Goal: Task Accomplishment & Management: Use online tool/utility

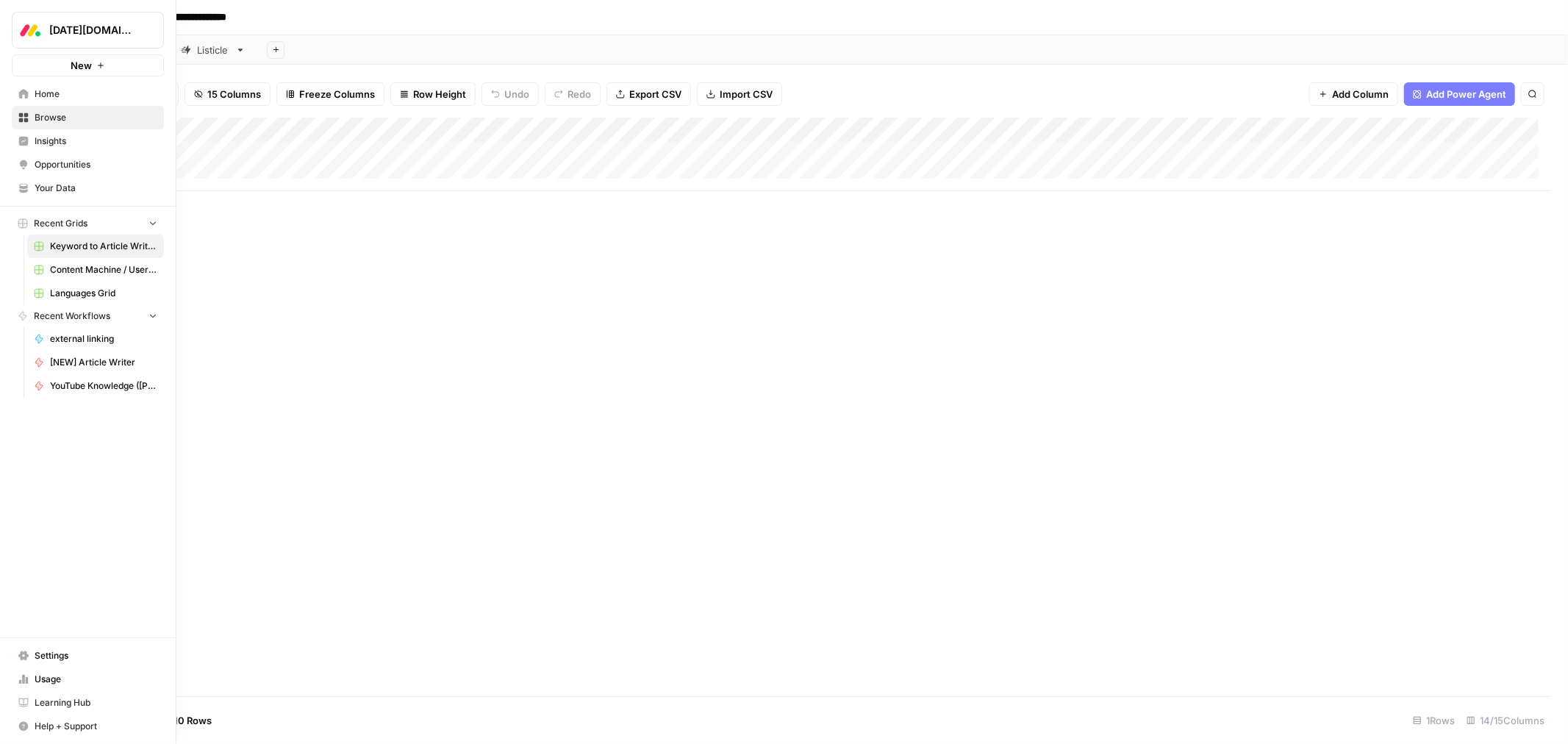
click at [79, 122] on span "Browse" at bounding box center [96, 117] width 122 height 13
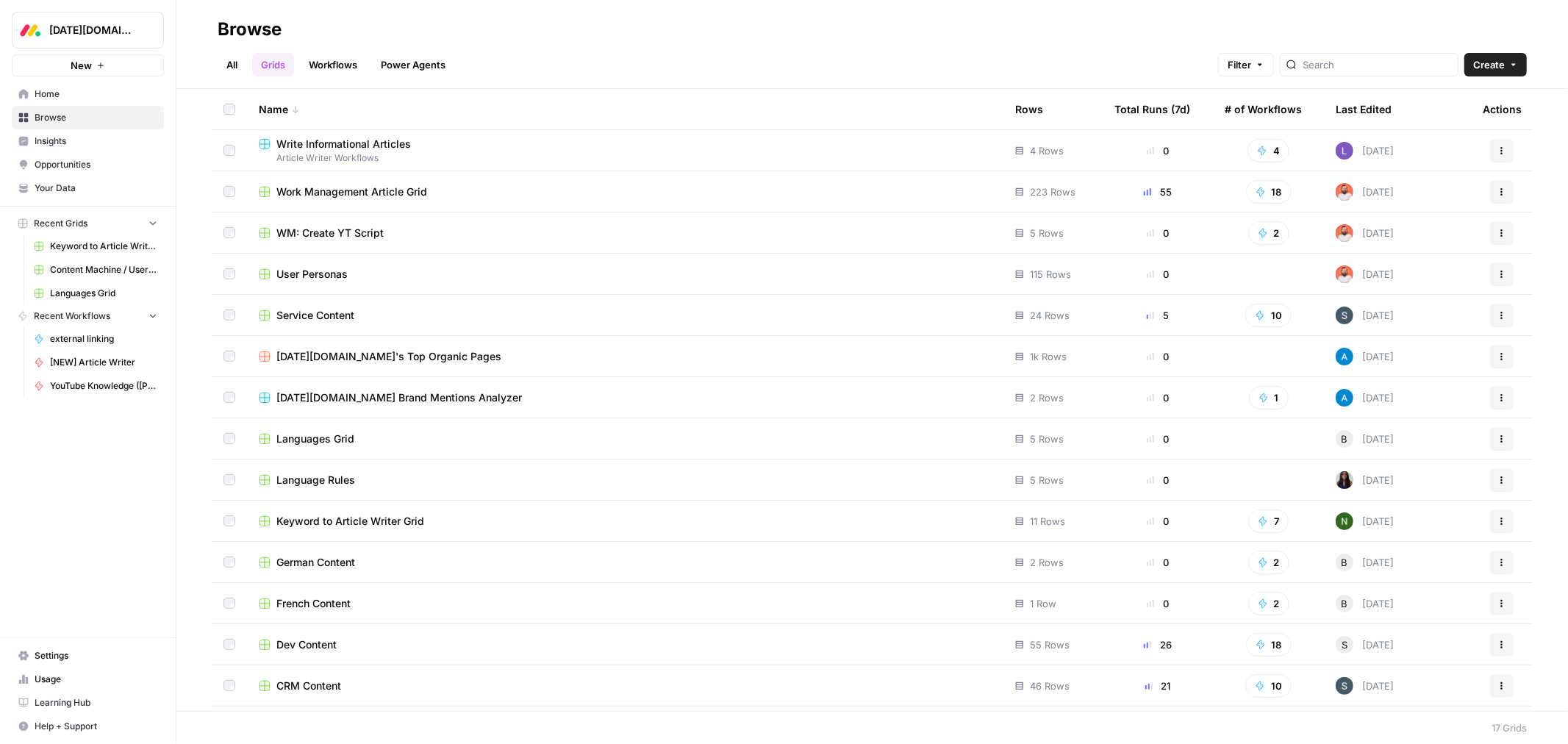
click at [372, 195] on span "Work Management Article Grid" at bounding box center [352, 191] width 151 height 15
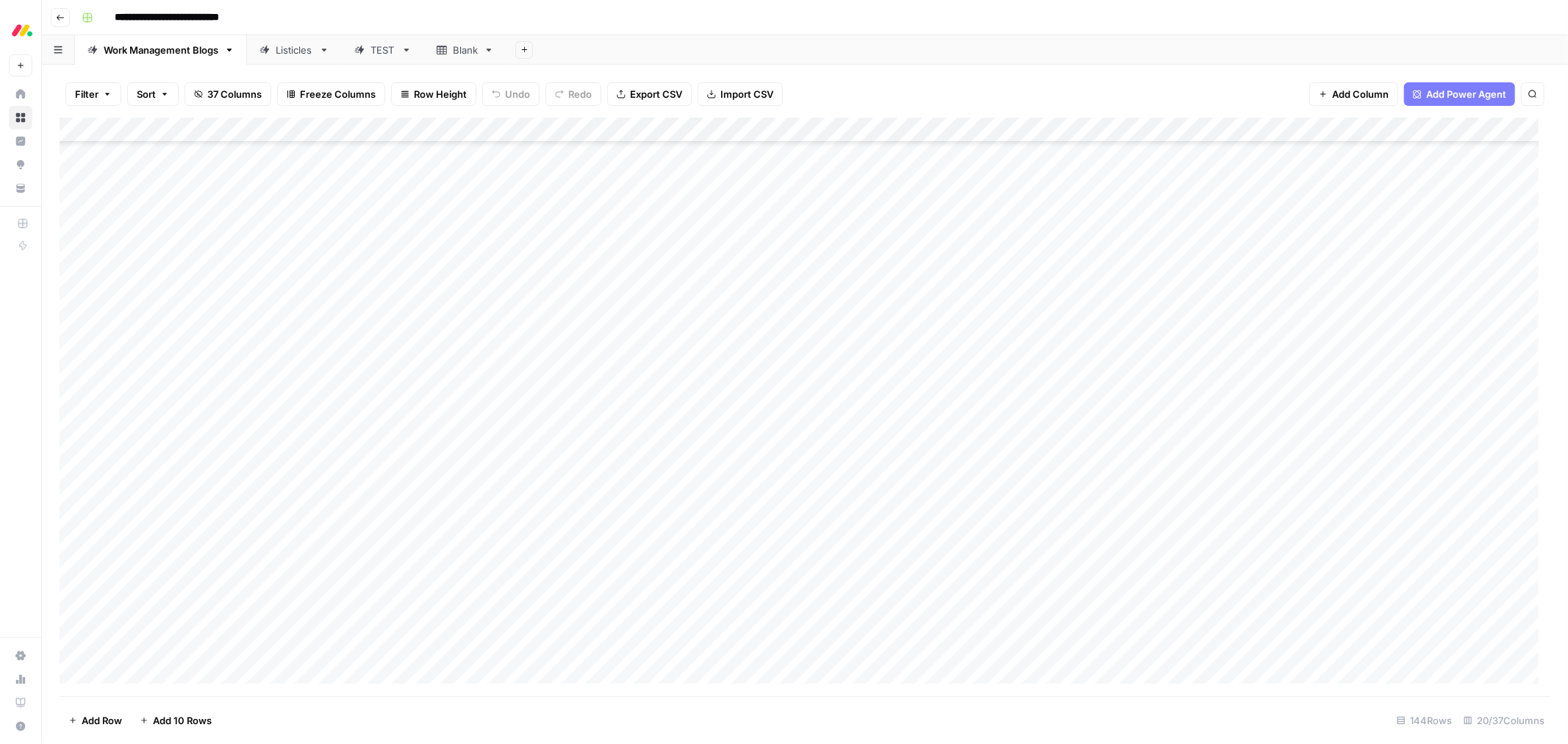
scroll to position [2287, 0]
click at [816, 315] on div "Add Column" at bounding box center [804, 406] width 1490 height 578
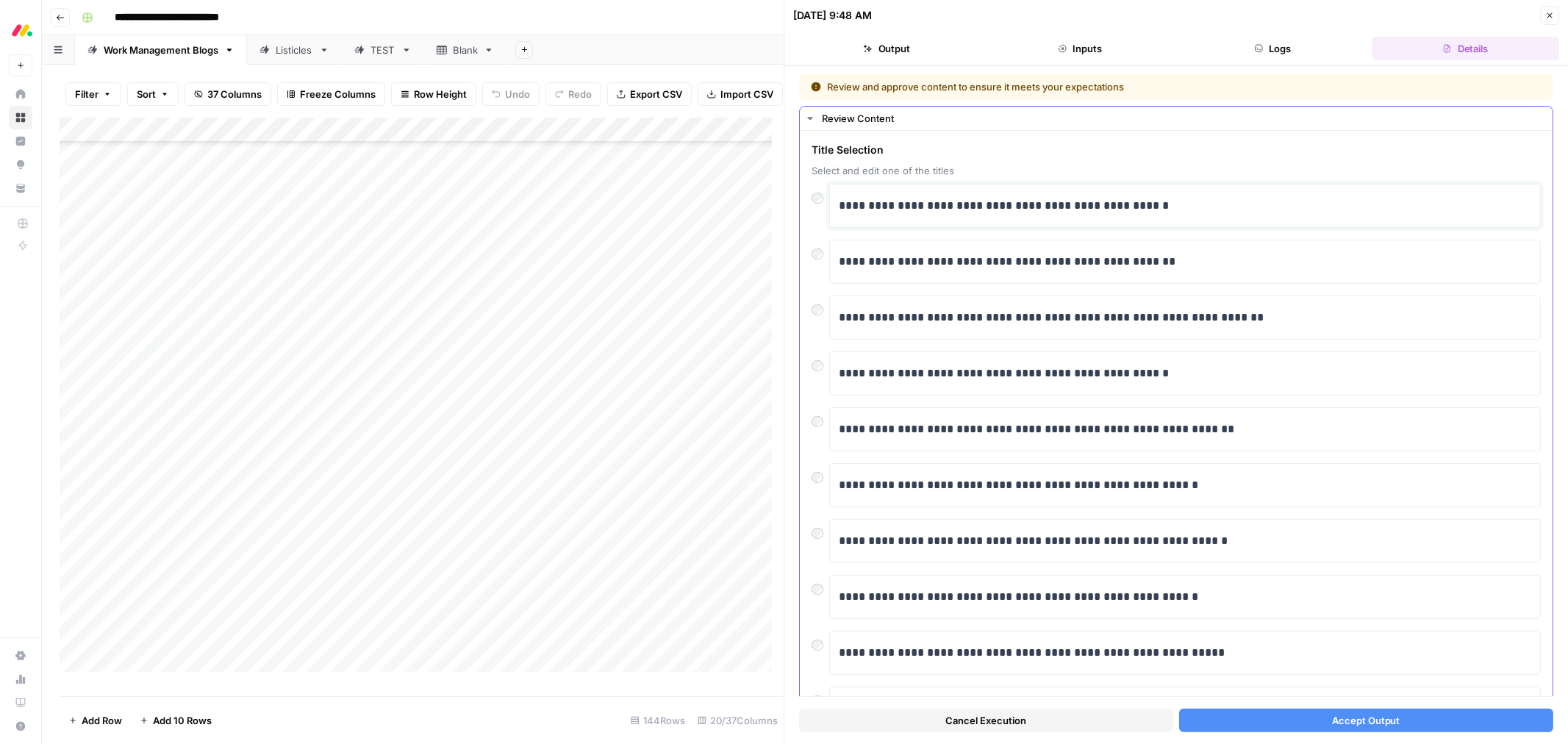
drag, startPoint x: 971, startPoint y: 206, endPoint x: 1290, endPoint y: 215, distance: 319.1
click at [1290, 215] on p "**********" at bounding box center [1178, 206] width 679 height 19
click at [1309, 718] on button "Accept Output" at bounding box center [1366, 720] width 374 height 23
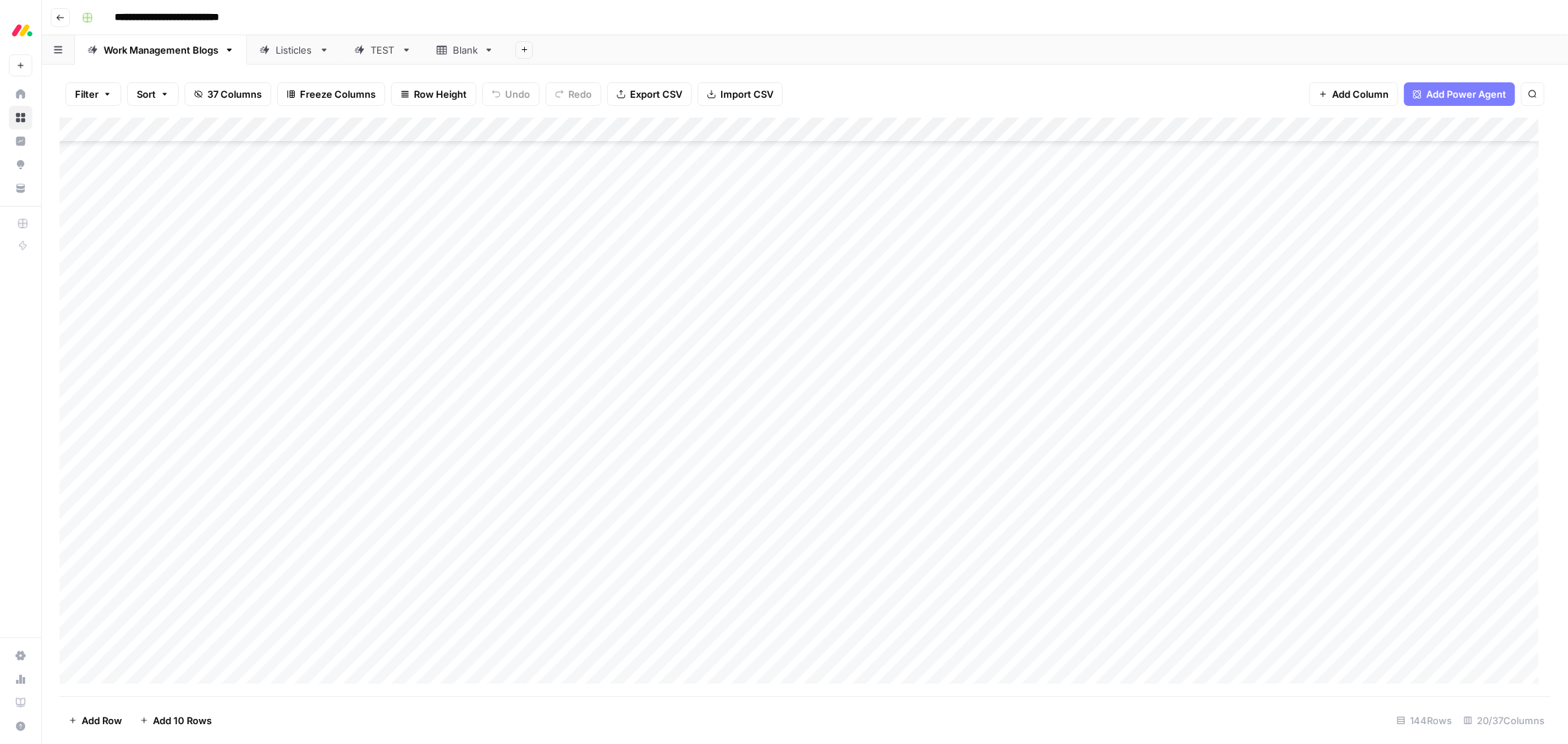
click at [758, 347] on div "Add Column" at bounding box center [804, 406] width 1490 height 578
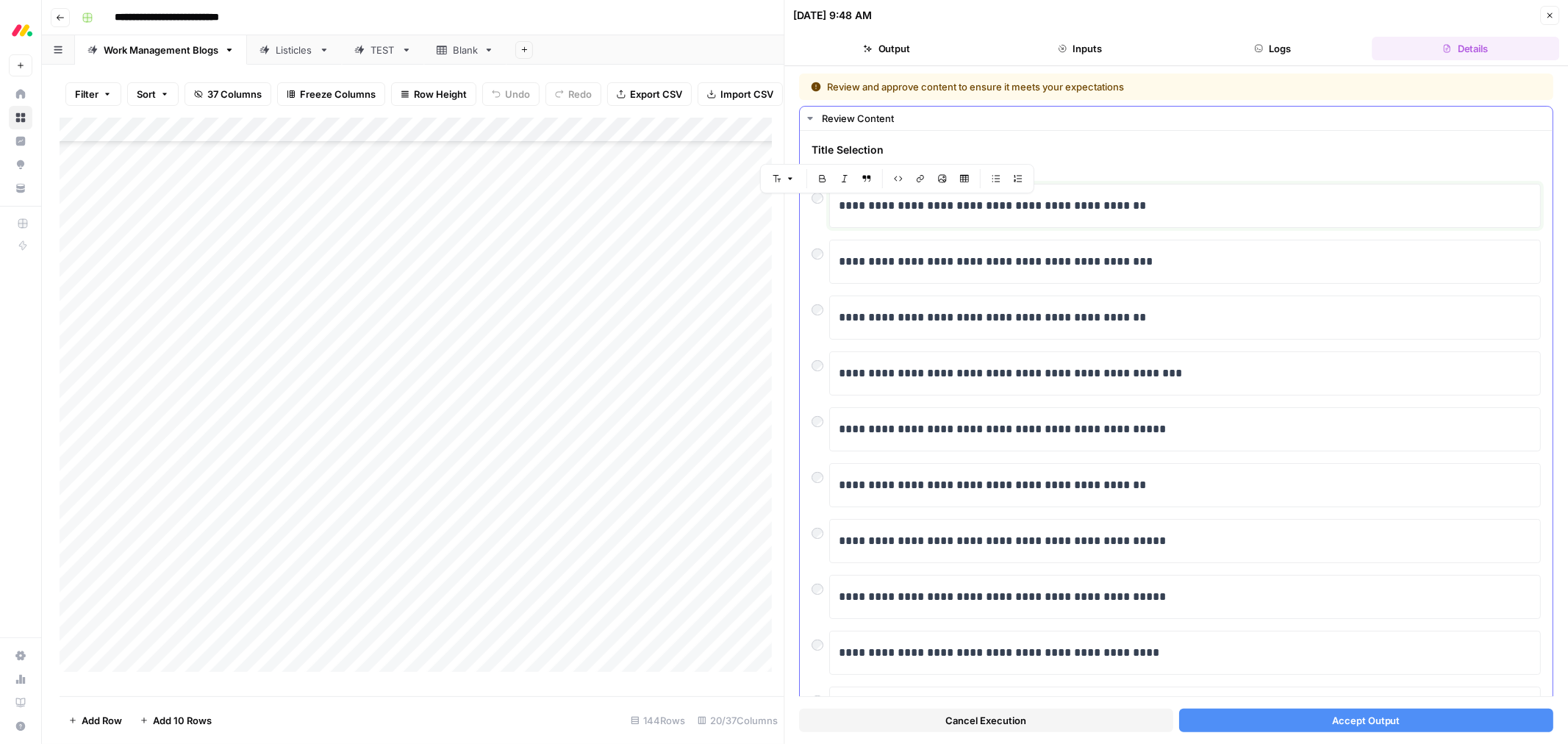
drag, startPoint x: 870, startPoint y: 209, endPoint x: 923, endPoint y: 209, distance: 53.0
click at [923, 209] on p "**********" at bounding box center [1178, 206] width 679 height 19
drag, startPoint x: 1010, startPoint y: 207, endPoint x: 1111, endPoint y: 202, distance: 101.1
click at [1111, 202] on p "**********" at bounding box center [1178, 206] width 679 height 19
click at [1120, 203] on p "**********" at bounding box center [1178, 206] width 679 height 19
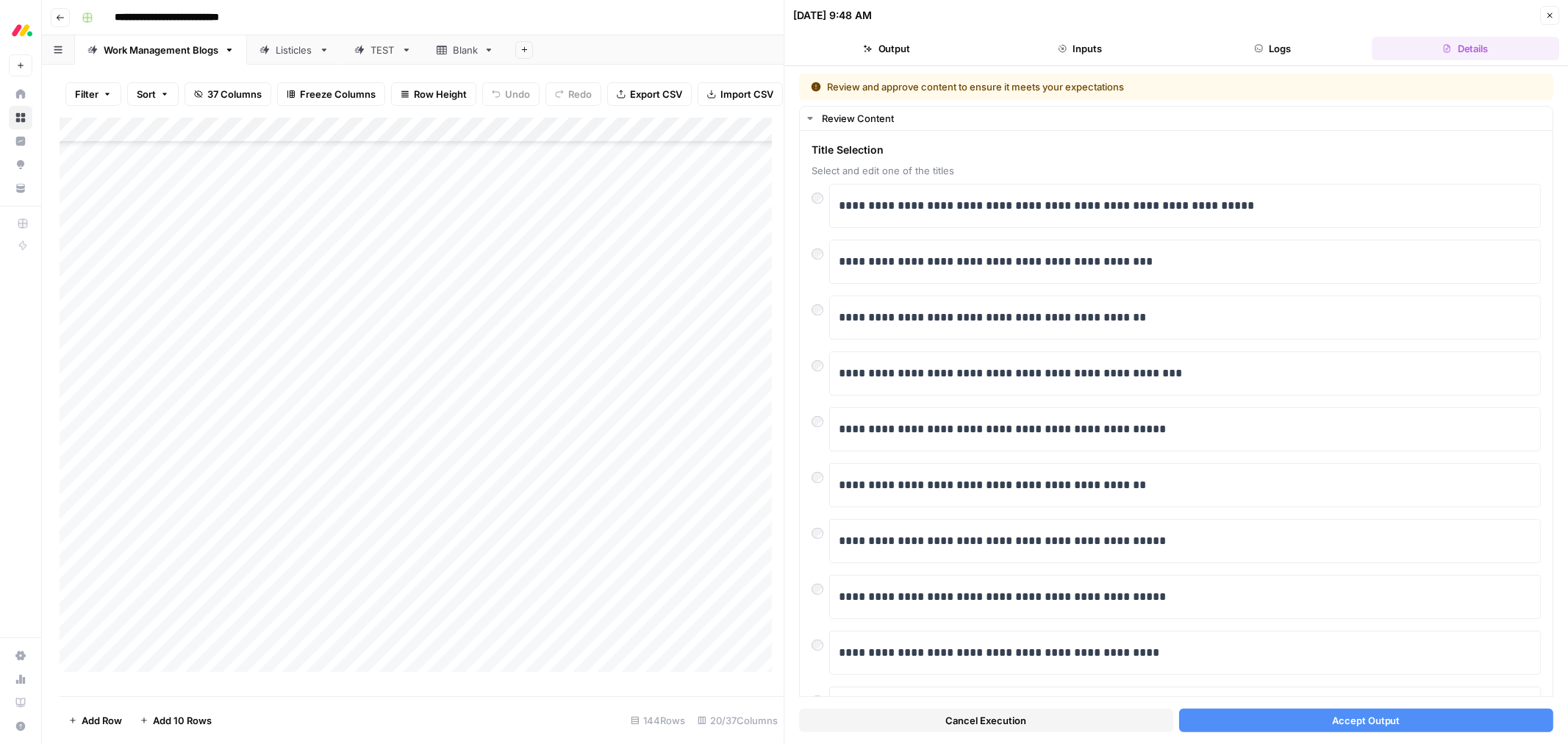
click at [1262, 723] on button "Accept Output" at bounding box center [1366, 720] width 374 height 23
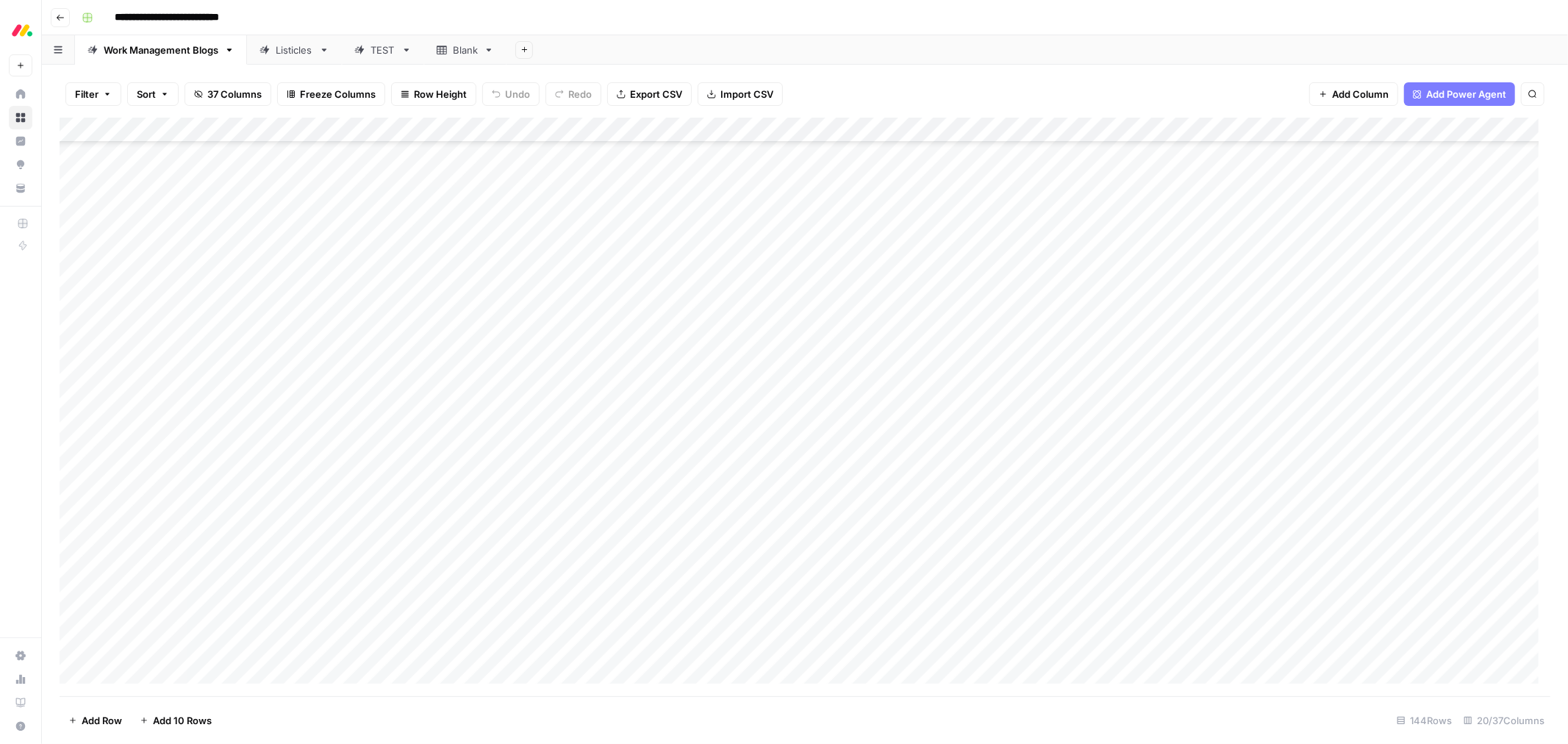
click at [797, 369] on div "Add Column" at bounding box center [804, 406] width 1490 height 578
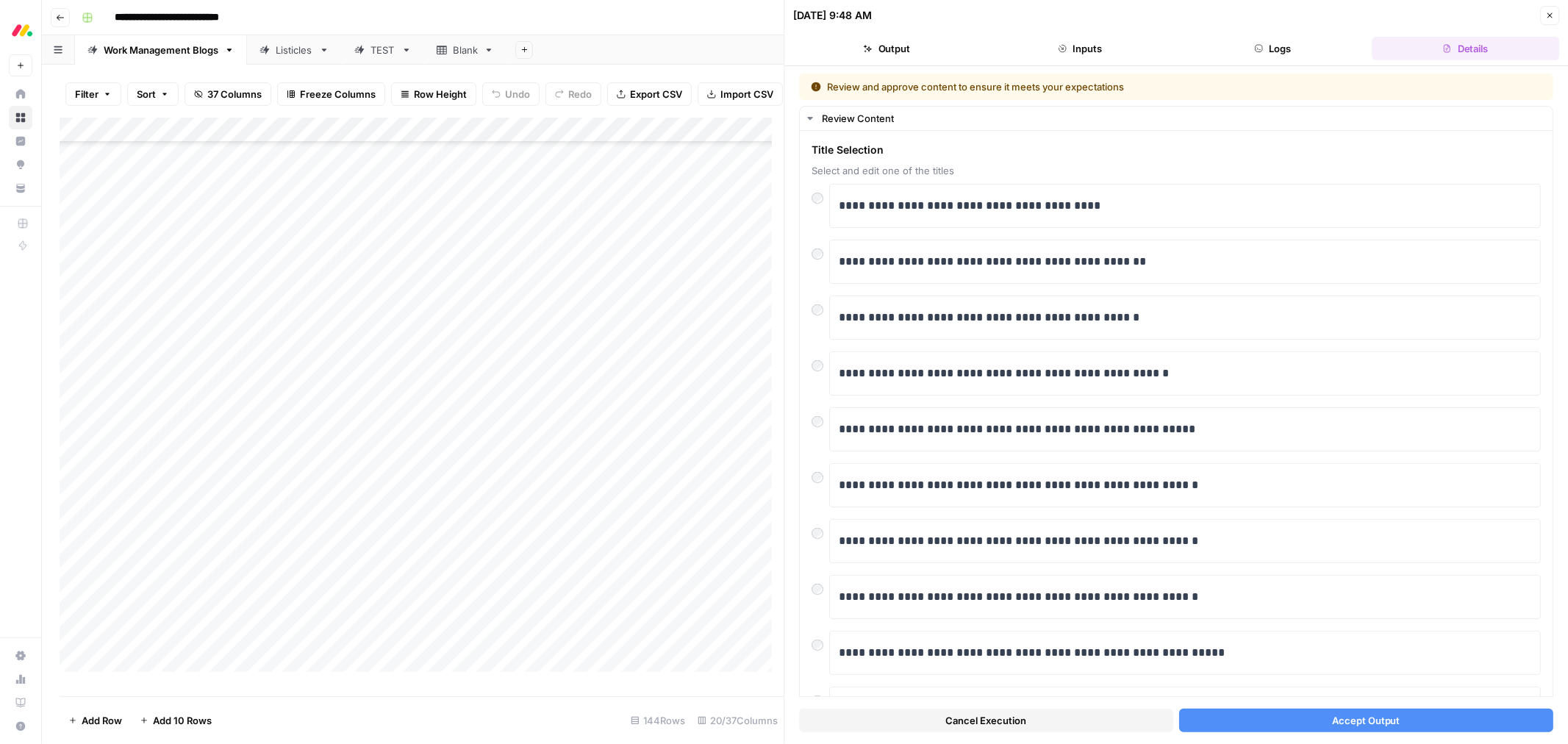
click at [1546, 20] on button "Close" at bounding box center [1549, 16] width 19 height 19
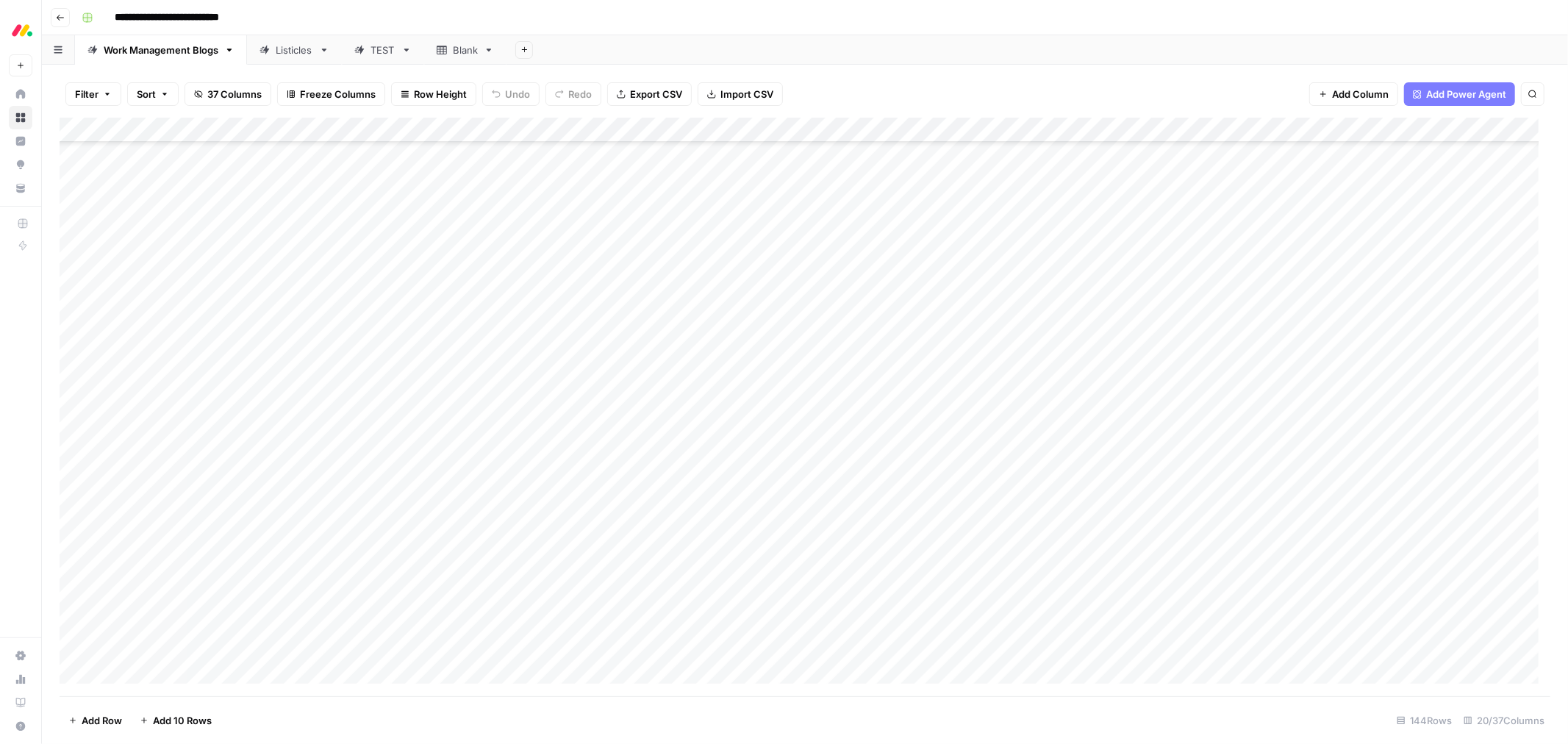
click at [72, 294] on div "Add Column" at bounding box center [804, 406] width 1490 height 578
click at [71, 291] on div "Add Column" at bounding box center [804, 406] width 1490 height 578
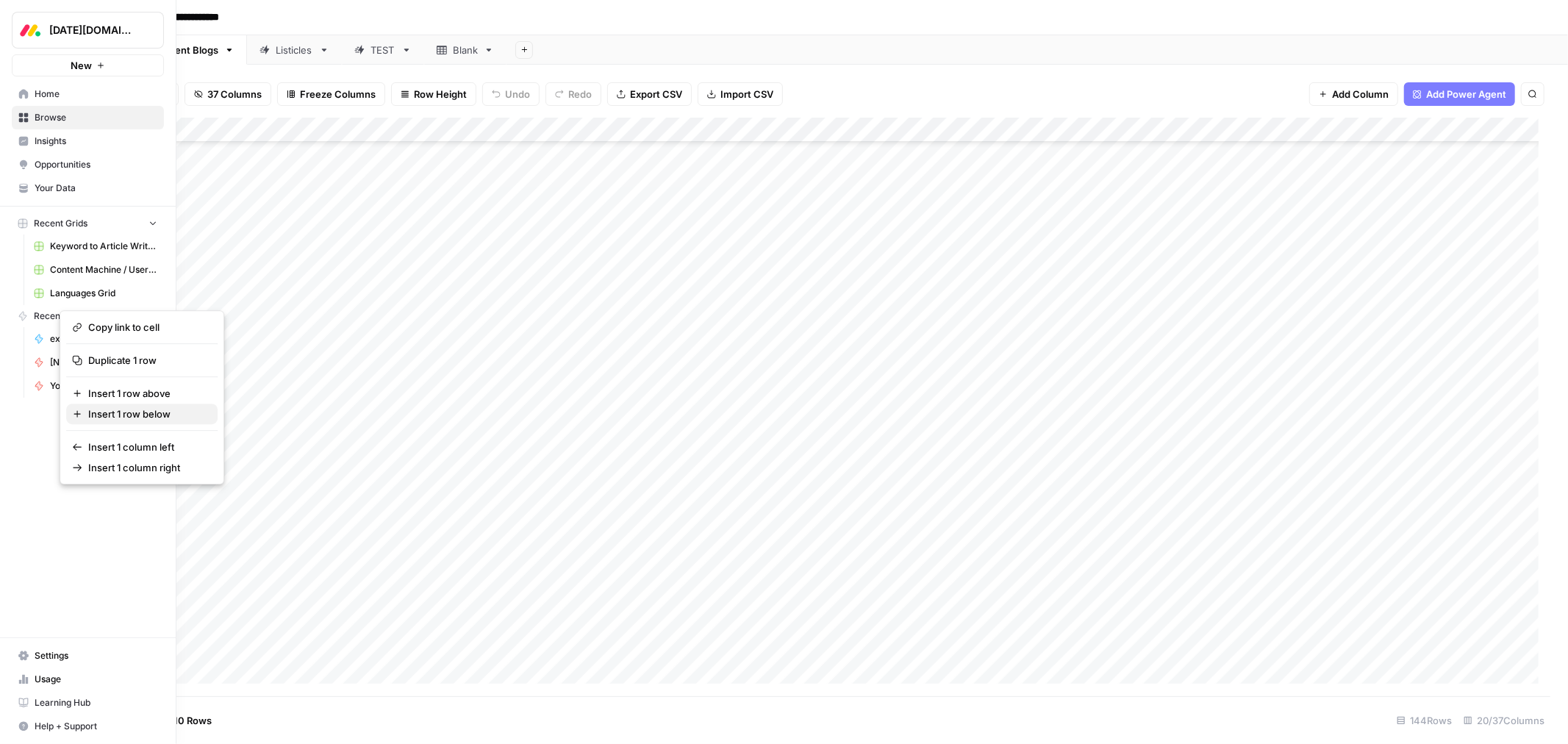
click at [128, 407] on span "Insert 1 row below" at bounding box center [147, 414] width 117 height 15
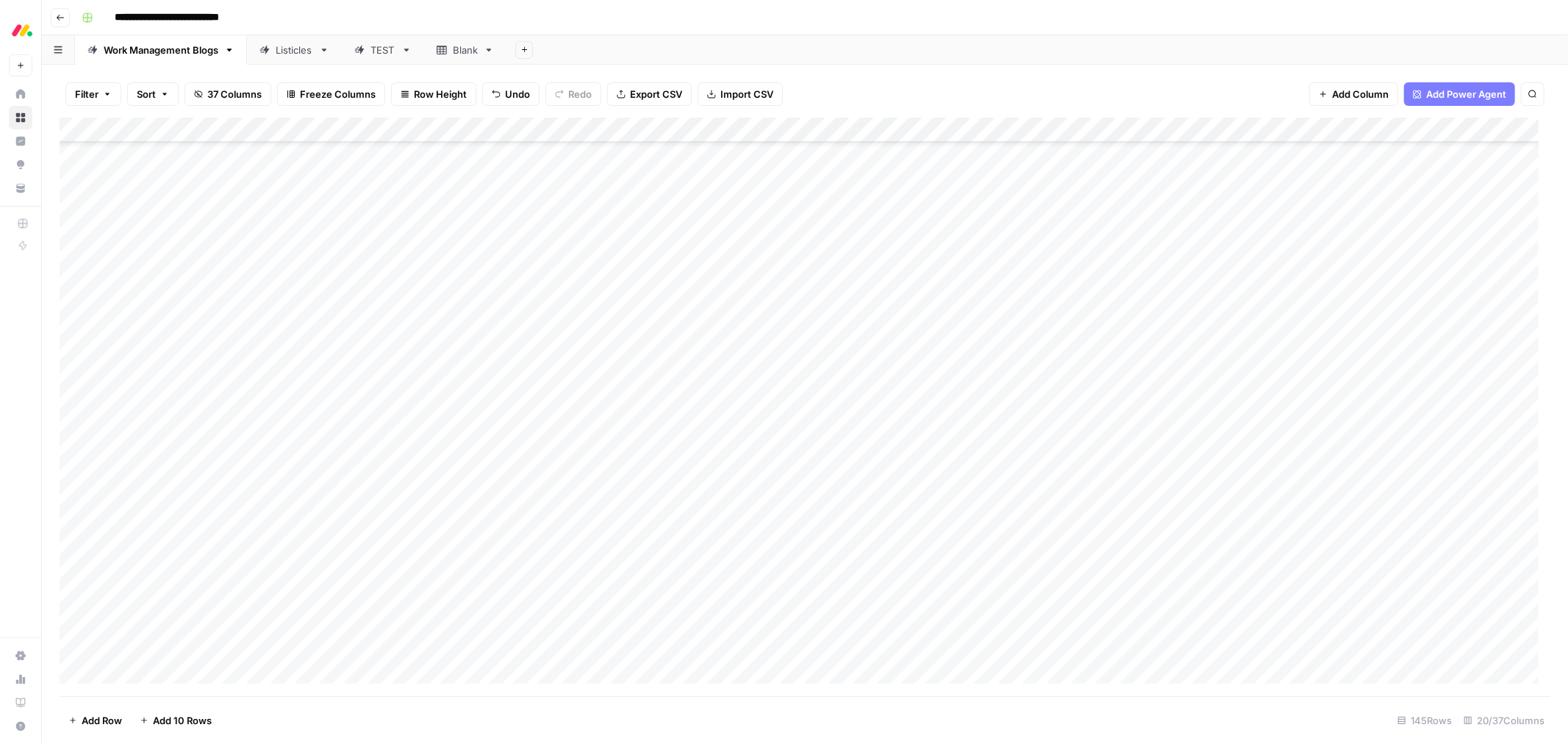
scroll to position [2287, 0]
click at [247, 317] on div "Add Column" at bounding box center [804, 406] width 1490 height 578
click at [221, 435] on span "Insert 1 row below" at bounding box center [198, 439] width 117 height 15
click at [789, 334] on div "Add Column" at bounding box center [804, 406] width 1490 height 578
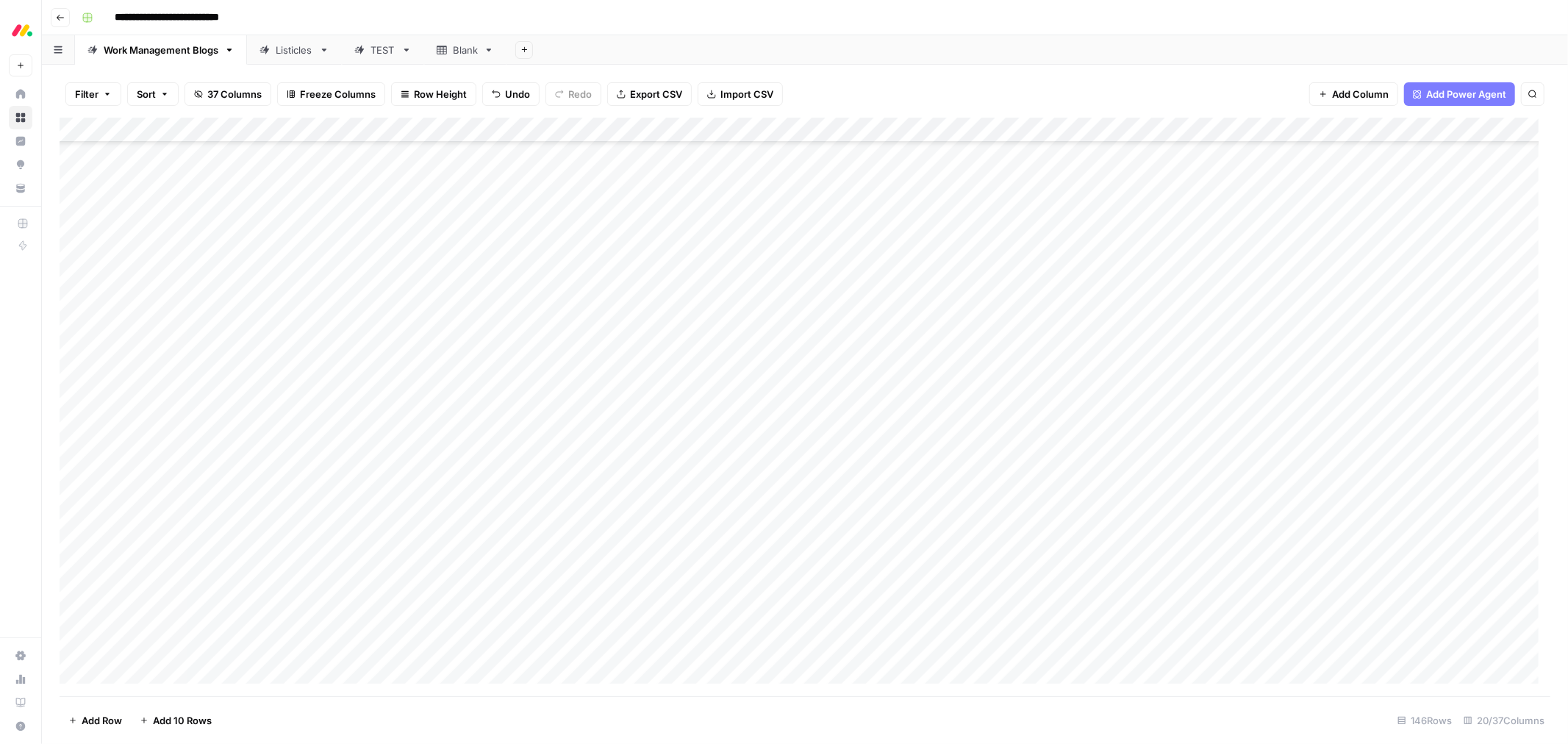
click at [789, 334] on div "Add Column" at bounding box center [804, 406] width 1490 height 578
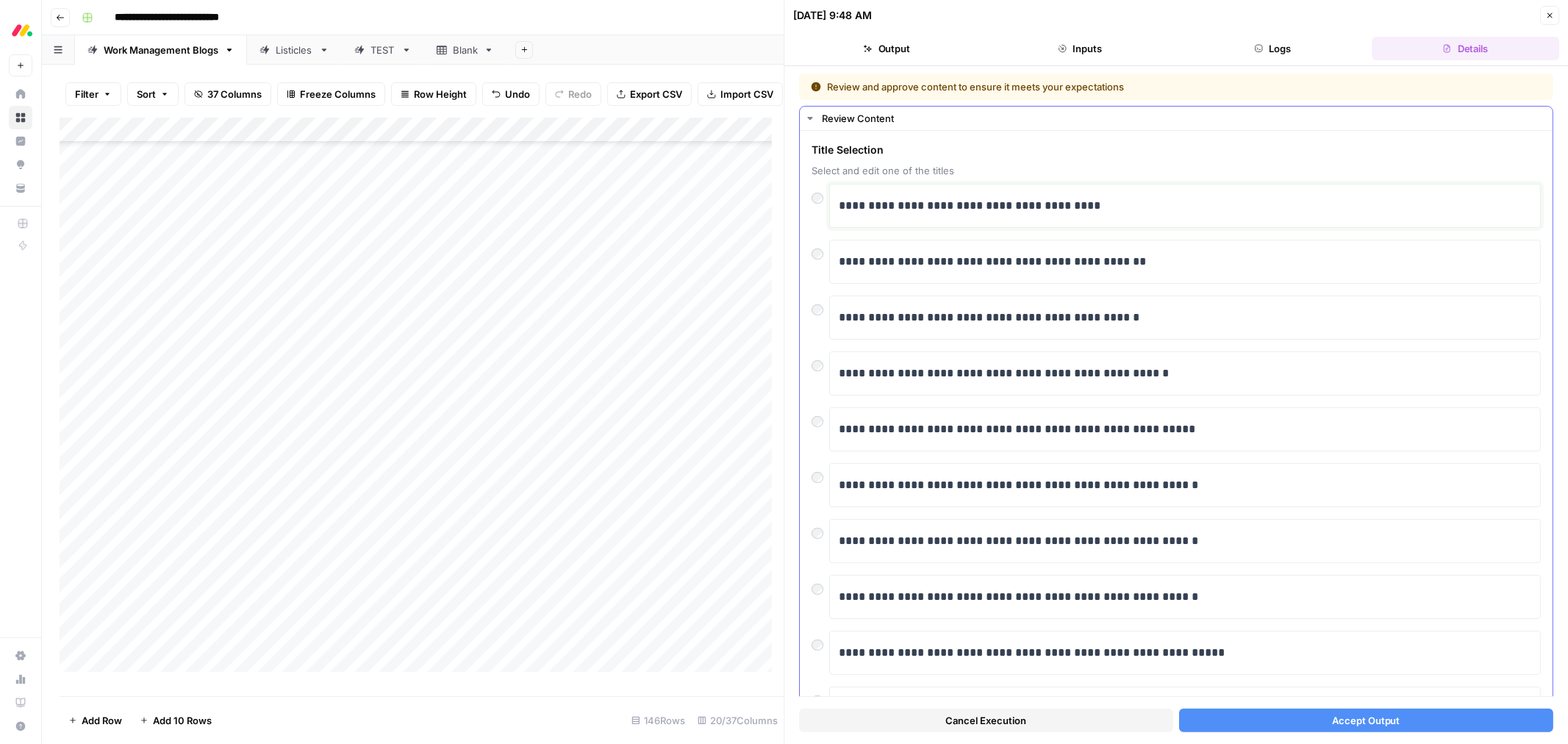
drag, startPoint x: 976, startPoint y: 209, endPoint x: 1166, endPoint y: 206, distance: 190.0
click at [1166, 206] on p "**********" at bounding box center [1178, 206] width 679 height 19
drag, startPoint x: 1114, startPoint y: 207, endPoint x: 1114, endPoint y: 228, distance: 21.0
click at [1114, 207] on p "**********" at bounding box center [1178, 206] width 679 height 19
drag, startPoint x: 1149, startPoint y: 202, endPoint x: 978, endPoint y: 204, distance: 171.0
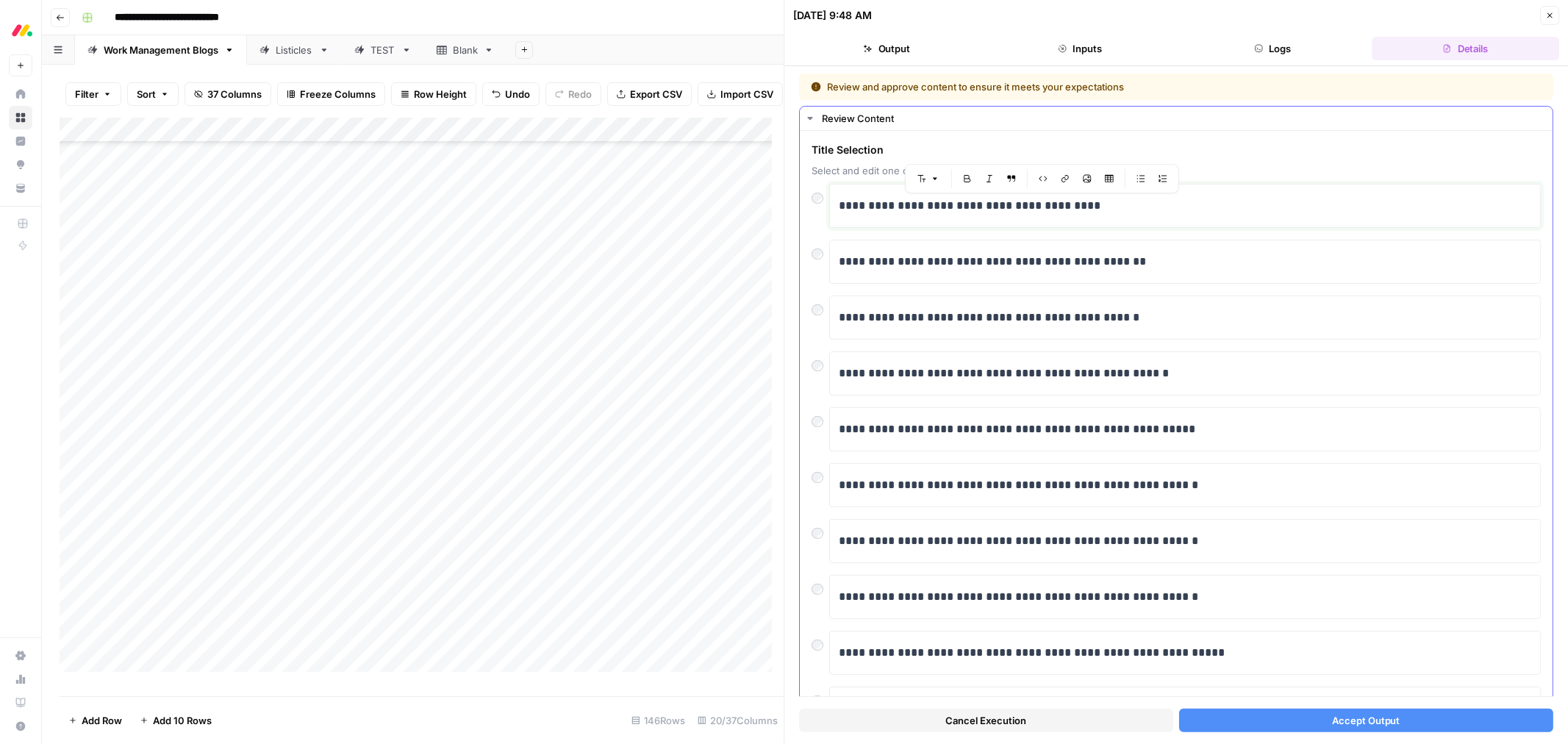
click at [978, 204] on p "**********" at bounding box center [1178, 206] width 679 height 19
click at [1295, 715] on button "Accept Output" at bounding box center [1366, 720] width 374 height 23
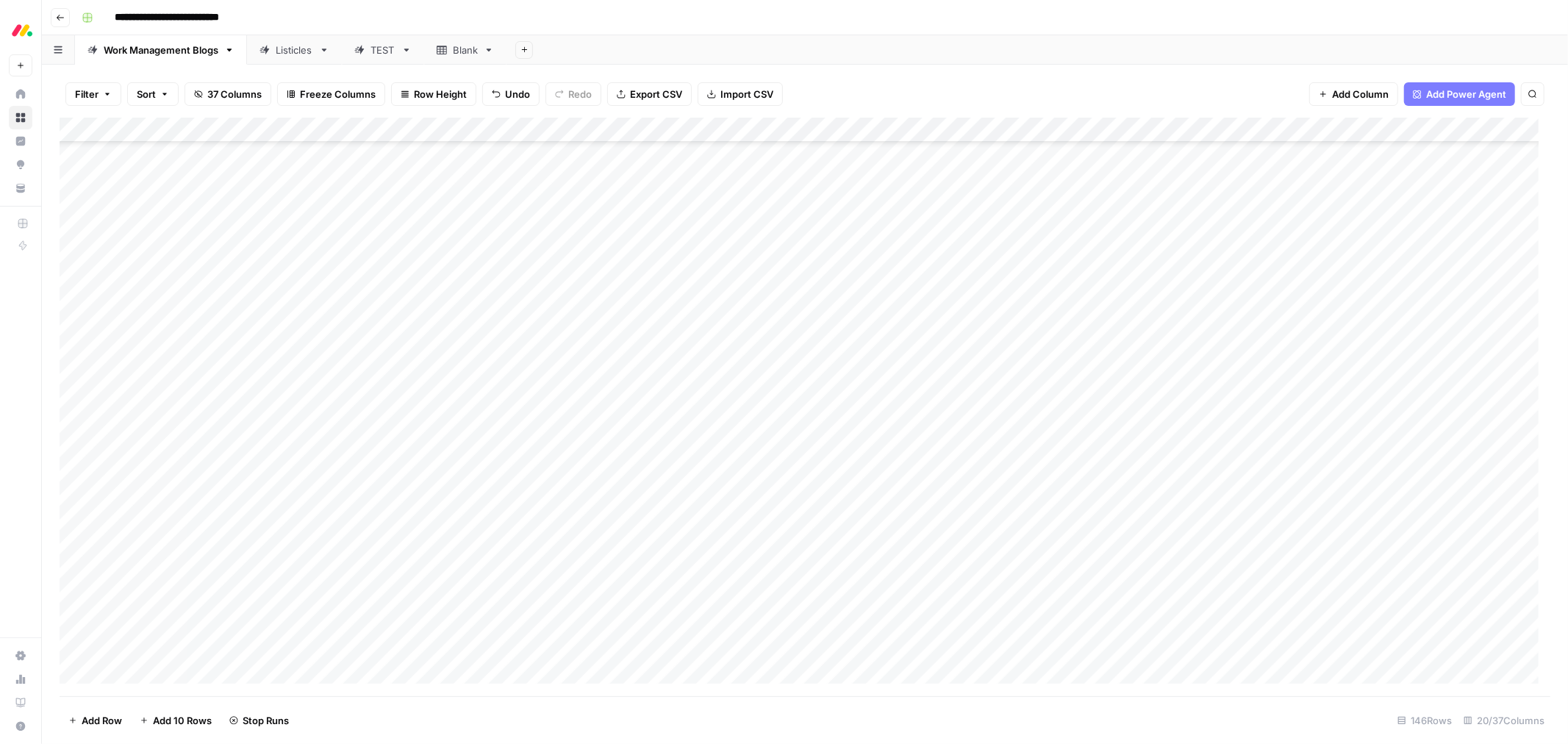
click at [794, 366] on div "Add Column" at bounding box center [804, 406] width 1490 height 578
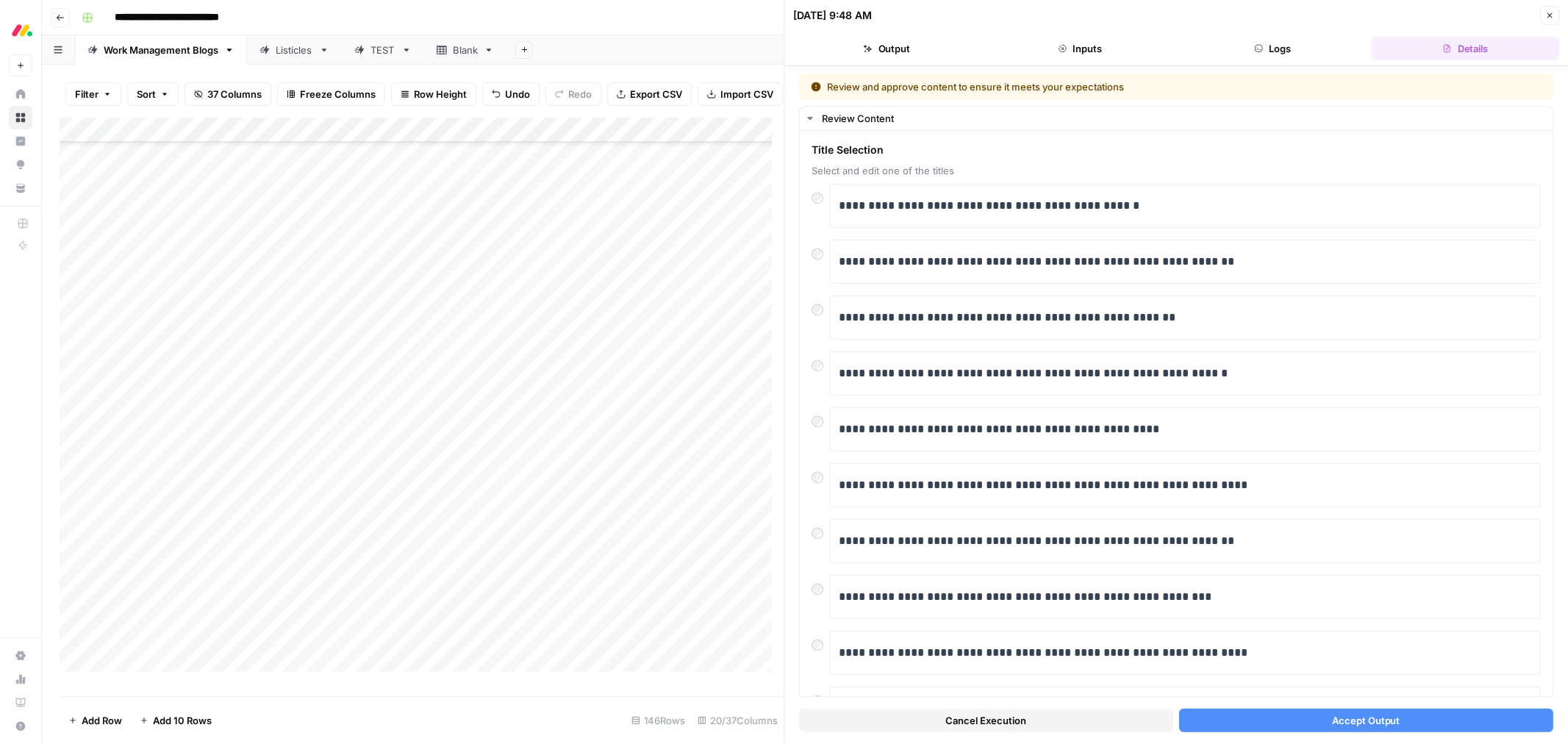
click at [1309, 722] on button "Accept Output" at bounding box center [1366, 720] width 374 height 23
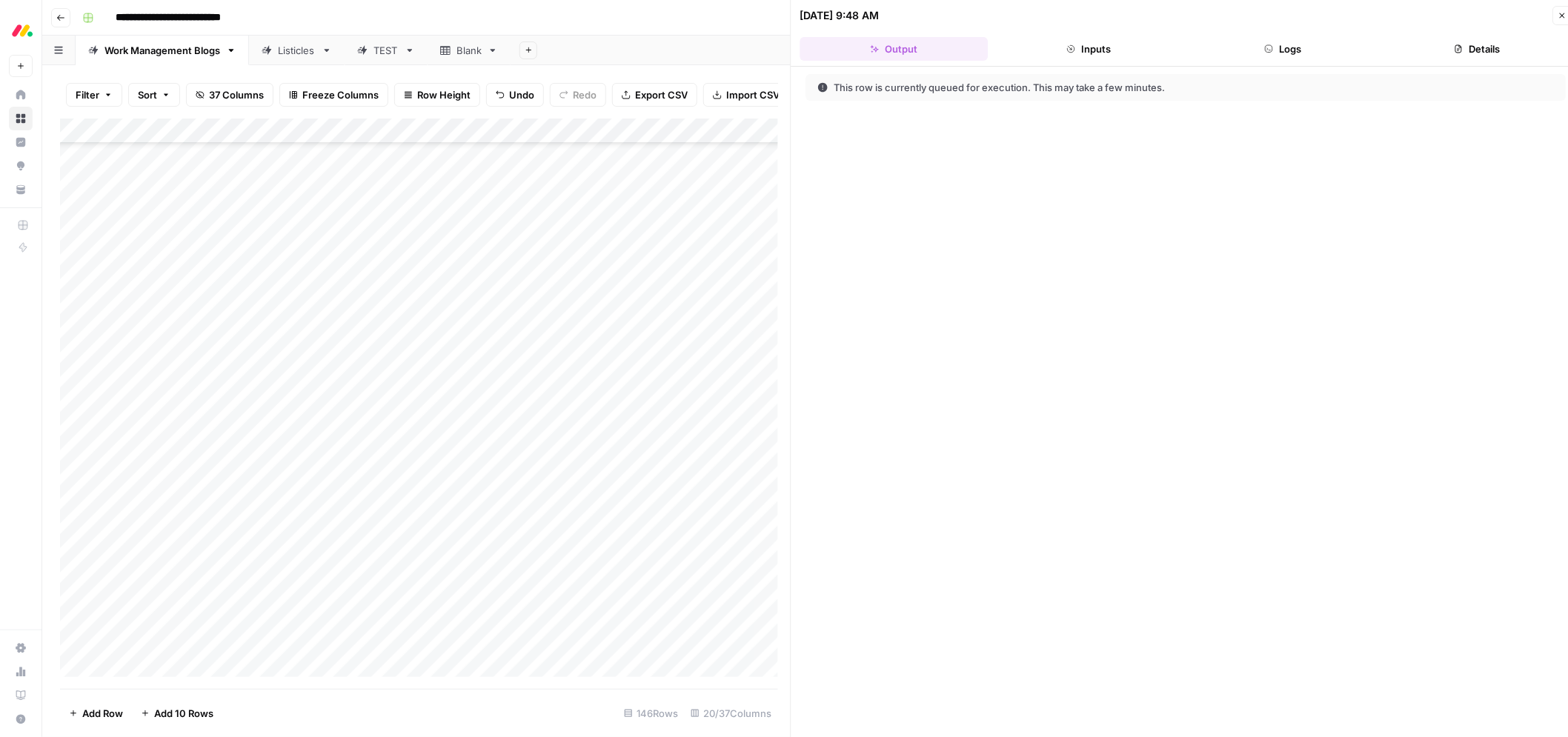
click at [742, 401] on div "Add Column" at bounding box center [425, 403] width 731 height 571
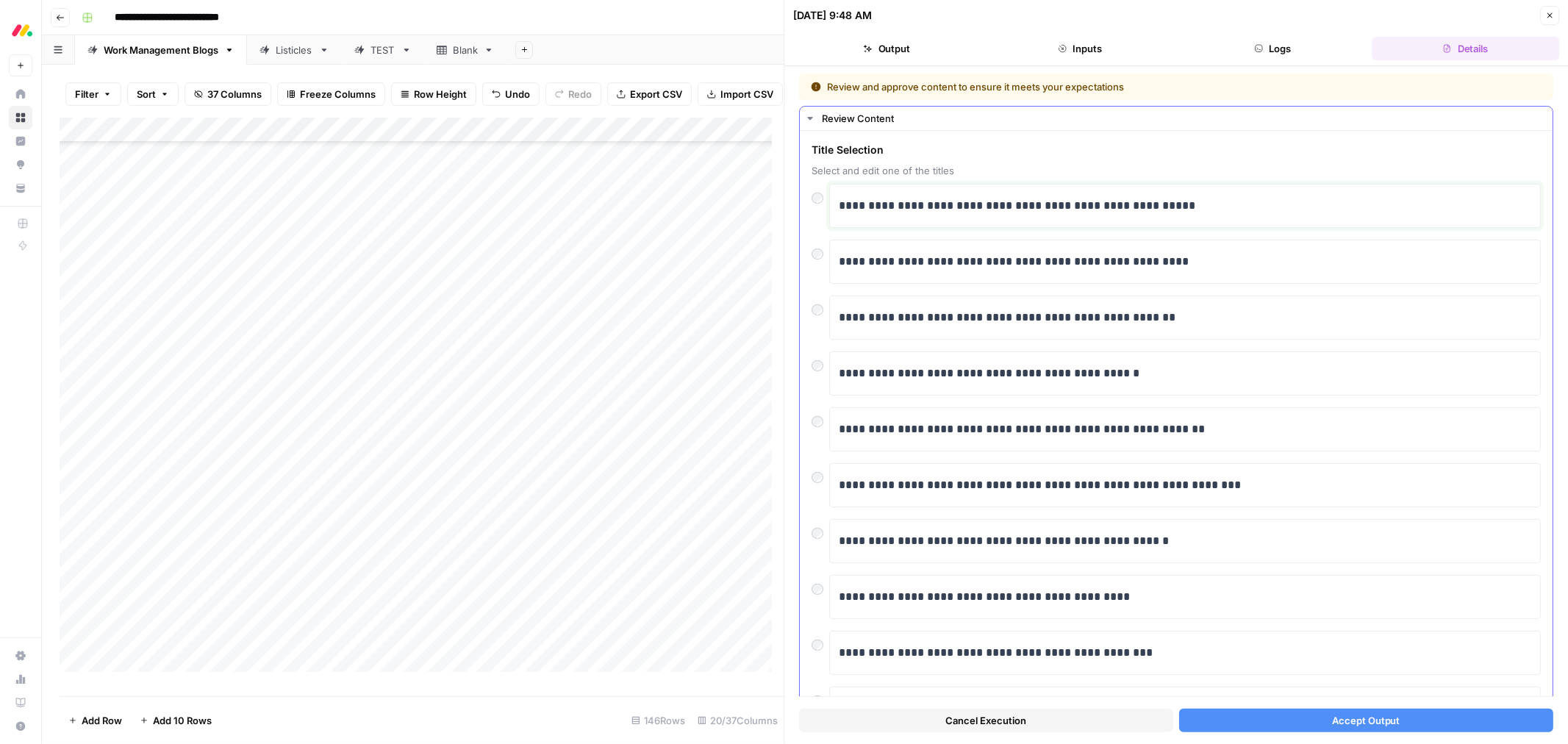
click at [966, 209] on p "**********" at bounding box center [1178, 206] width 679 height 19
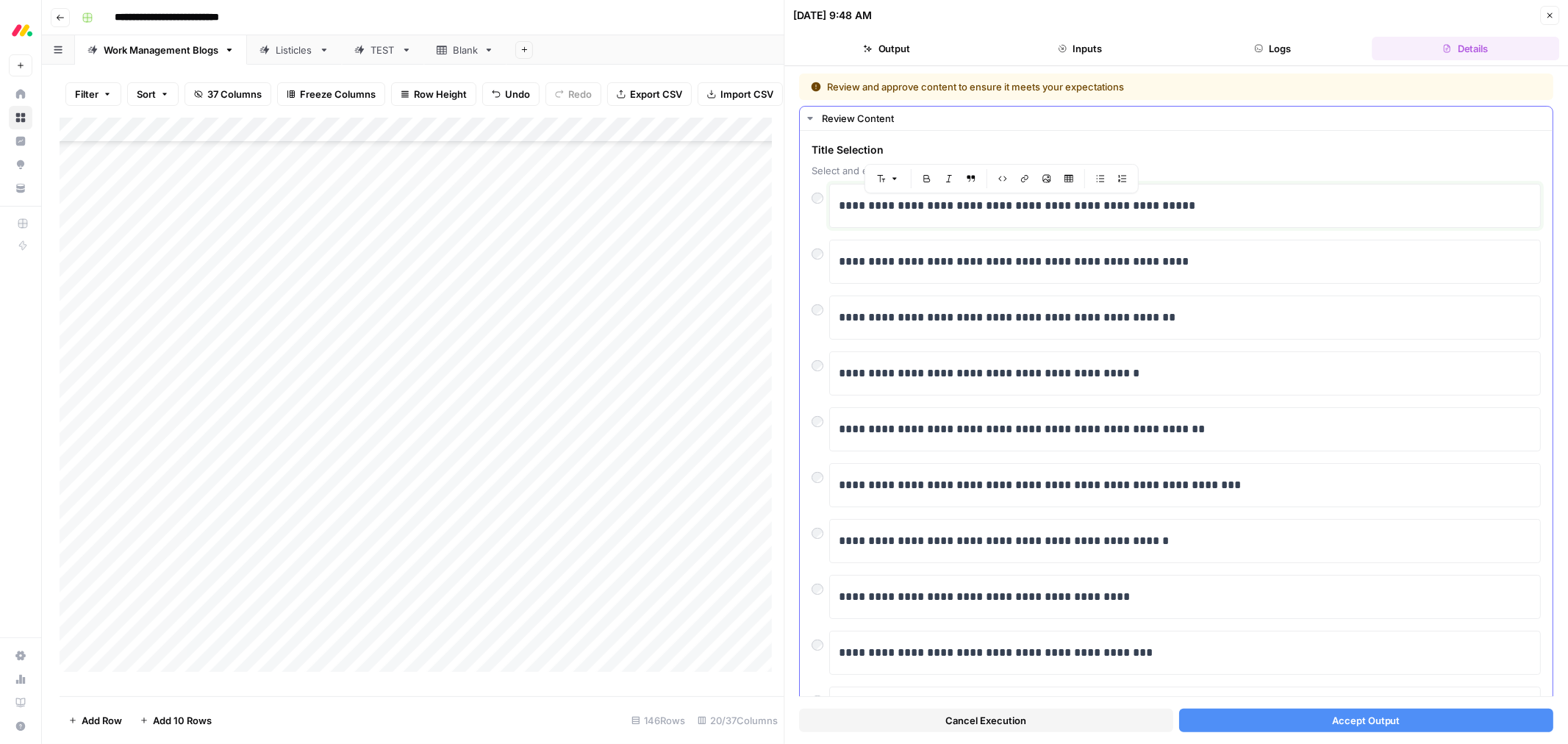
click at [966, 209] on p "**********" at bounding box center [1178, 206] width 679 height 19
click at [1267, 724] on button "Accept Output" at bounding box center [1366, 720] width 374 height 23
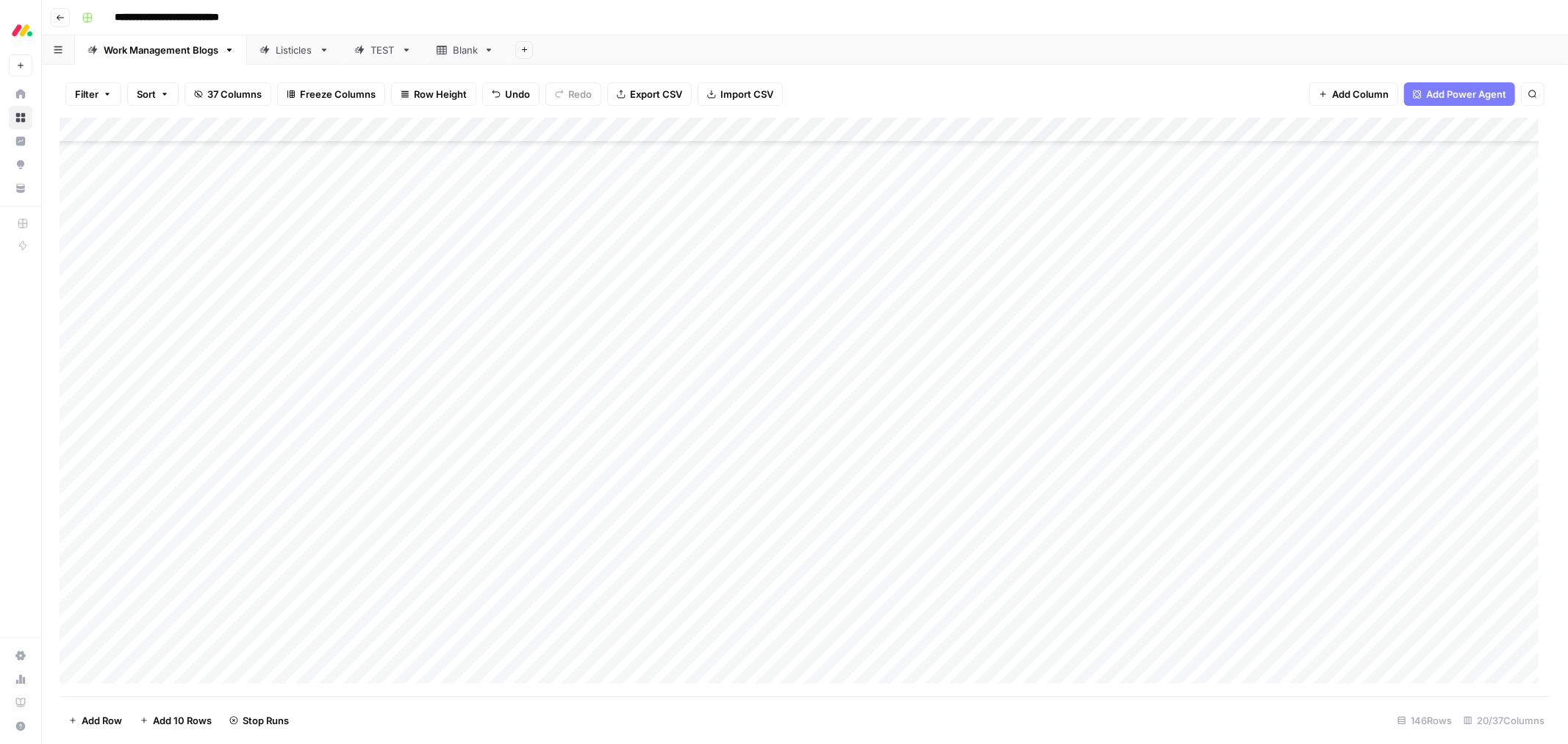
click at [770, 382] on div "Add Column" at bounding box center [804, 406] width 1490 height 578
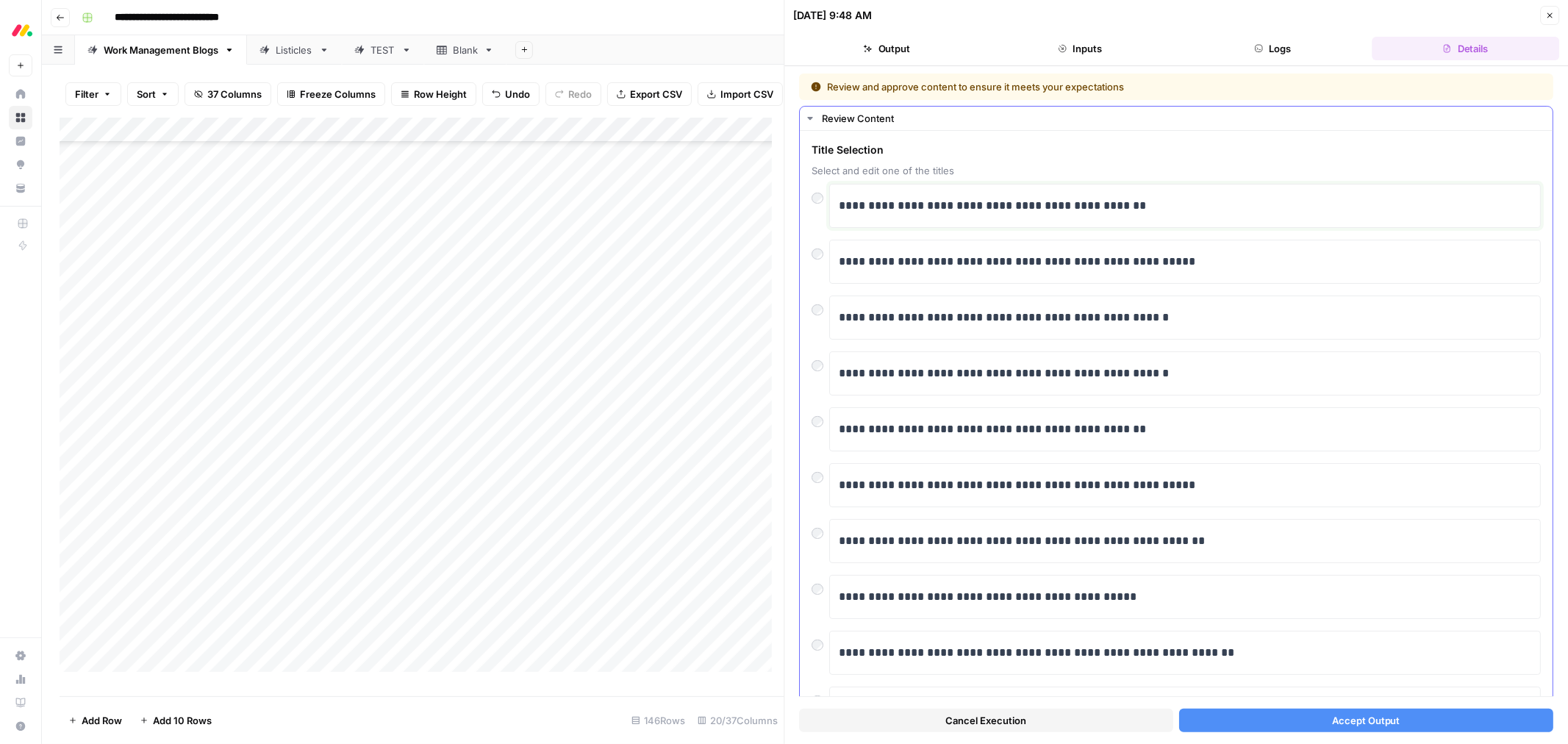
drag, startPoint x: 1025, startPoint y: 209, endPoint x: 1171, endPoint y: 207, distance: 146.0
click at [1171, 207] on p "**********" at bounding box center [1178, 206] width 679 height 19
click at [1208, 208] on p "**********" at bounding box center [1178, 206] width 679 height 19
click at [1165, 209] on p "**********" at bounding box center [1178, 206] width 679 height 19
click at [1164, 209] on p "**********" at bounding box center [1178, 206] width 679 height 19
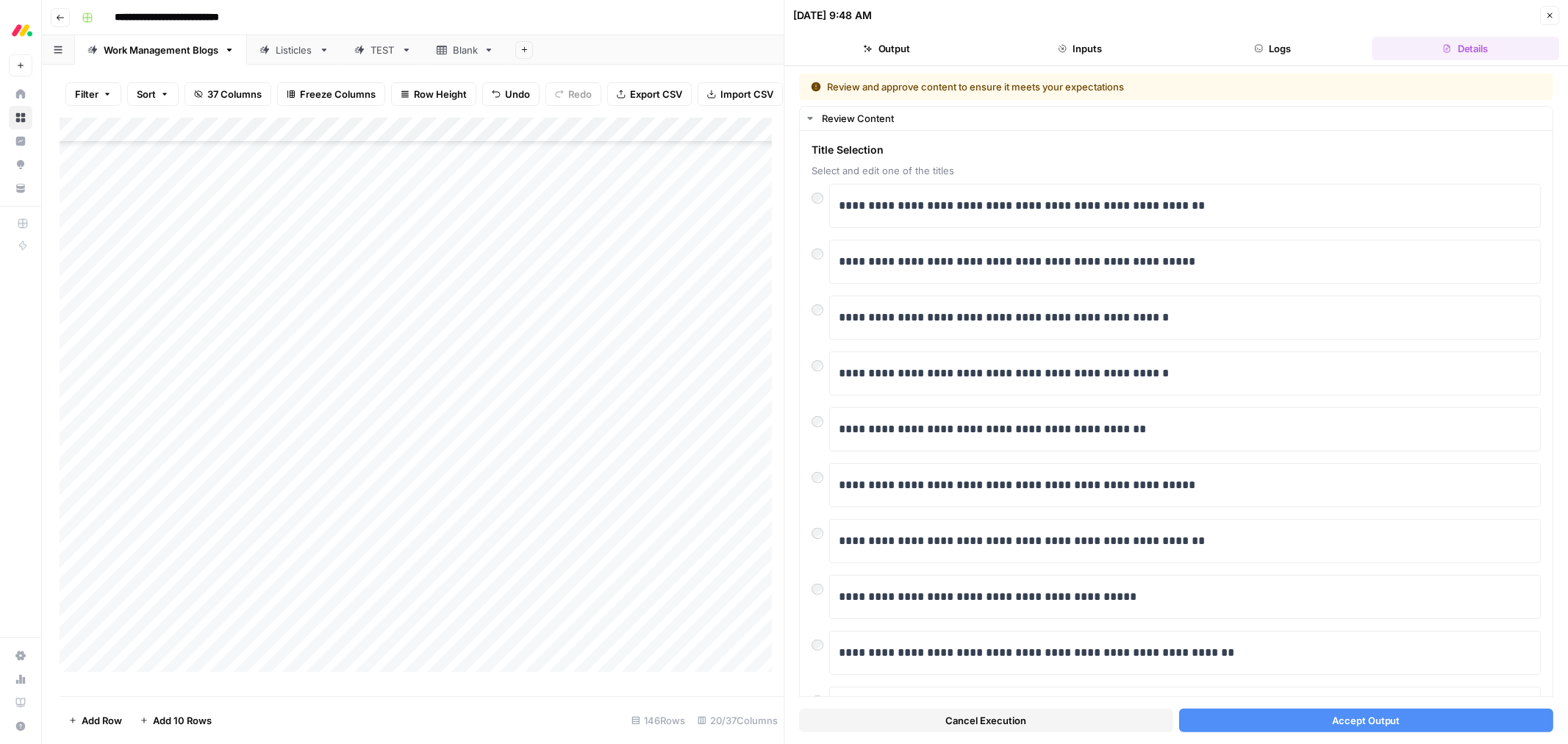
click at [1340, 719] on span "Accept Output" at bounding box center [1365, 720] width 68 height 15
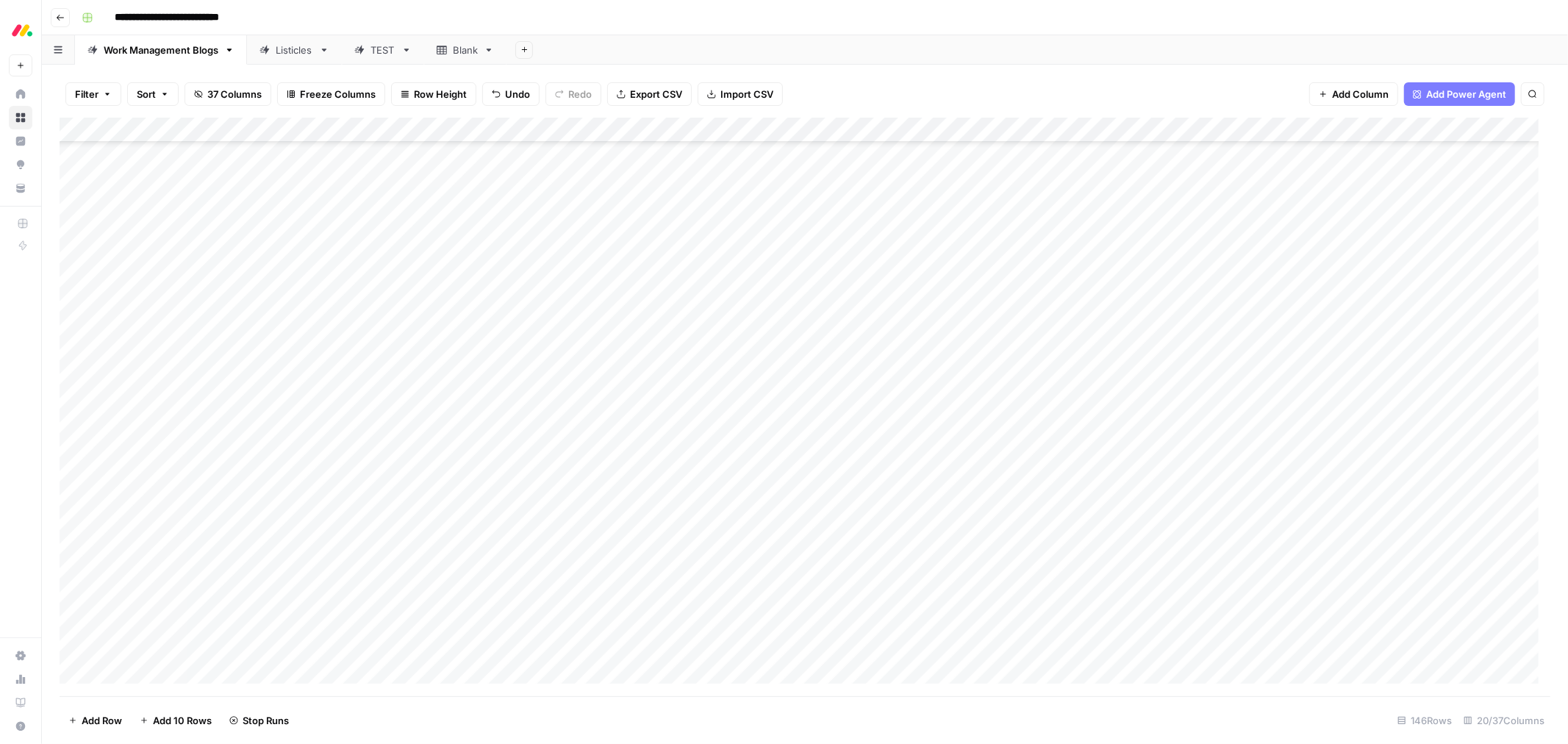
click at [778, 431] on div "Add Column" at bounding box center [804, 406] width 1490 height 578
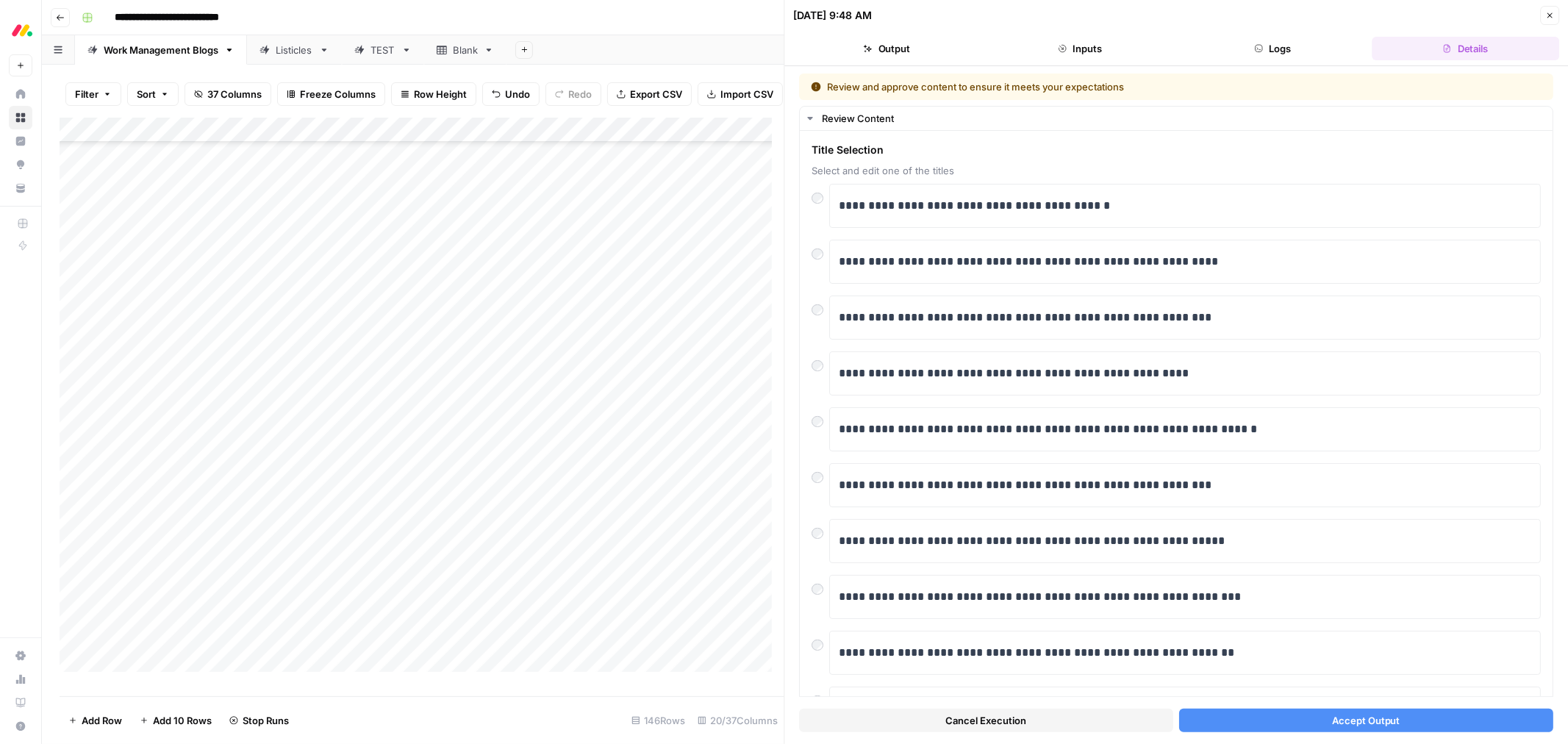
scroll to position [2368, 0]
drag, startPoint x: 1048, startPoint y: 208, endPoint x: 1129, endPoint y: 208, distance: 81.0
click at [1129, 208] on p "**********" at bounding box center [1178, 206] width 679 height 19
click at [1319, 719] on button "Accept Output" at bounding box center [1366, 720] width 374 height 23
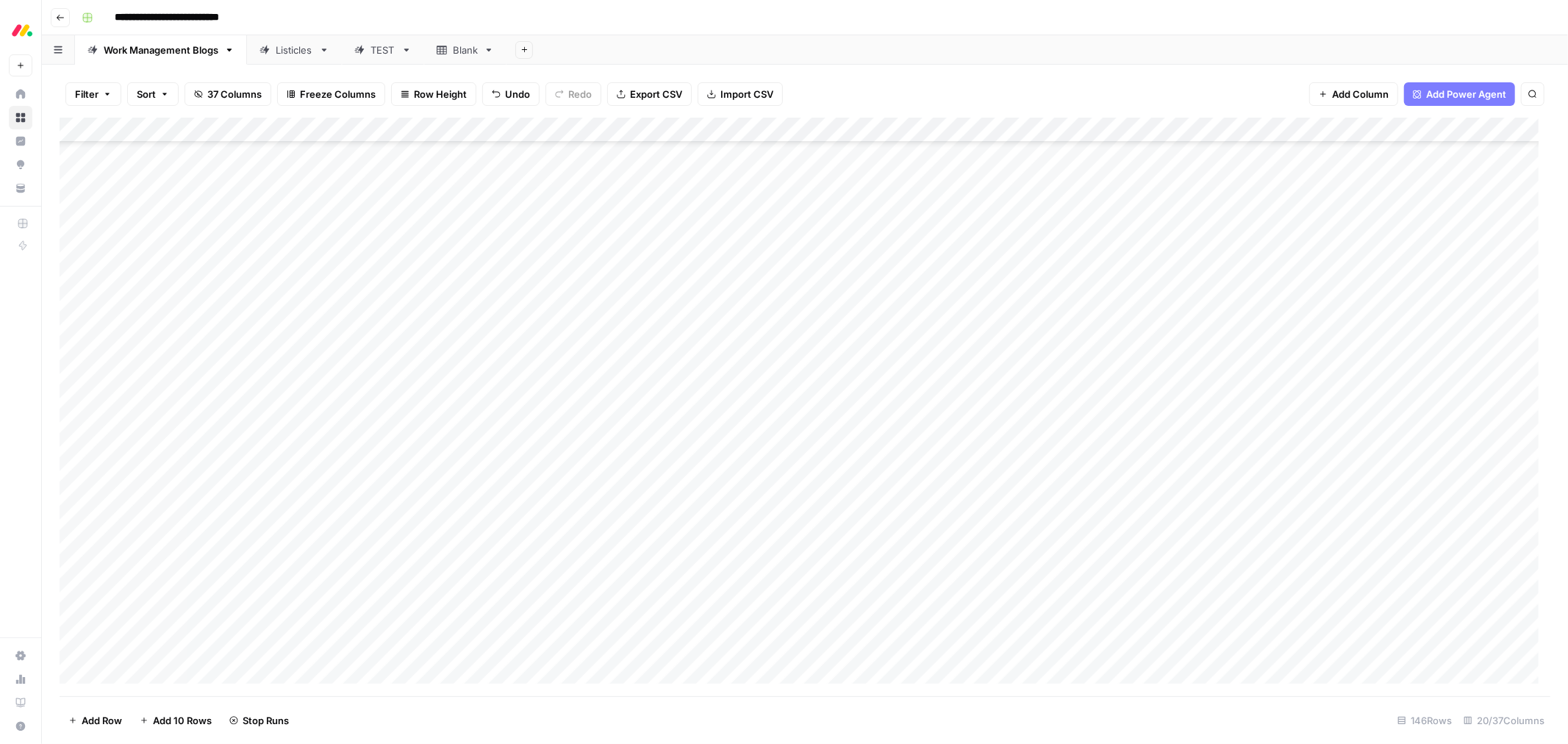
click at [780, 465] on div "Add Column" at bounding box center [804, 406] width 1490 height 578
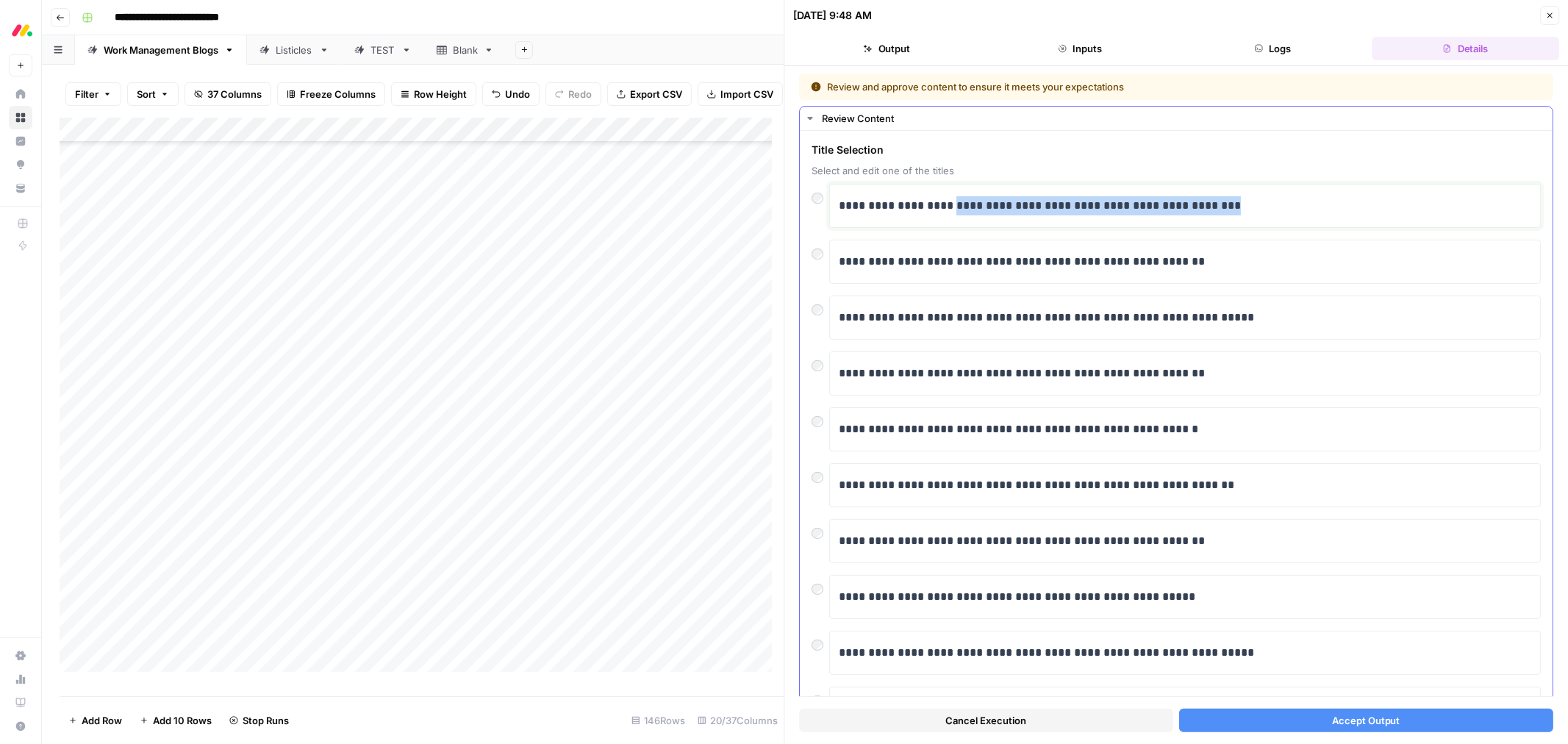
drag, startPoint x: 963, startPoint y: 209, endPoint x: 1277, endPoint y: 211, distance: 314.0
click at [1268, 209] on p "**********" at bounding box center [1178, 206] width 679 height 19
click at [1285, 710] on button "Accept Output" at bounding box center [1366, 720] width 374 height 23
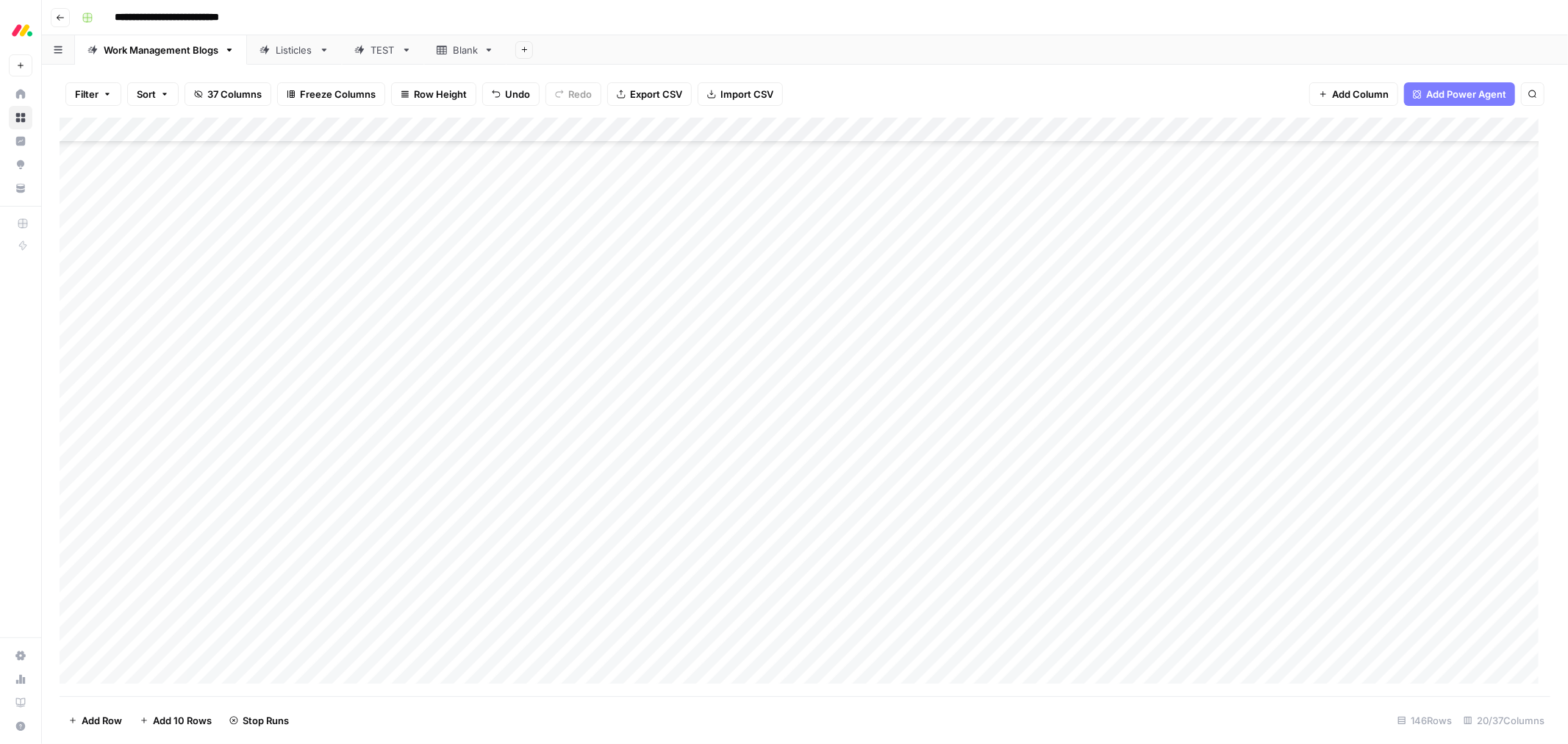
click at [781, 491] on div "Add Column" at bounding box center [804, 406] width 1490 height 578
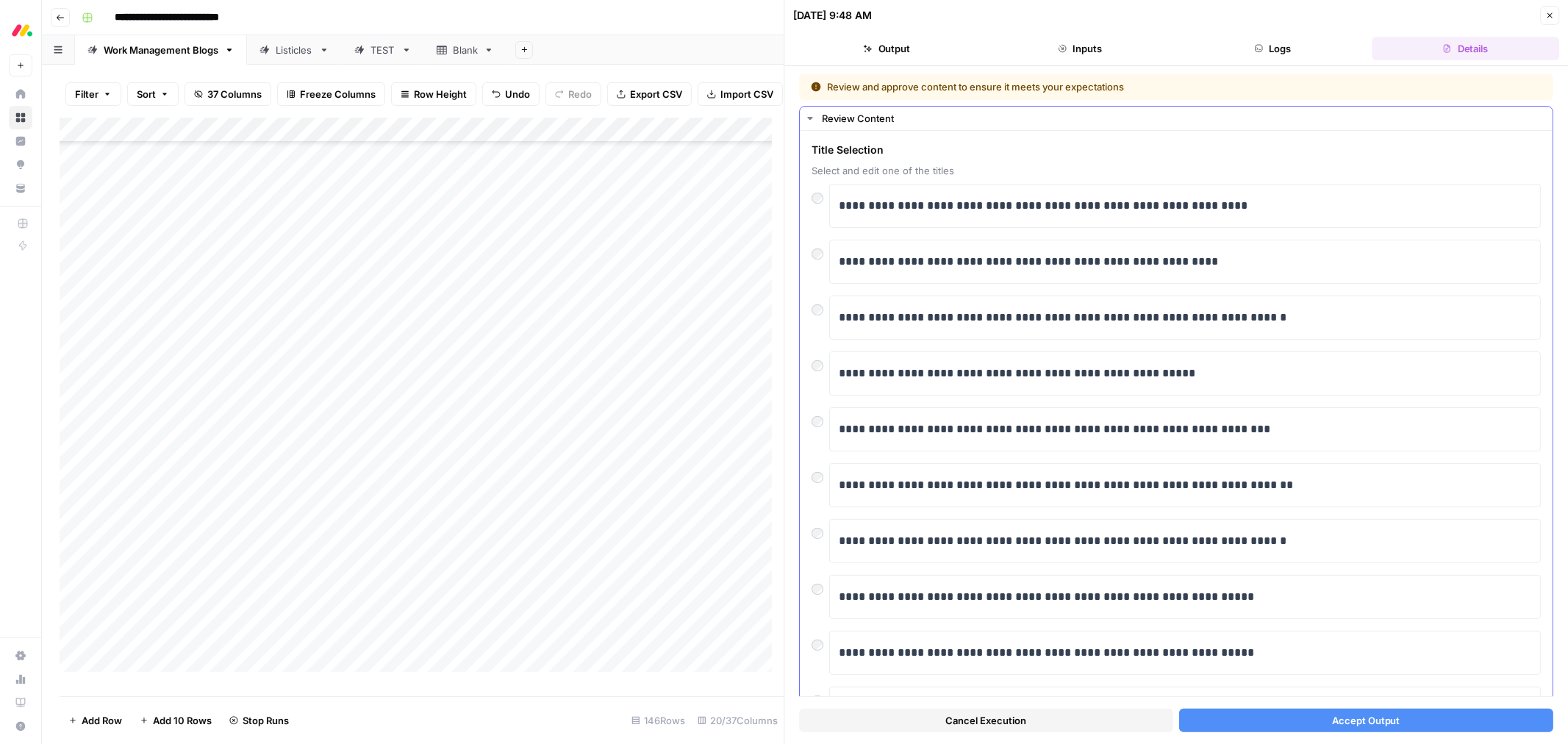
click at [1295, 722] on button "Accept Output" at bounding box center [1366, 720] width 374 height 23
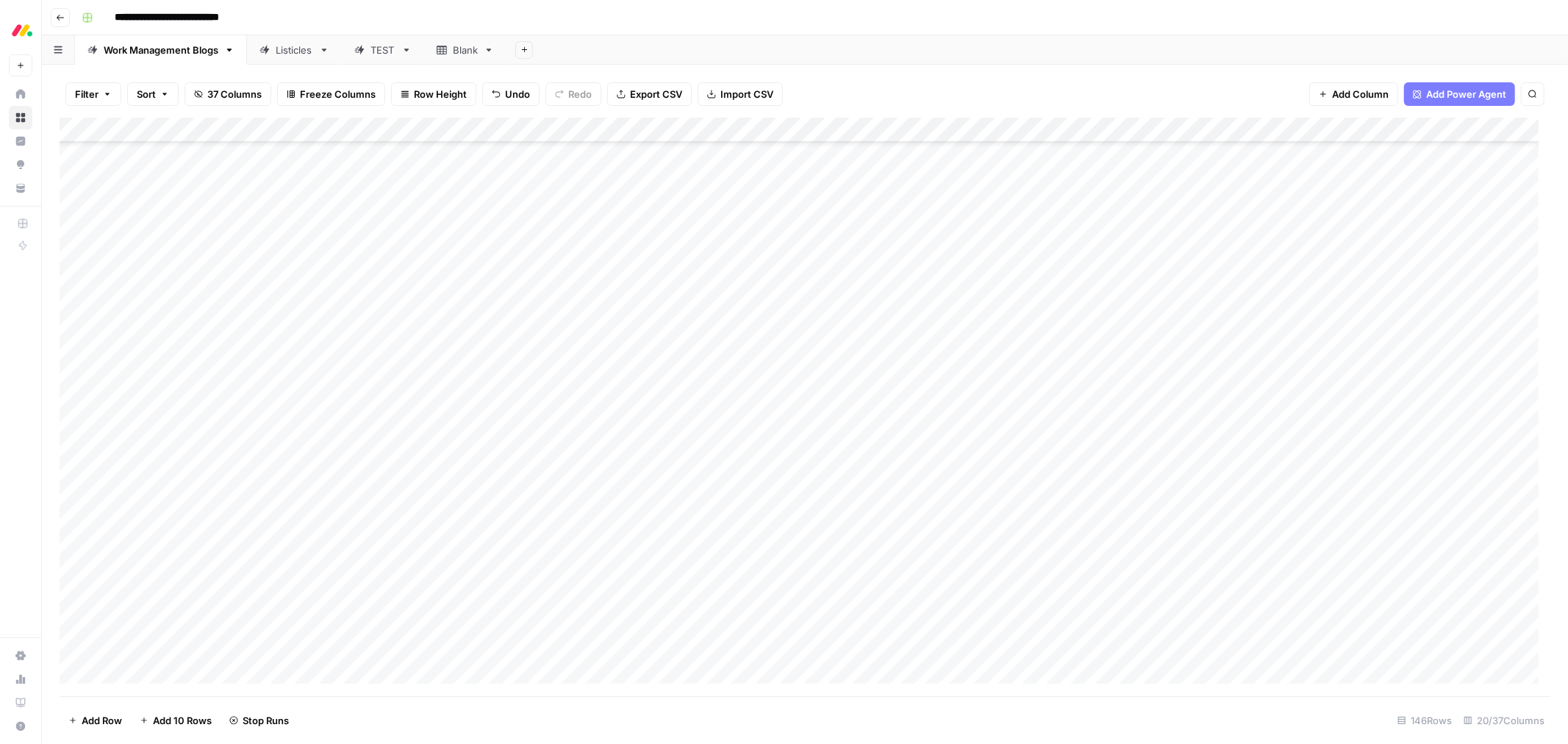
click at [768, 515] on div "Add Column" at bounding box center [804, 406] width 1490 height 578
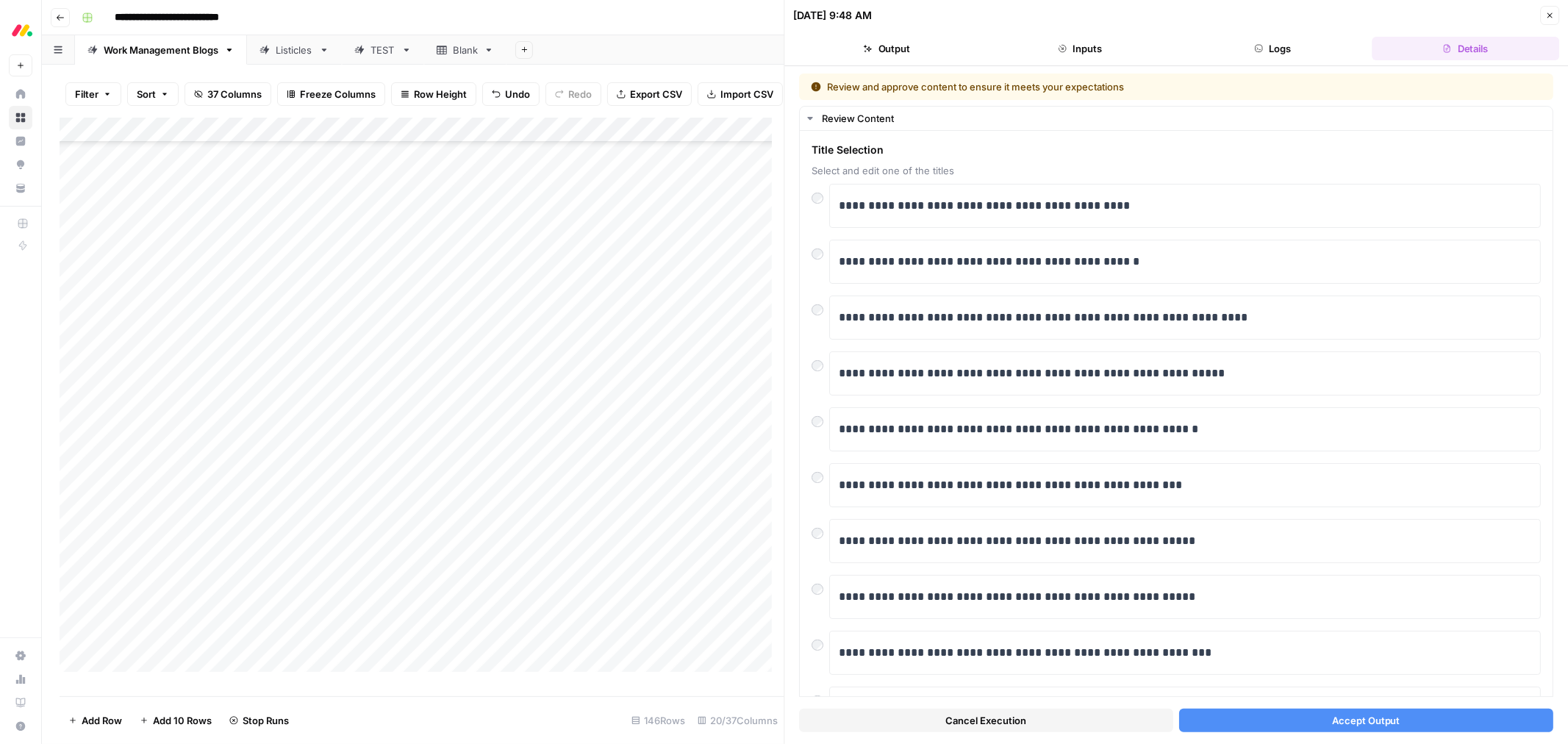
click at [1279, 722] on button "Accept Output" at bounding box center [1366, 720] width 374 height 23
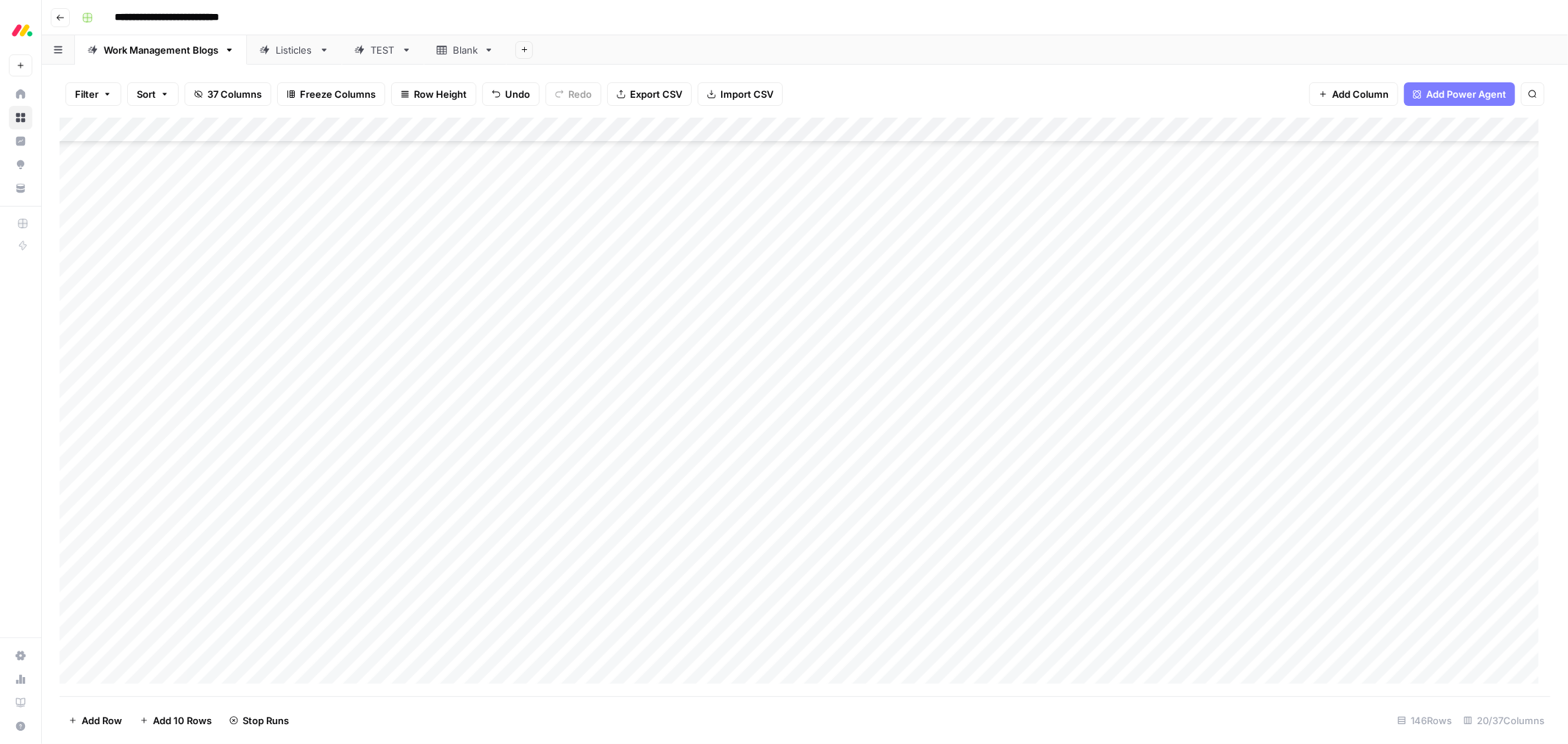
click at [784, 540] on div "Add Column" at bounding box center [804, 406] width 1490 height 578
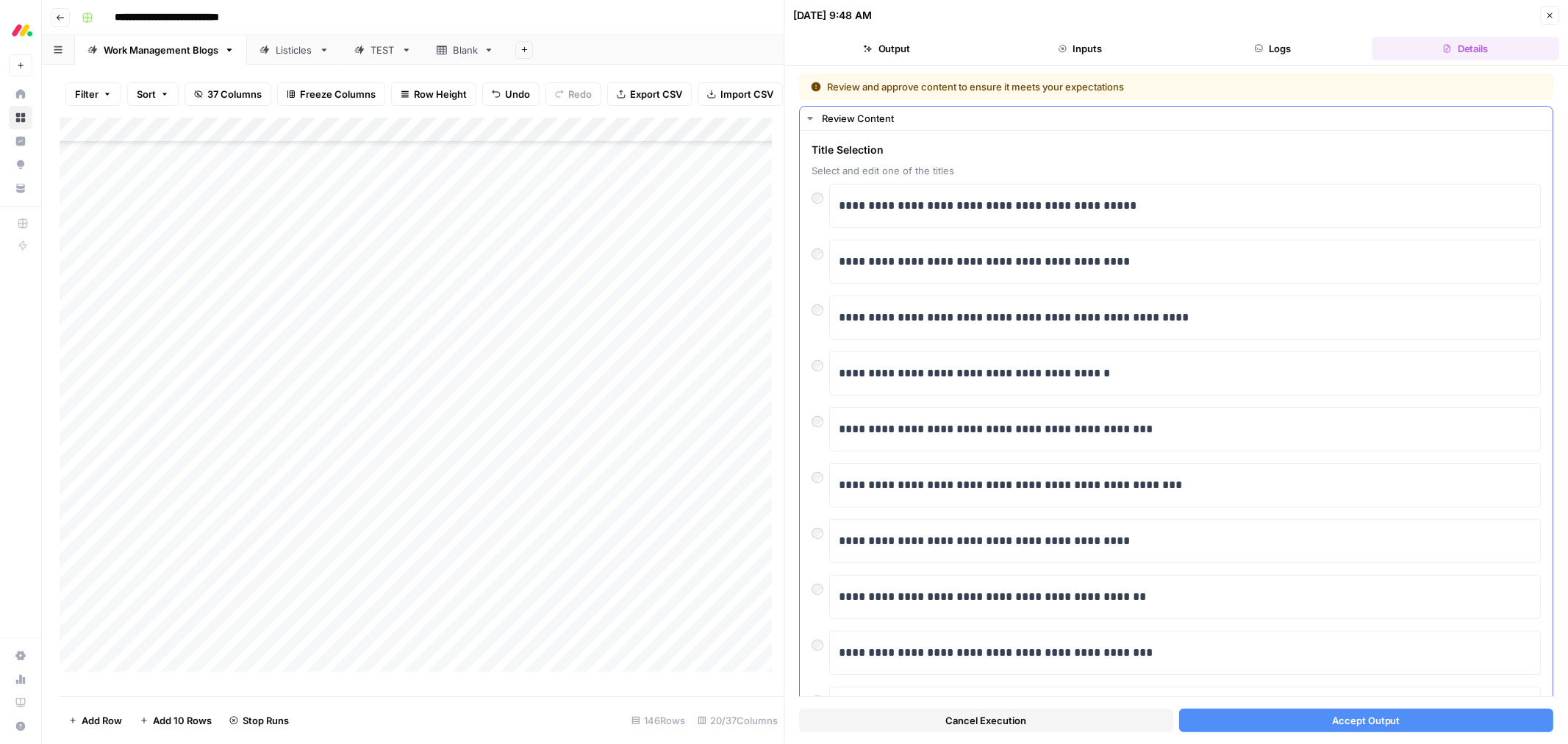
click at [1280, 728] on button "Accept Output" at bounding box center [1366, 720] width 374 height 23
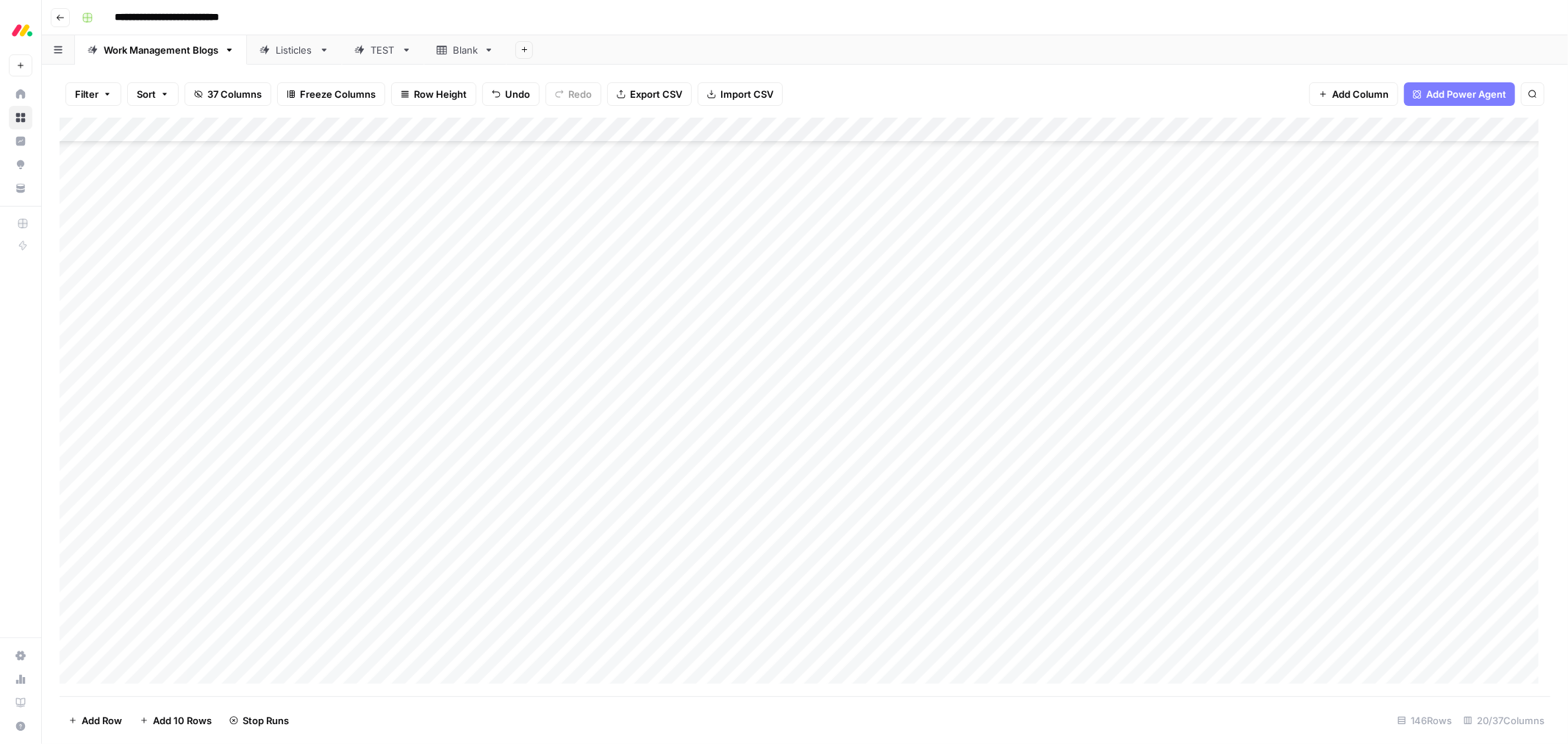
click at [772, 561] on div "Add Column" at bounding box center [804, 406] width 1490 height 578
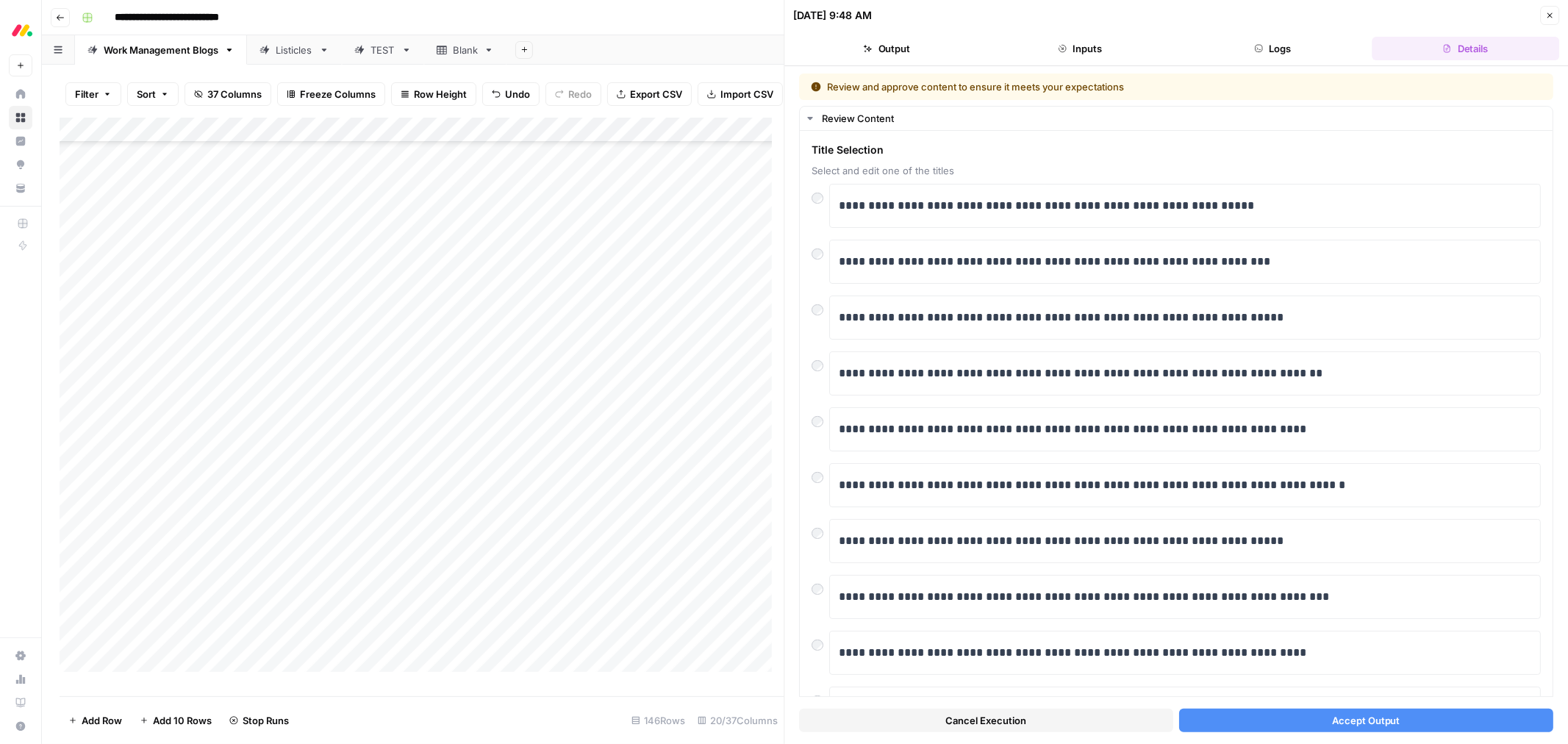
click at [1305, 716] on button "Accept Output" at bounding box center [1366, 720] width 374 height 23
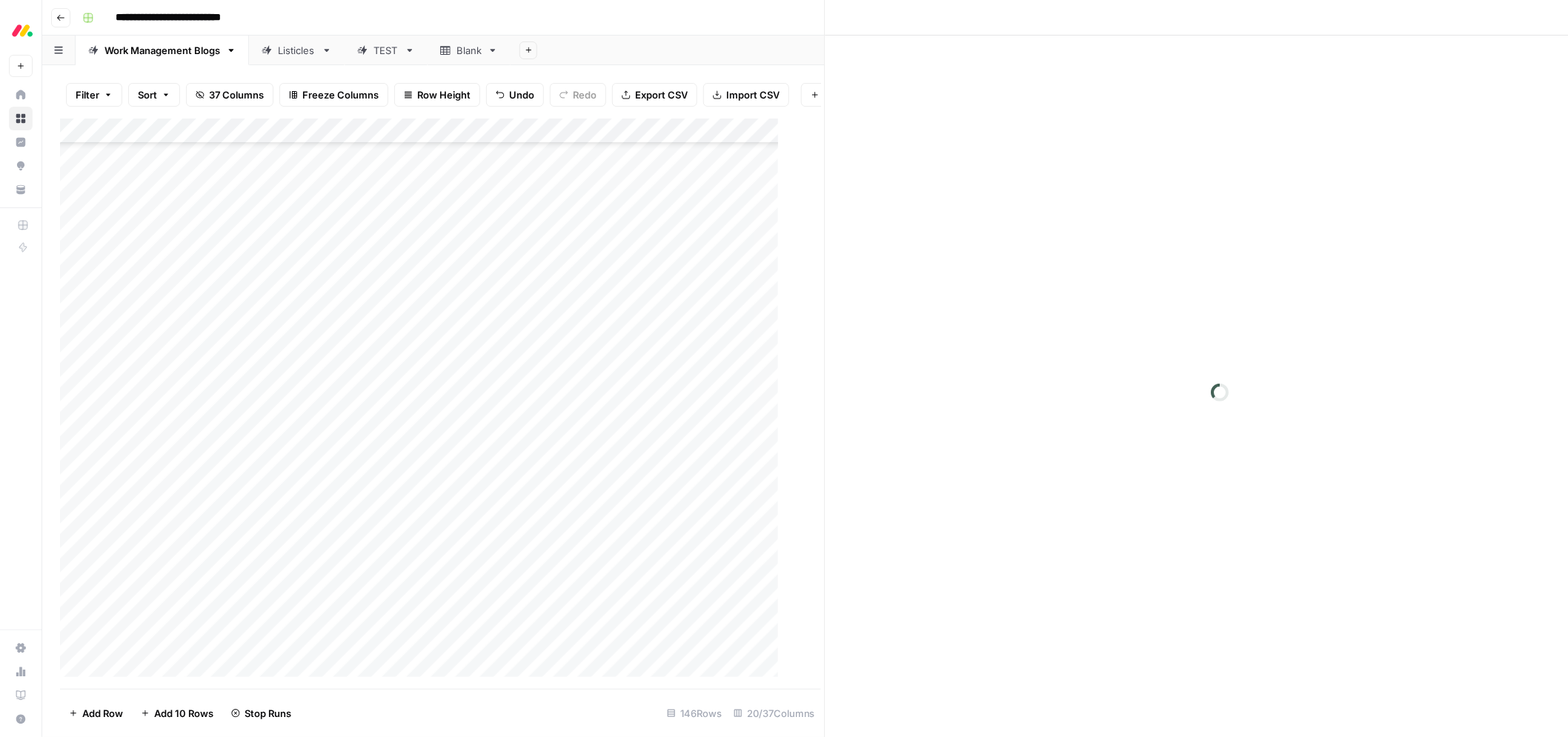
click at [752, 605] on div "Add Column" at bounding box center [441, 403] width 762 height 571
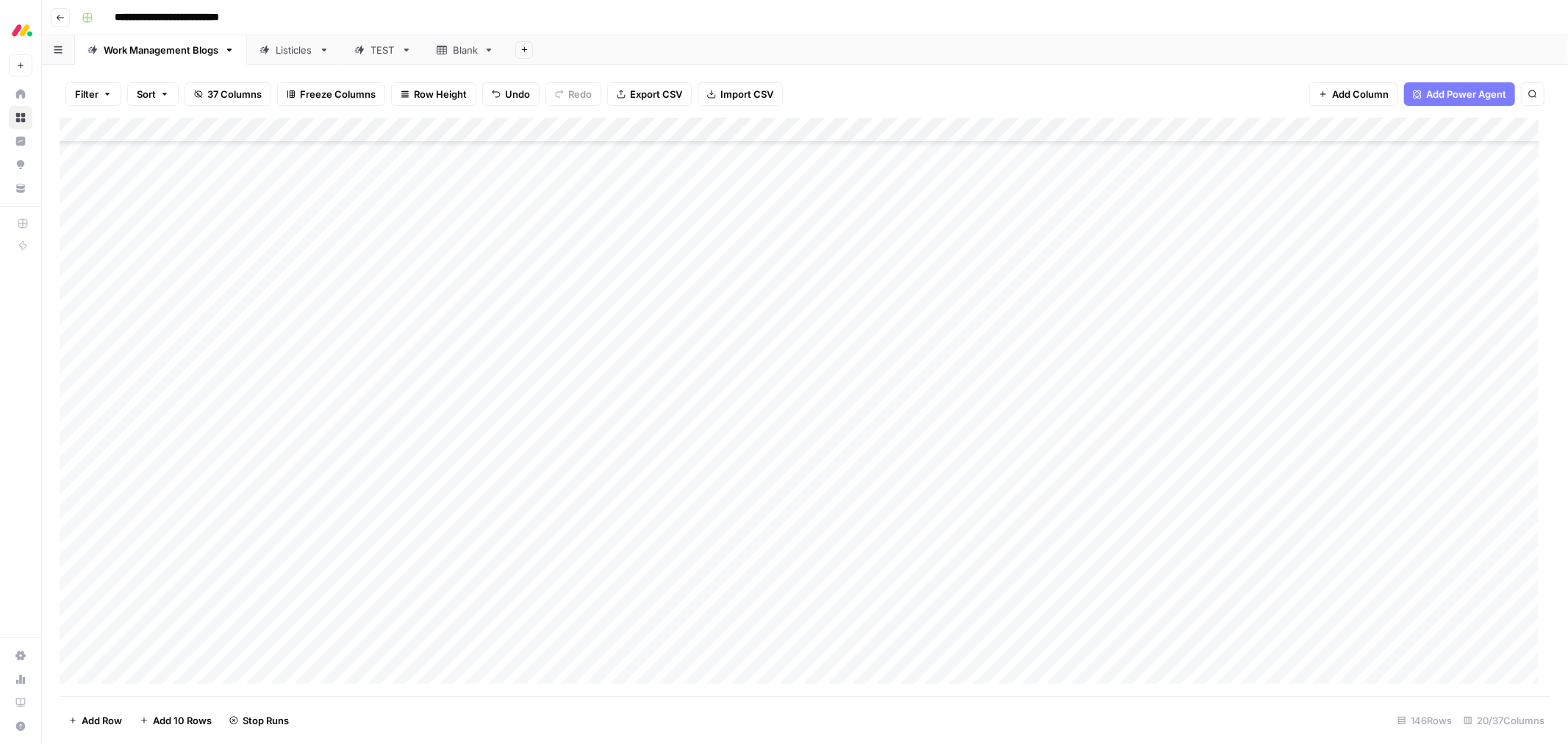
click at [750, 578] on div "Add Column" at bounding box center [804, 406] width 1490 height 578
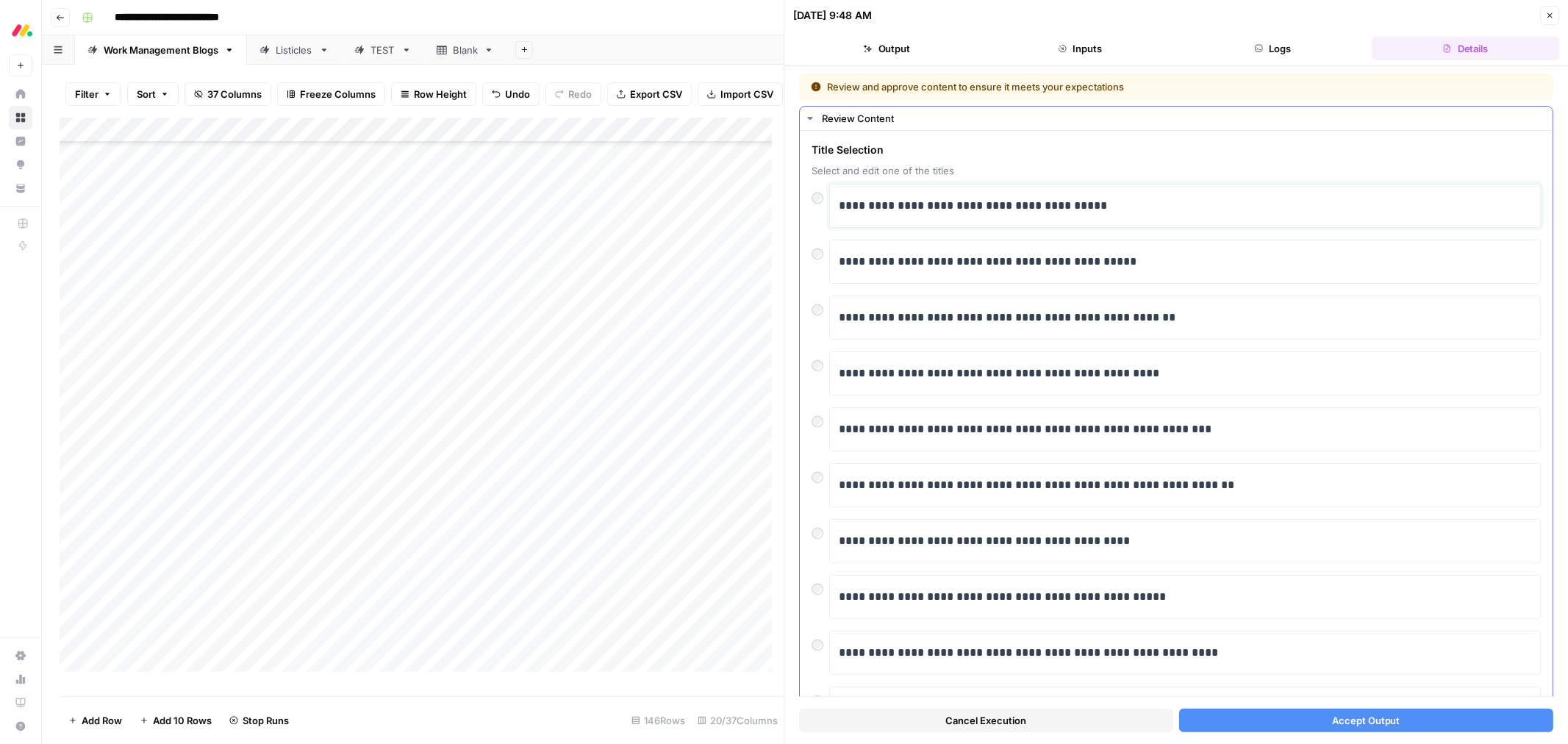
click at [926, 209] on p "**********" at bounding box center [1178, 206] width 679 height 19
drag, startPoint x: 931, startPoint y: 209, endPoint x: 1130, endPoint y: 207, distance: 199.0
click at [1130, 207] on p "**********" at bounding box center [1178, 206] width 679 height 19
click at [1073, 263] on p "**********" at bounding box center [1178, 261] width 679 height 19
click at [1081, 259] on p "**********" at bounding box center [1178, 261] width 679 height 19
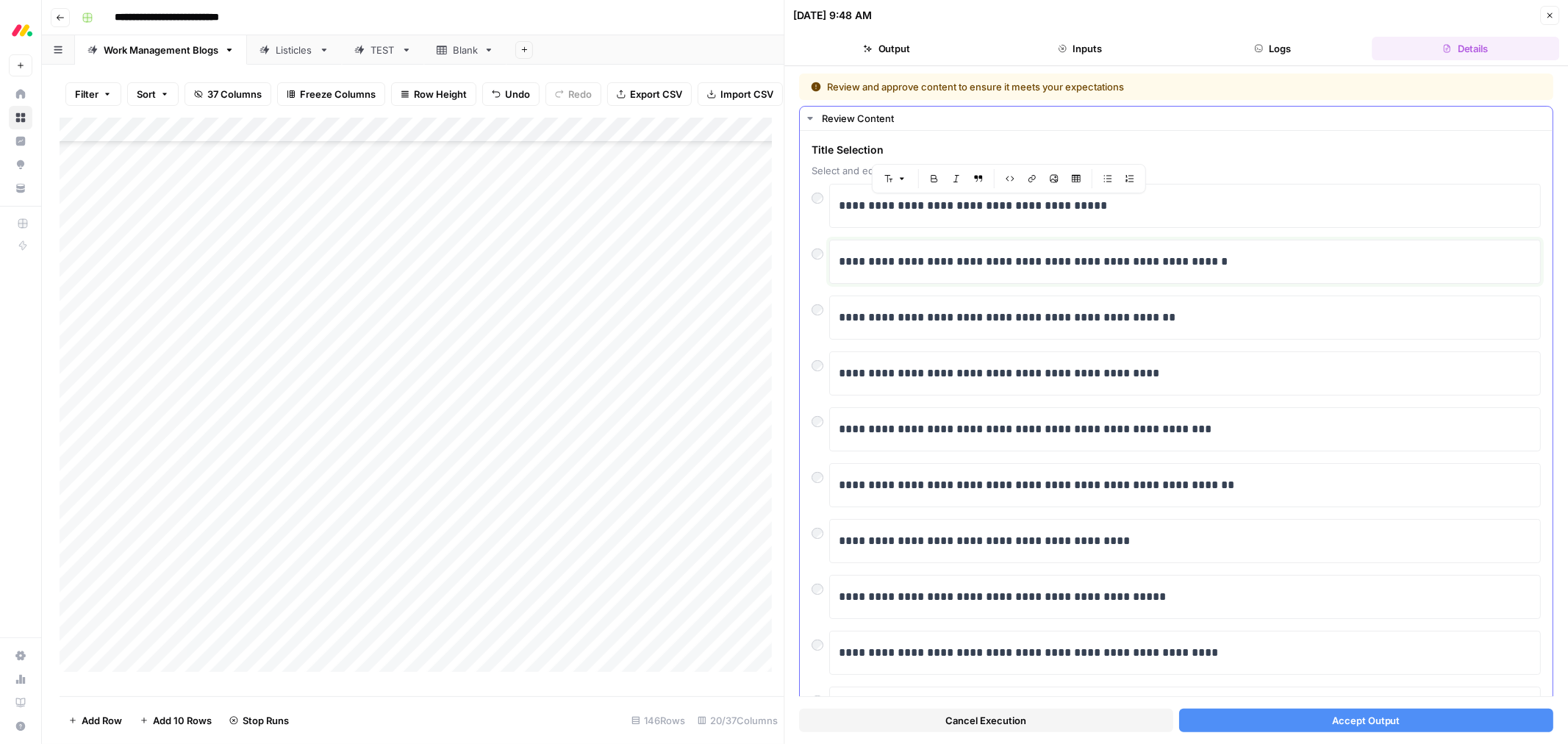
click at [1092, 266] on p "**********" at bounding box center [1178, 261] width 679 height 19
click at [1232, 715] on button "Accept Output" at bounding box center [1366, 720] width 374 height 23
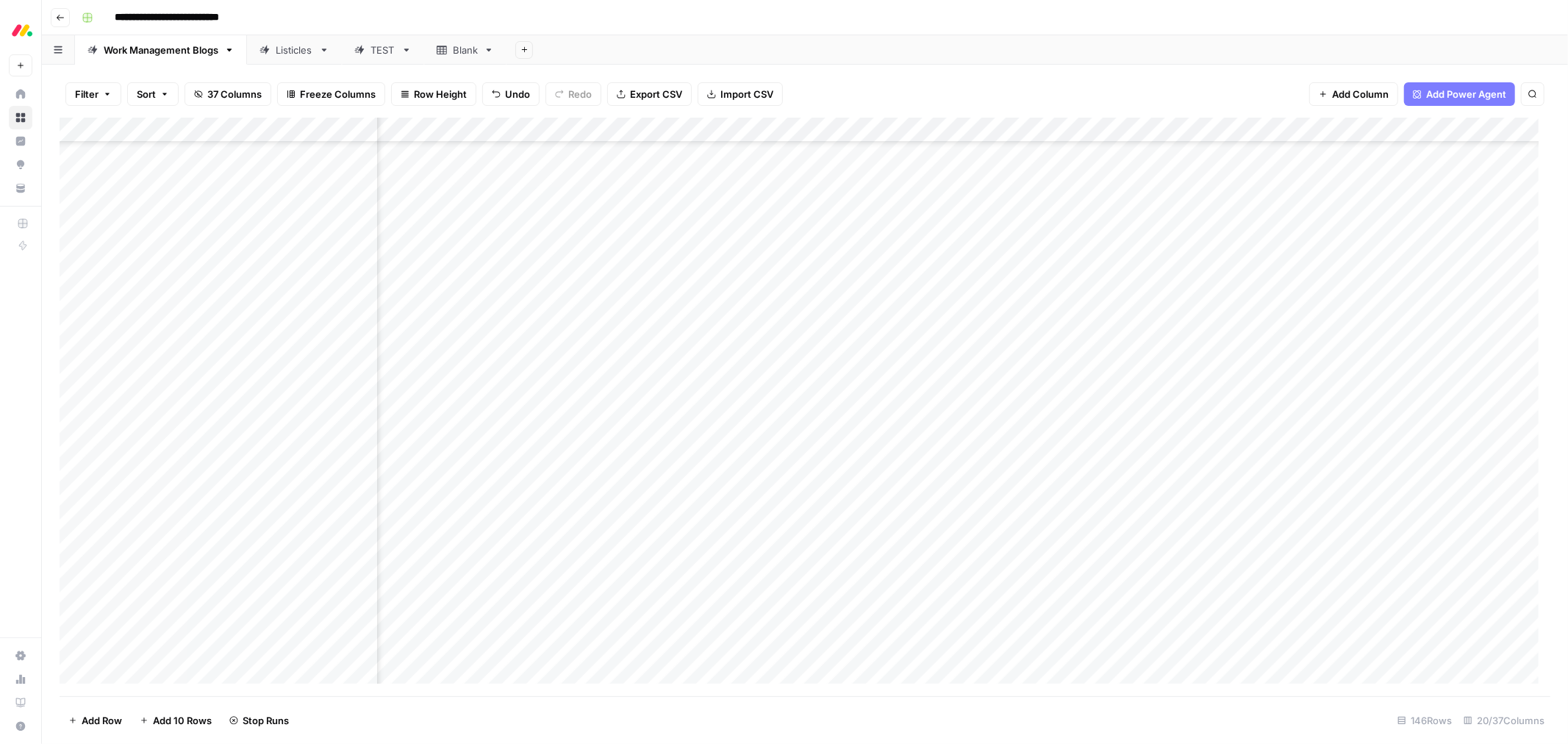
scroll to position [2368, 356]
click at [1232, 284] on div "Add Column" at bounding box center [804, 406] width 1490 height 578
click at [1228, 311] on div "Add Column" at bounding box center [804, 406] width 1490 height 578
click at [1229, 332] on div "Add Column" at bounding box center [804, 406] width 1490 height 578
click at [1233, 307] on div "Add Column" at bounding box center [804, 406] width 1490 height 578
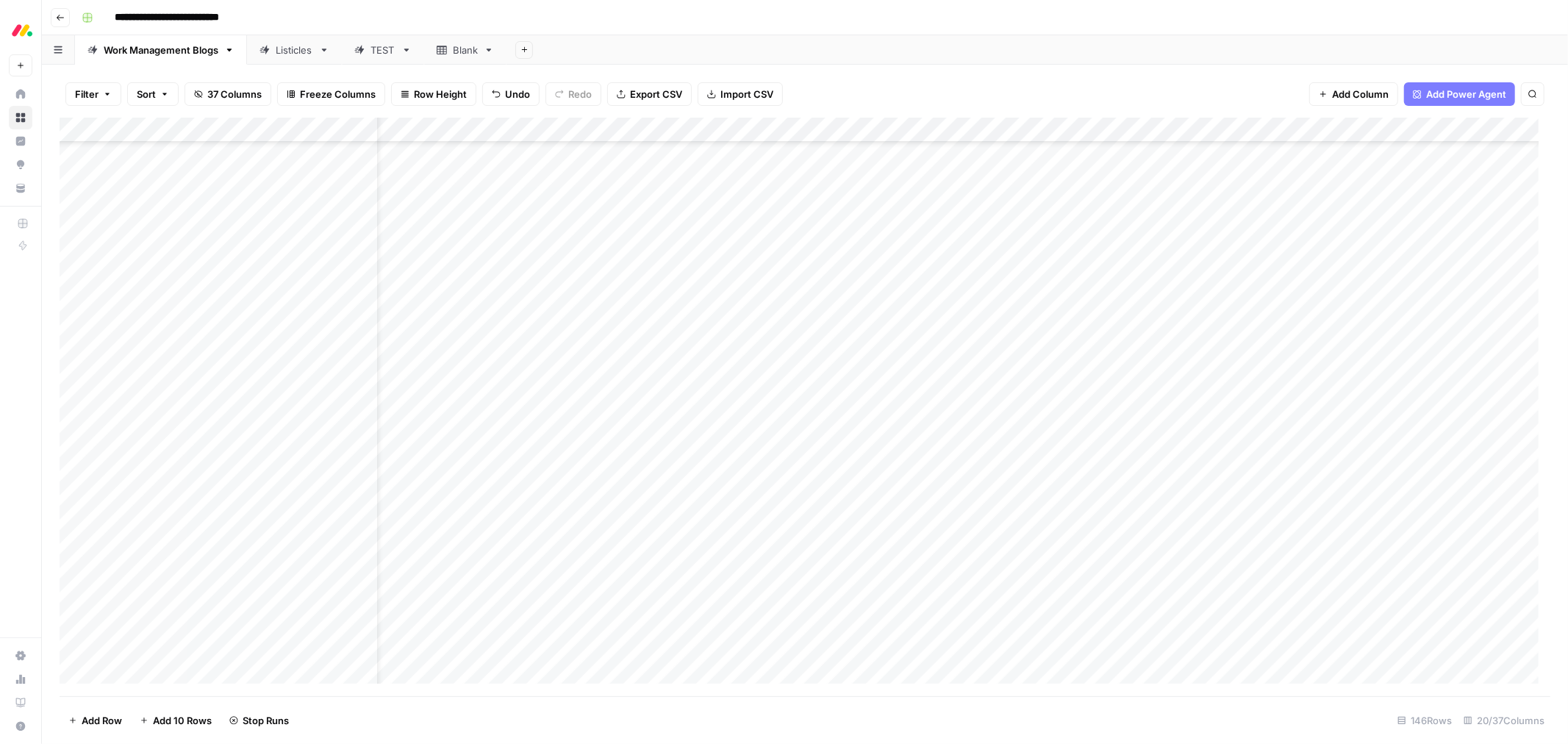
scroll to position [2450, 50]
drag, startPoint x: 768, startPoint y: 877, endPoint x: 971, endPoint y: 1495, distance: 650.5
click at [757, 532] on div "Add Column" at bounding box center [804, 406] width 1490 height 578
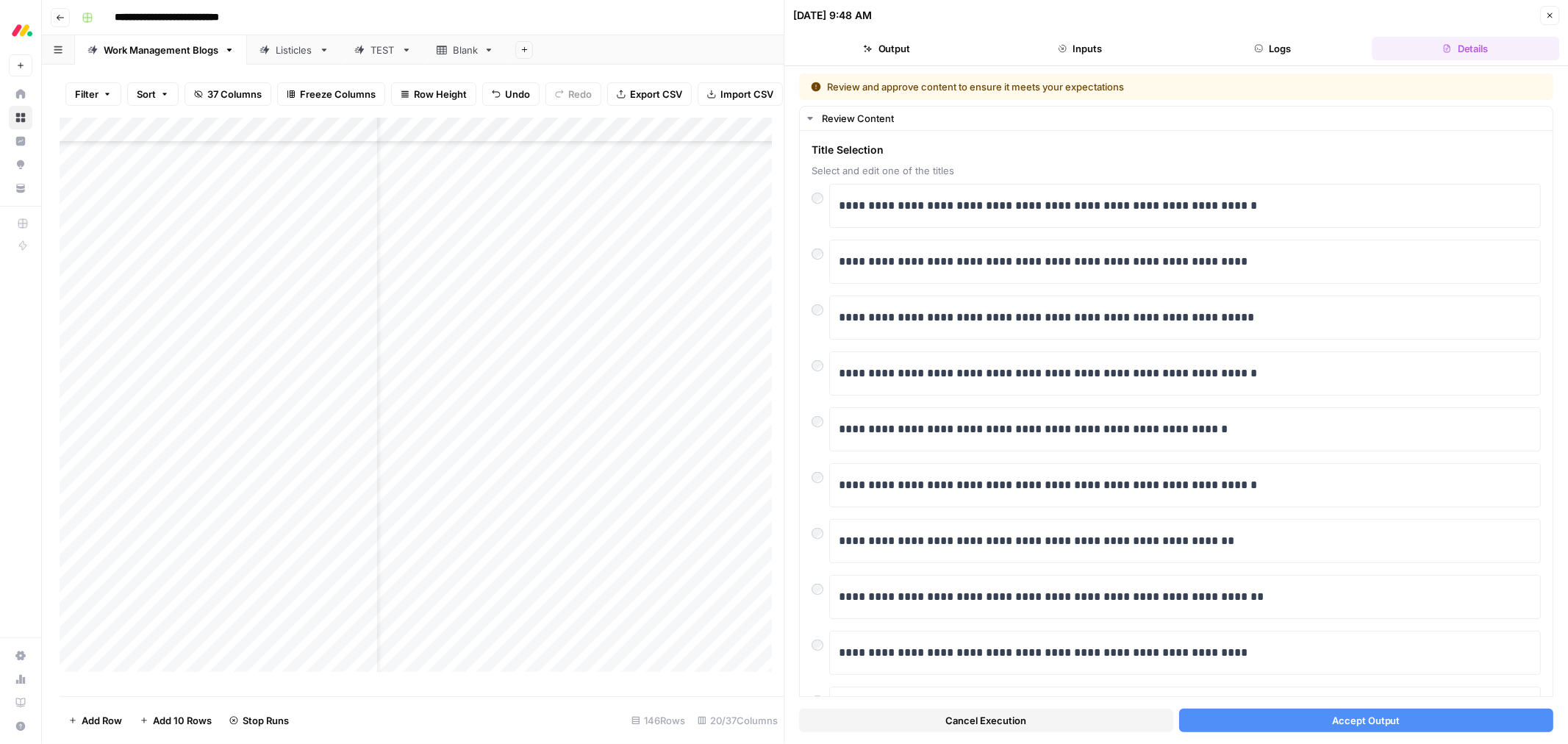
click at [1299, 721] on button "Accept Output" at bounding box center [1366, 720] width 374 height 23
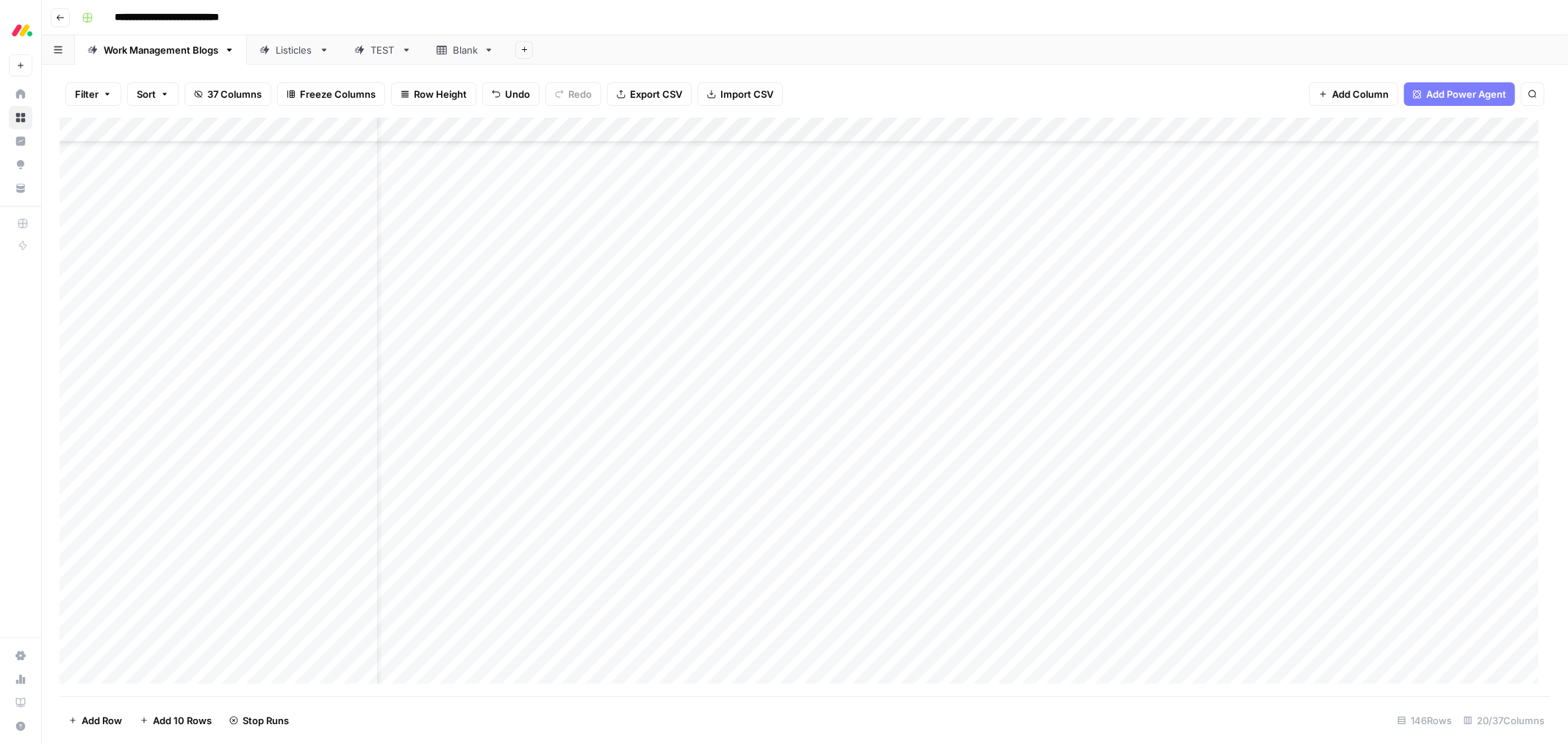
click at [759, 554] on div "Add Column" at bounding box center [804, 406] width 1490 height 578
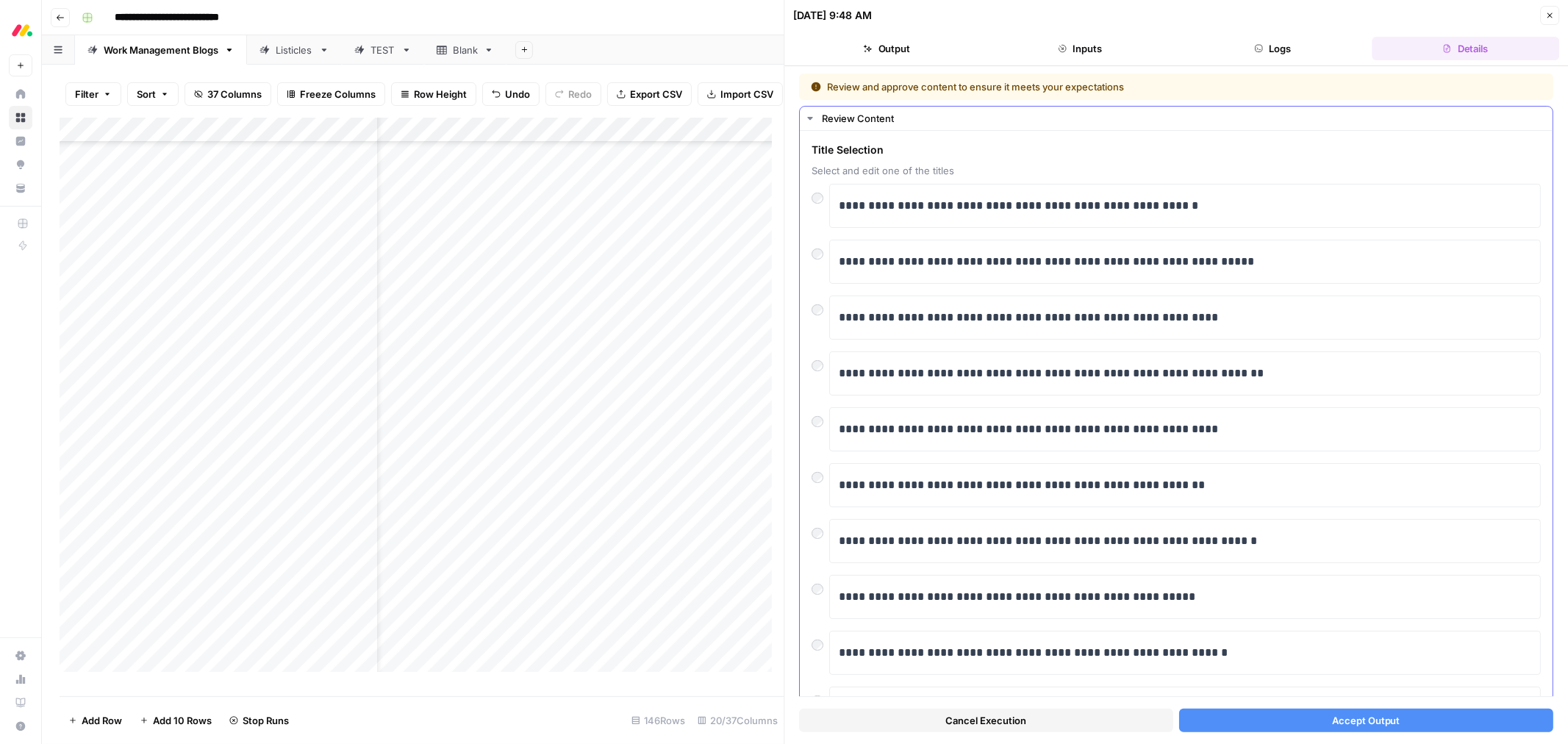
click at [1284, 723] on button "Accept Output" at bounding box center [1366, 720] width 374 height 23
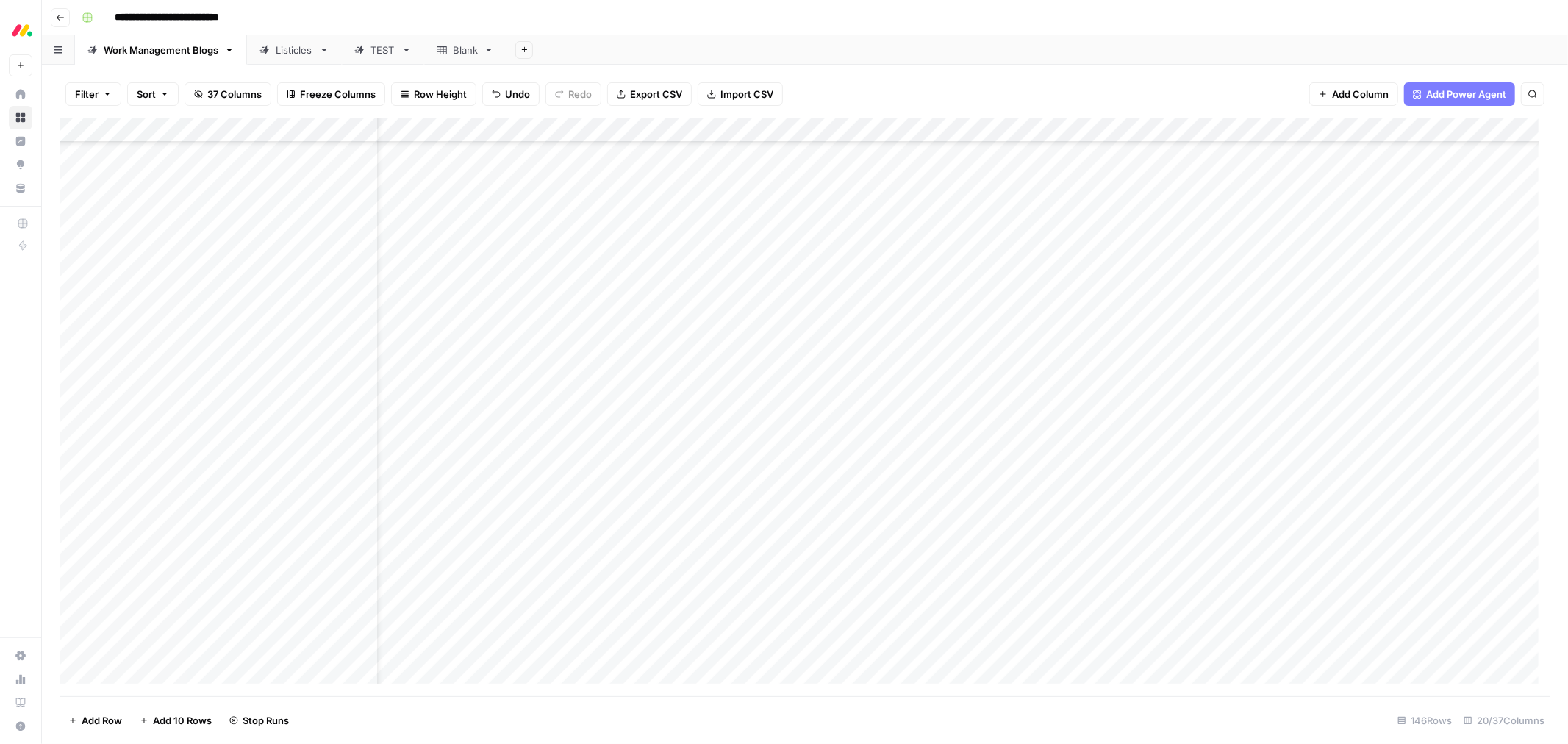
scroll to position [2777, 50]
click at [726, 253] on div "Add Column" at bounding box center [804, 406] width 1490 height 578
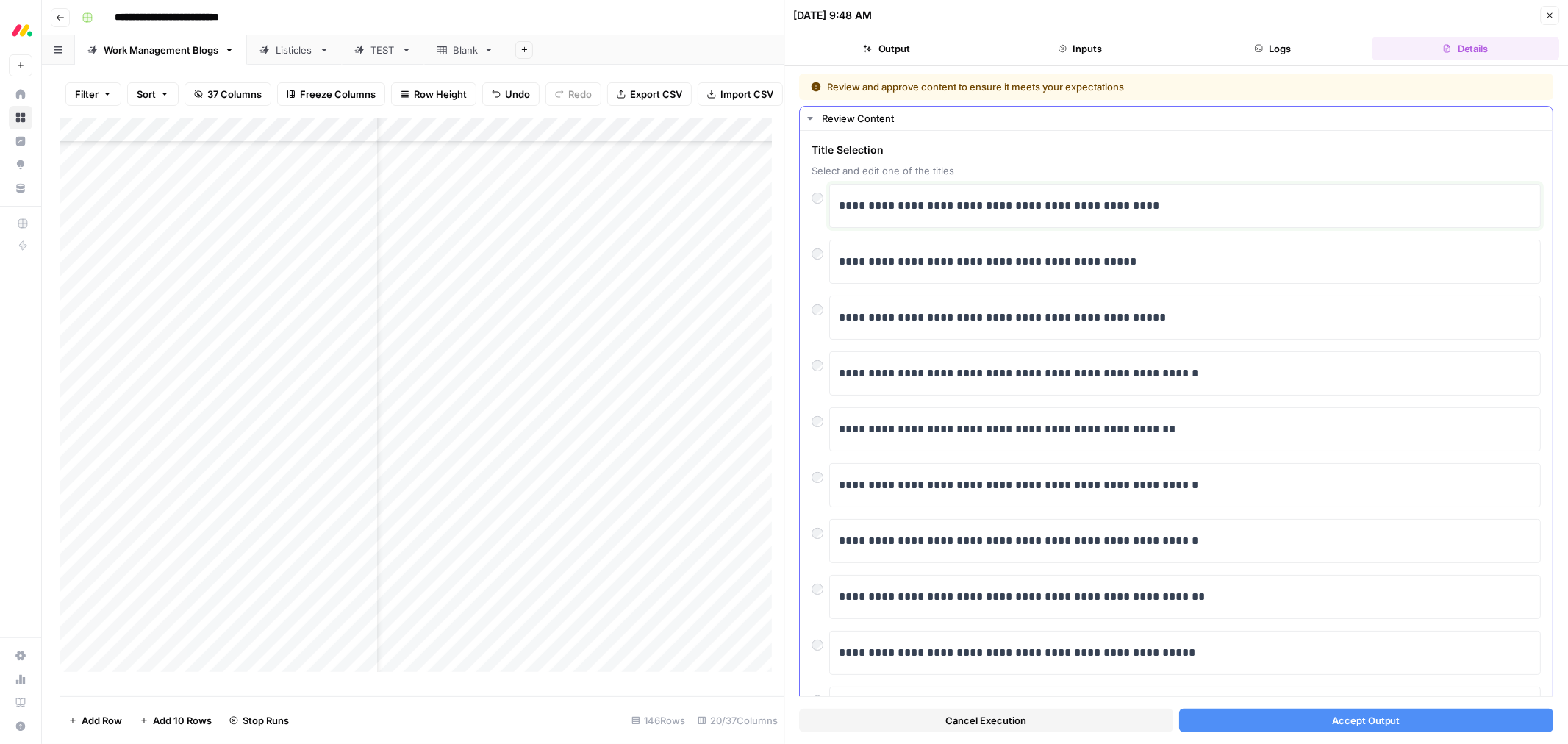
click at [987, 209] on p "**********" at bounding box center [1178, 206] width 679 height 19
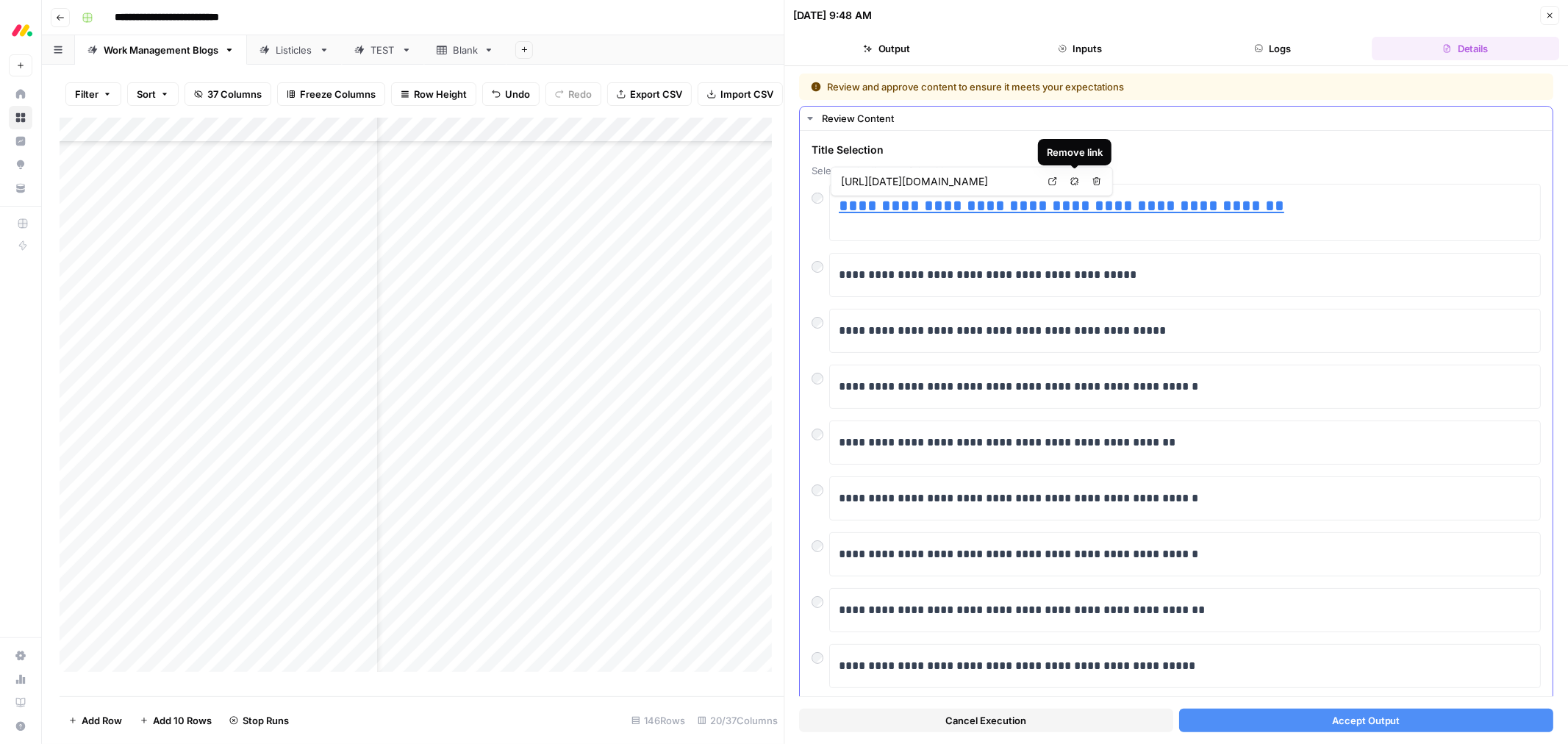
click at [1073, 179] on icon "button" at bounding box center [1075, 182] width 9 height 9
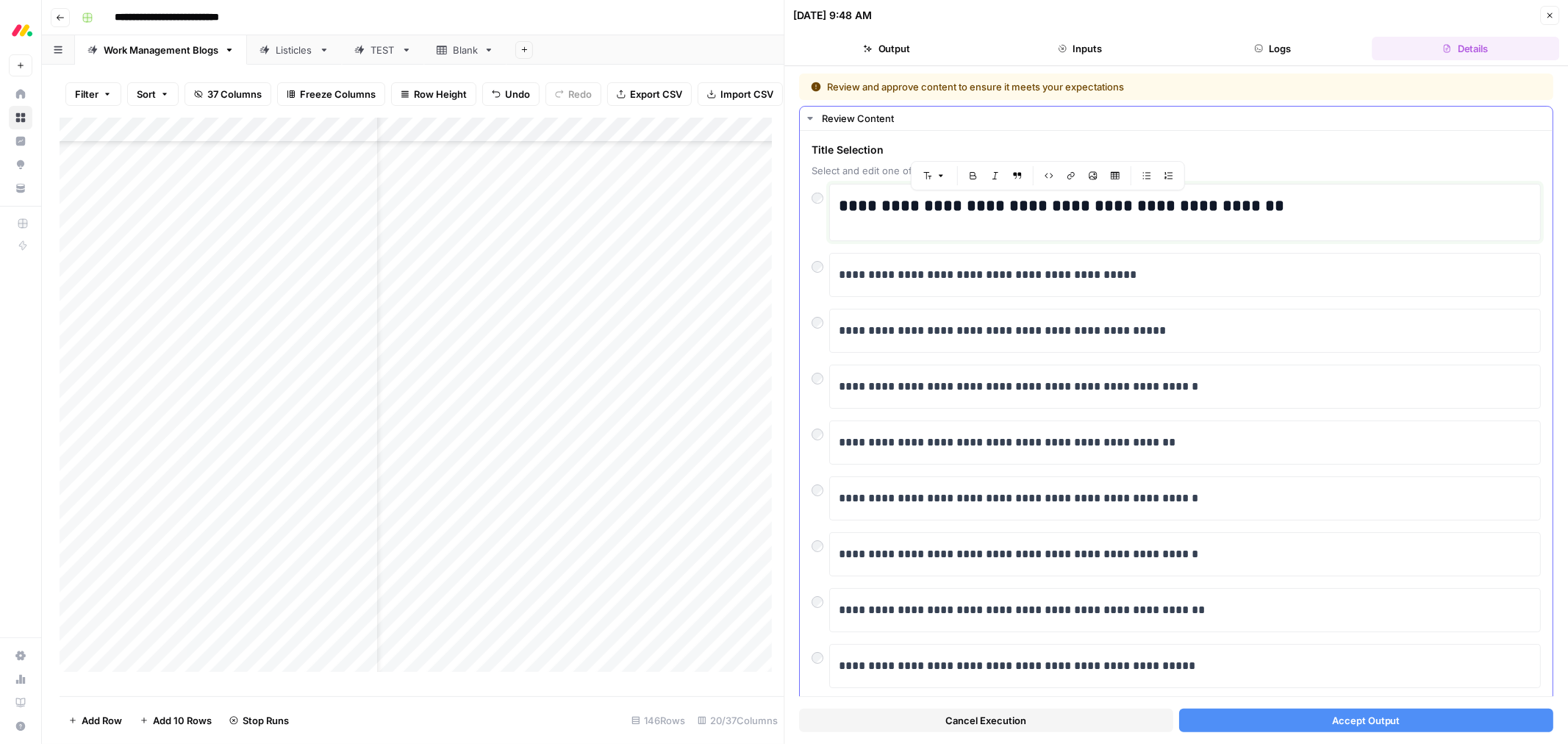
click at [1314, 217] on div "**********" at bounding box center [1184, 212] width 692 height 44
click at [1302, 726] on button "Accept Output" at bounding box center [1366, 720] width 374 height 23
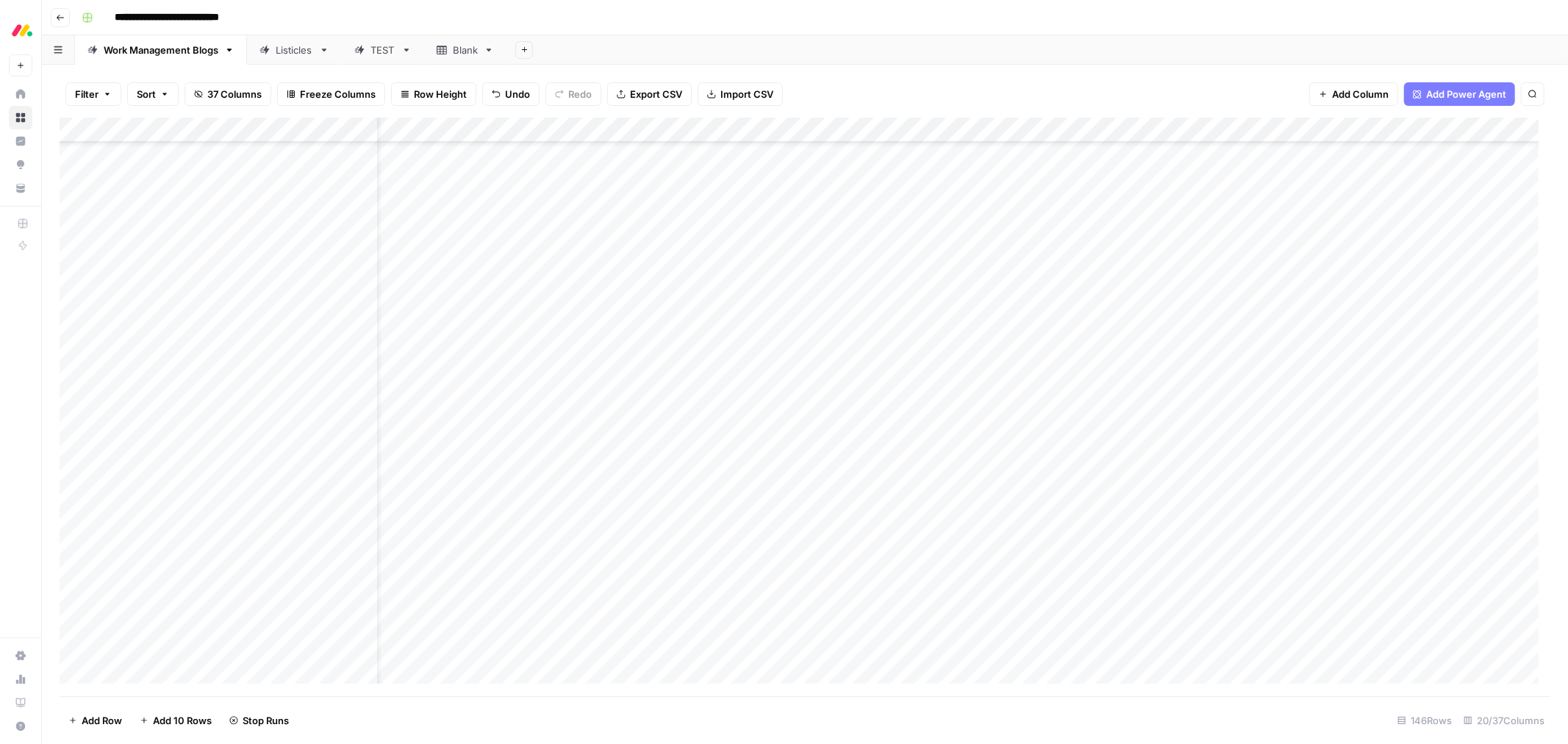
scroll to position [2368, 50]
click at [1534, 384] on div "Add Column" at bounding box center [804, 406] width 1490 height 578
click at [1534, 435] on div "Add Column" at bounding box center [804, 406] width 1490 height 578
click at [1534, 402] on div "Add Column" at bounding box center [804, 406] width 1490 height 578
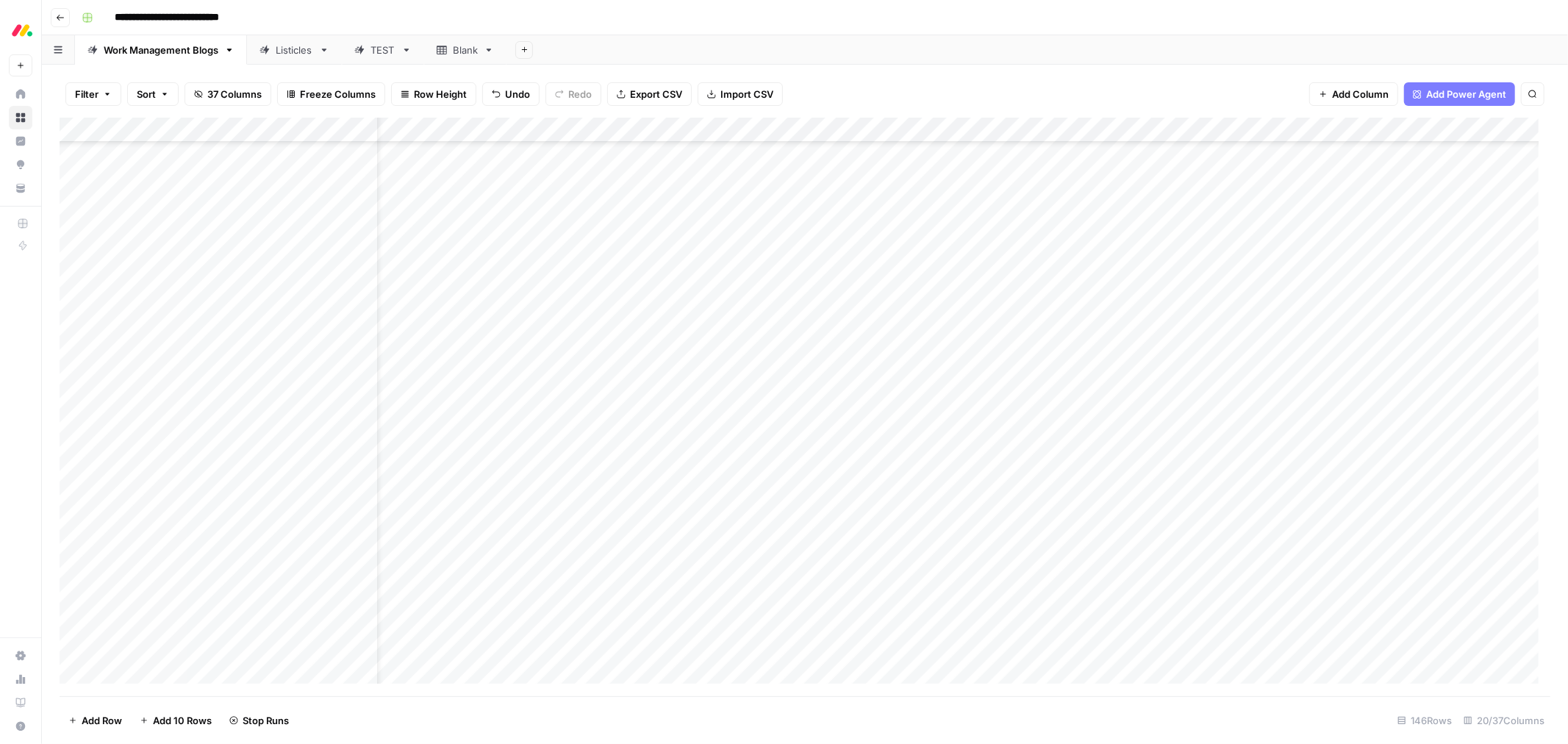
click at [1534, 378] on div "Add Column" at bounding box center [804, 406] width 1490 height 578
click at [1534, 451] on div "Add Column" at bounding box center [804, 406] width 1490 height 578
click at [1532, 334] on div "Add Column" at bounding box center [804, 406] width 1490 height 578
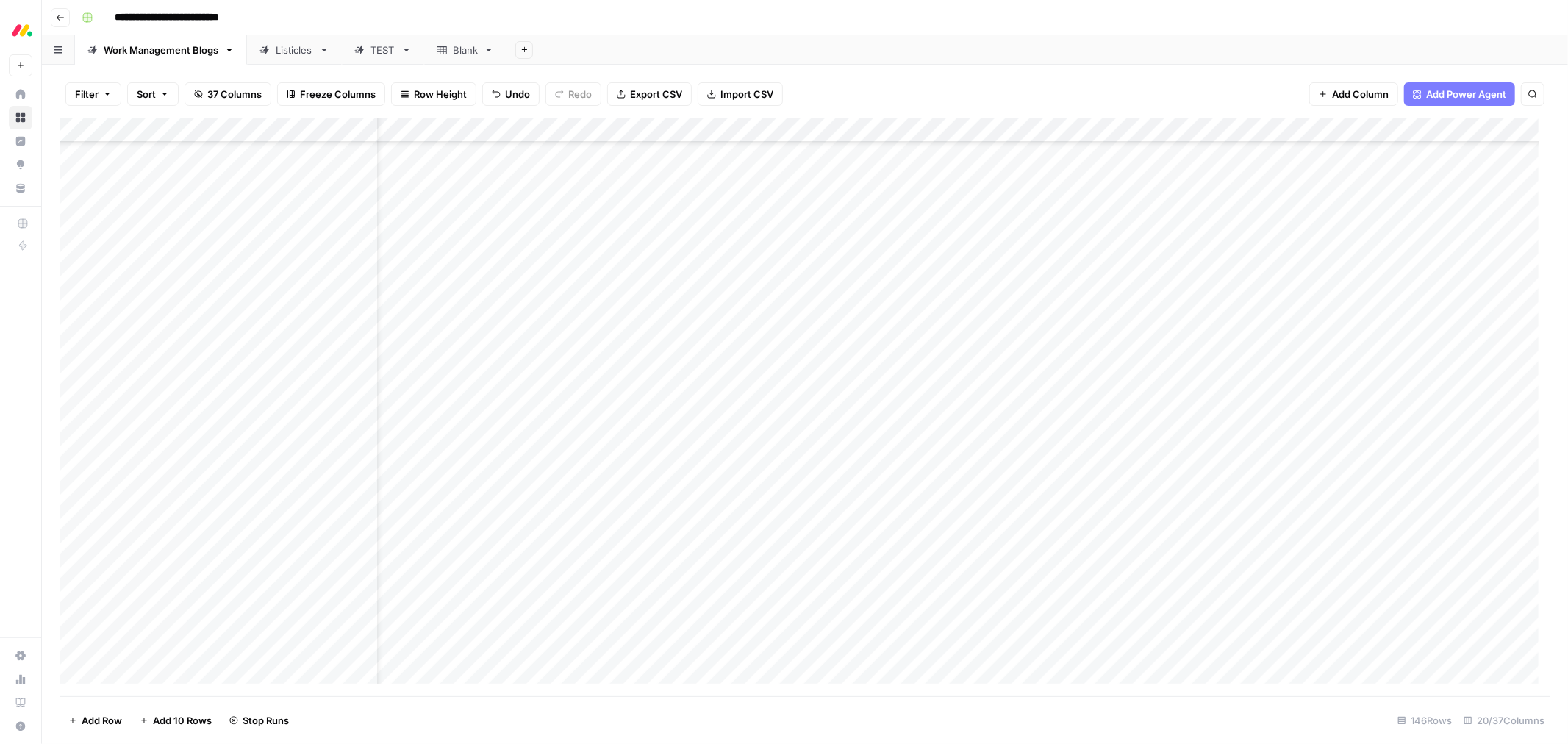
click at [735, 407] on div "Add Column" at bounding box center [804, 406] width 1490 height 578
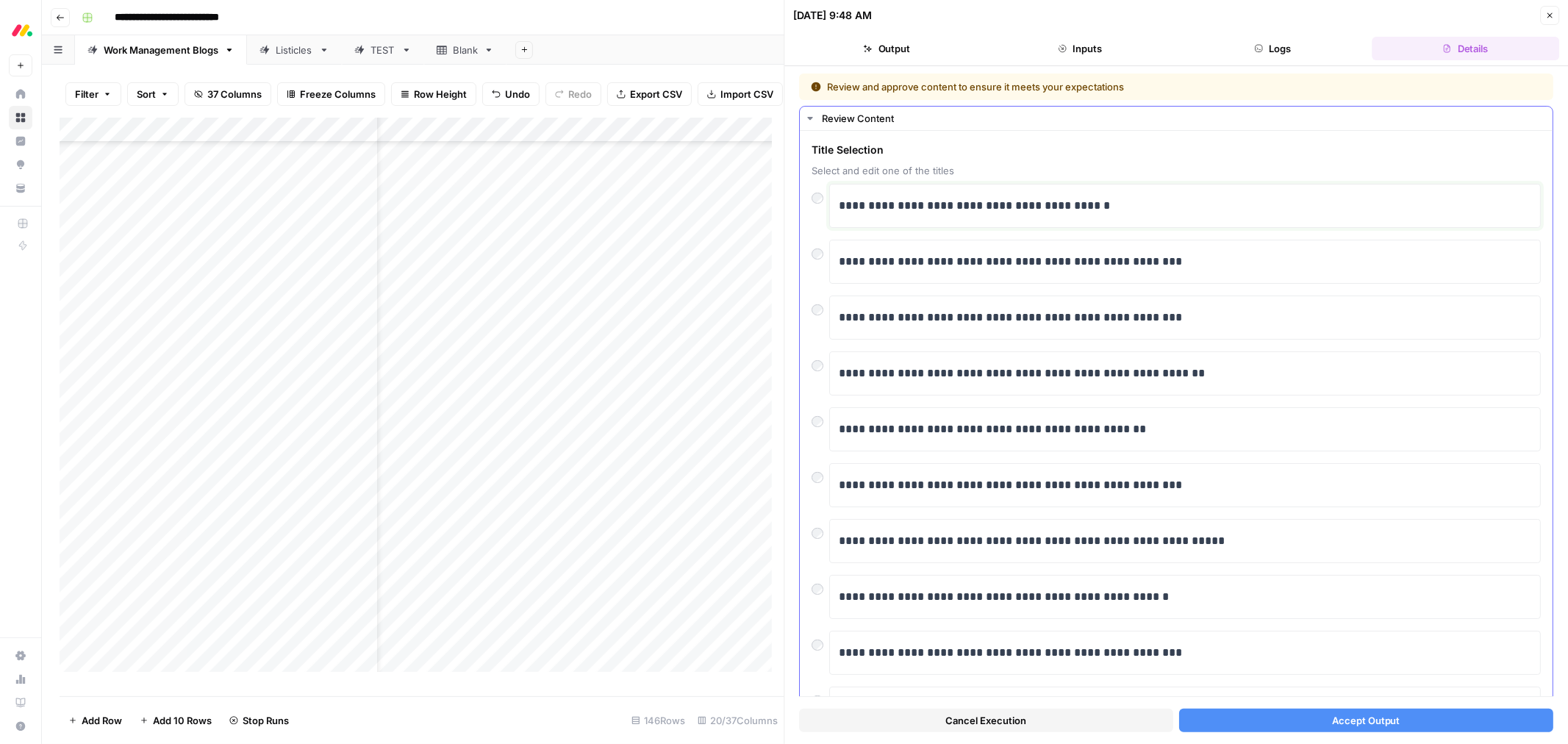
click at [979, 211] on p "**********" at bounding box center [1178, 206] width 679 height 19
click at [1340, 726] on span "Accept Output" at bounding box center [1365, 720] width 68 height 15
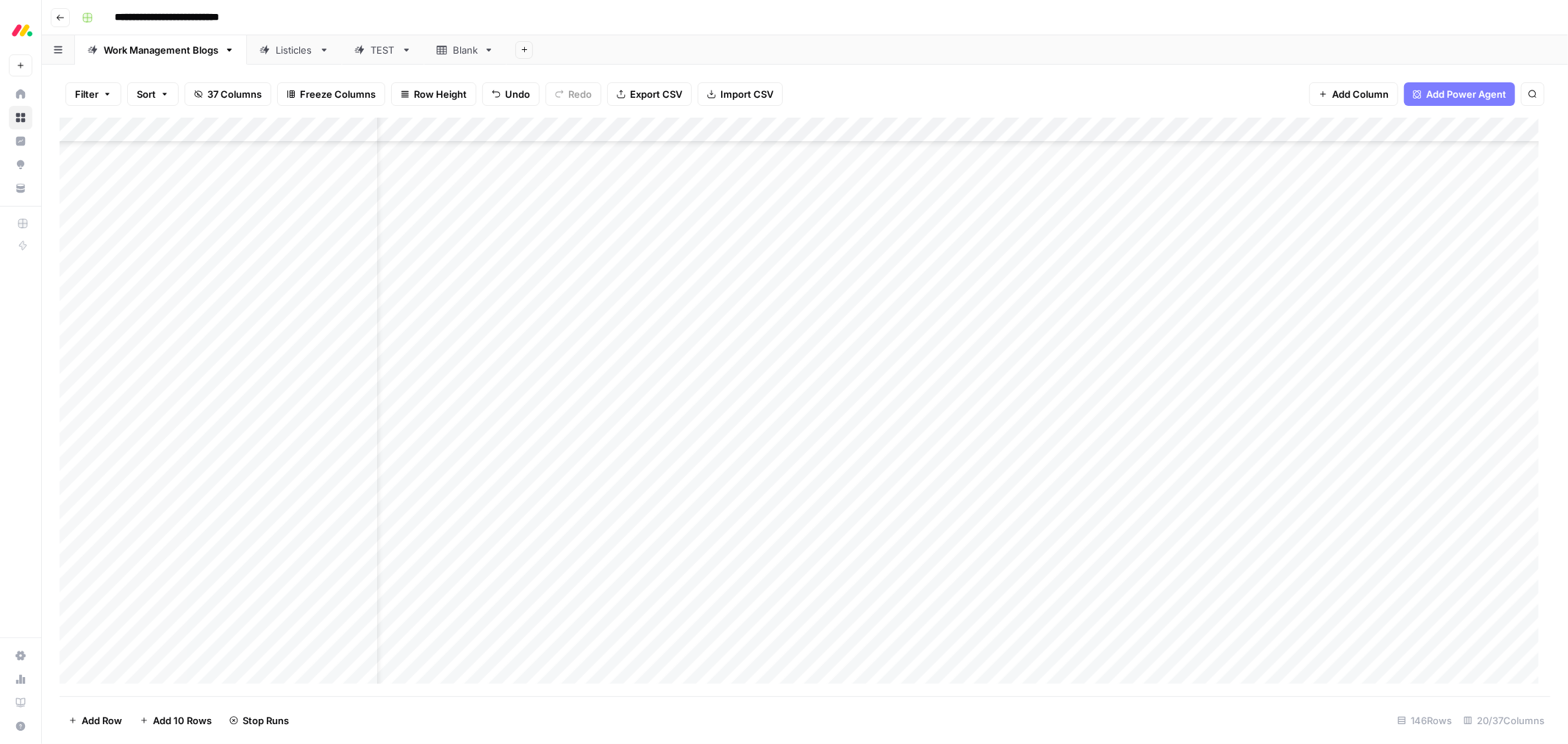
click at [728, 438] on div "Add Column" at bounding box center [804, 406] width 1490 height 578
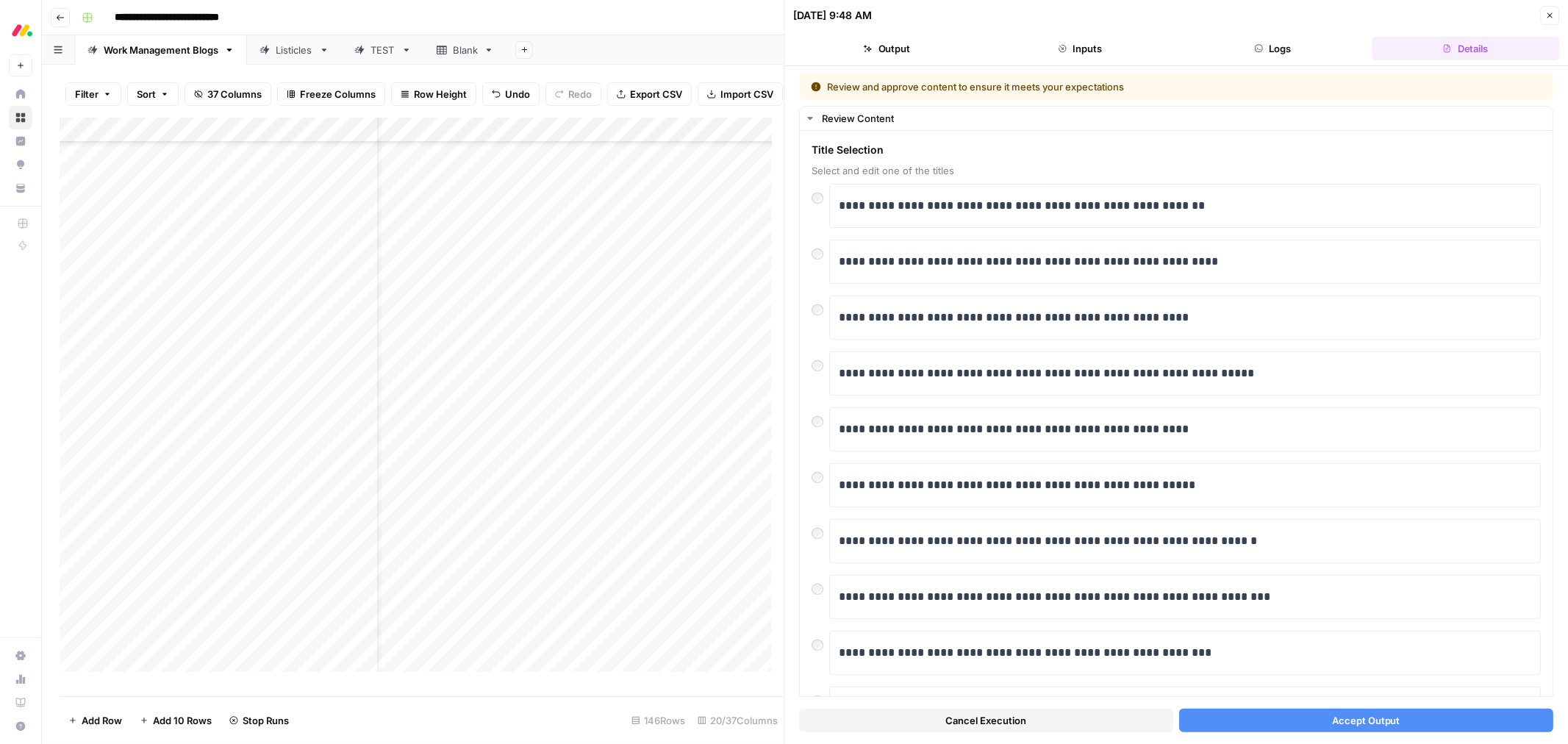
click at [1253, 714] on button "Accept Output" at bounding box center [1366, 720] width 374 height 23
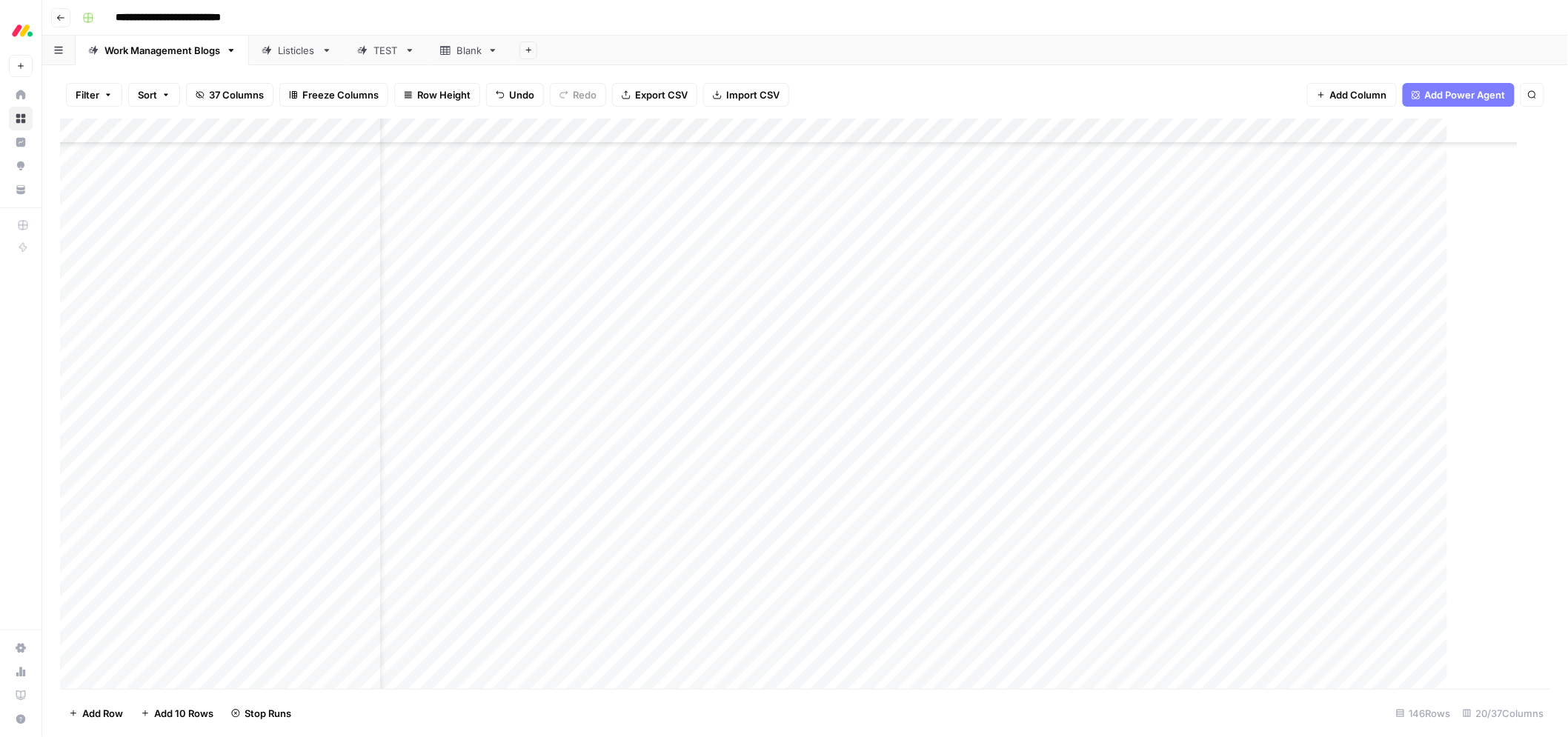
click at [721, 480] on div "Add Column" at bounding box center [821, 409] width 1521 height 583
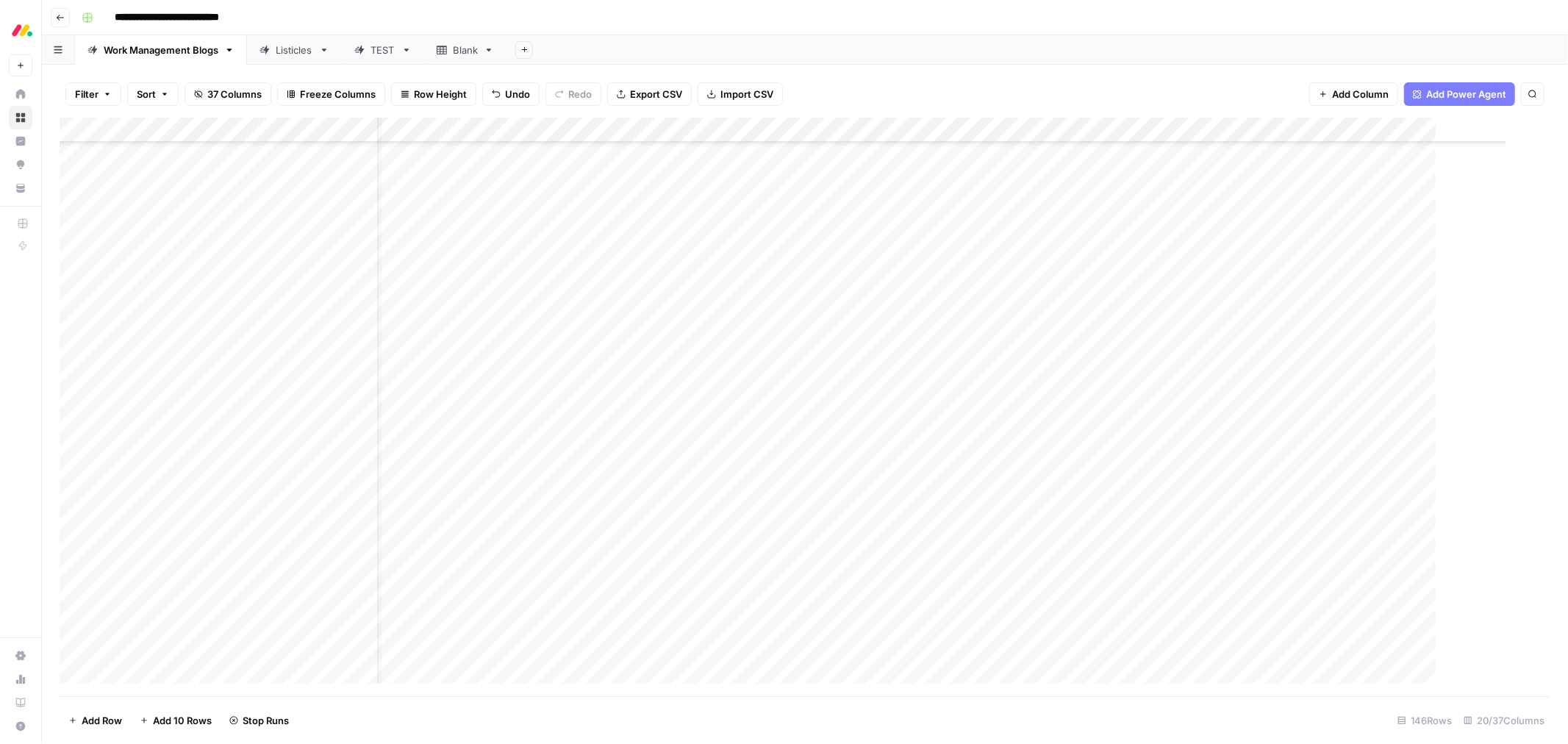
click at [715, 476] on div "Add Column" at bounding box center [814, 406] width 1509 height 578
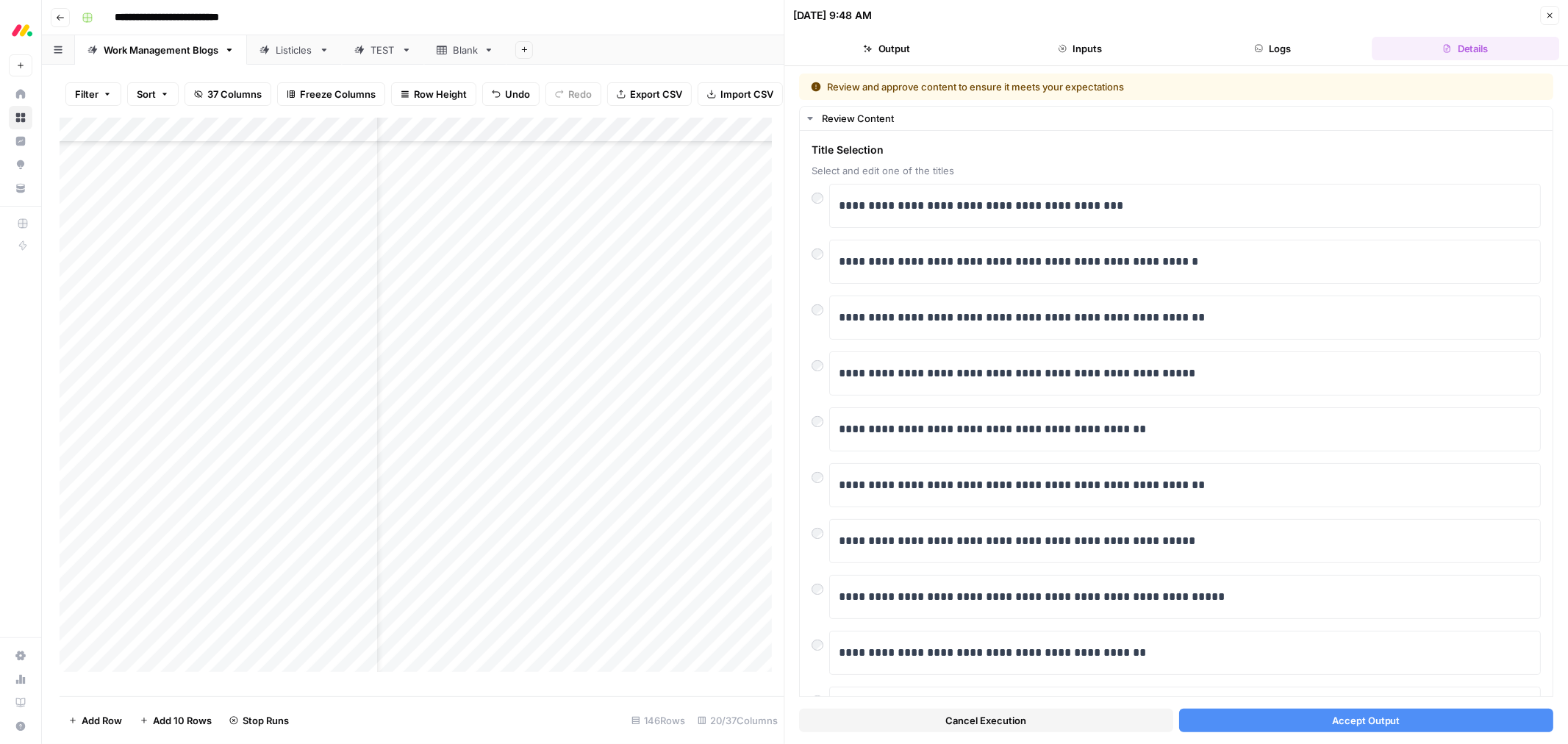
click at [1281, 722] on button "Accept Output" at bounding box center [1366, 720] width 374 height 23
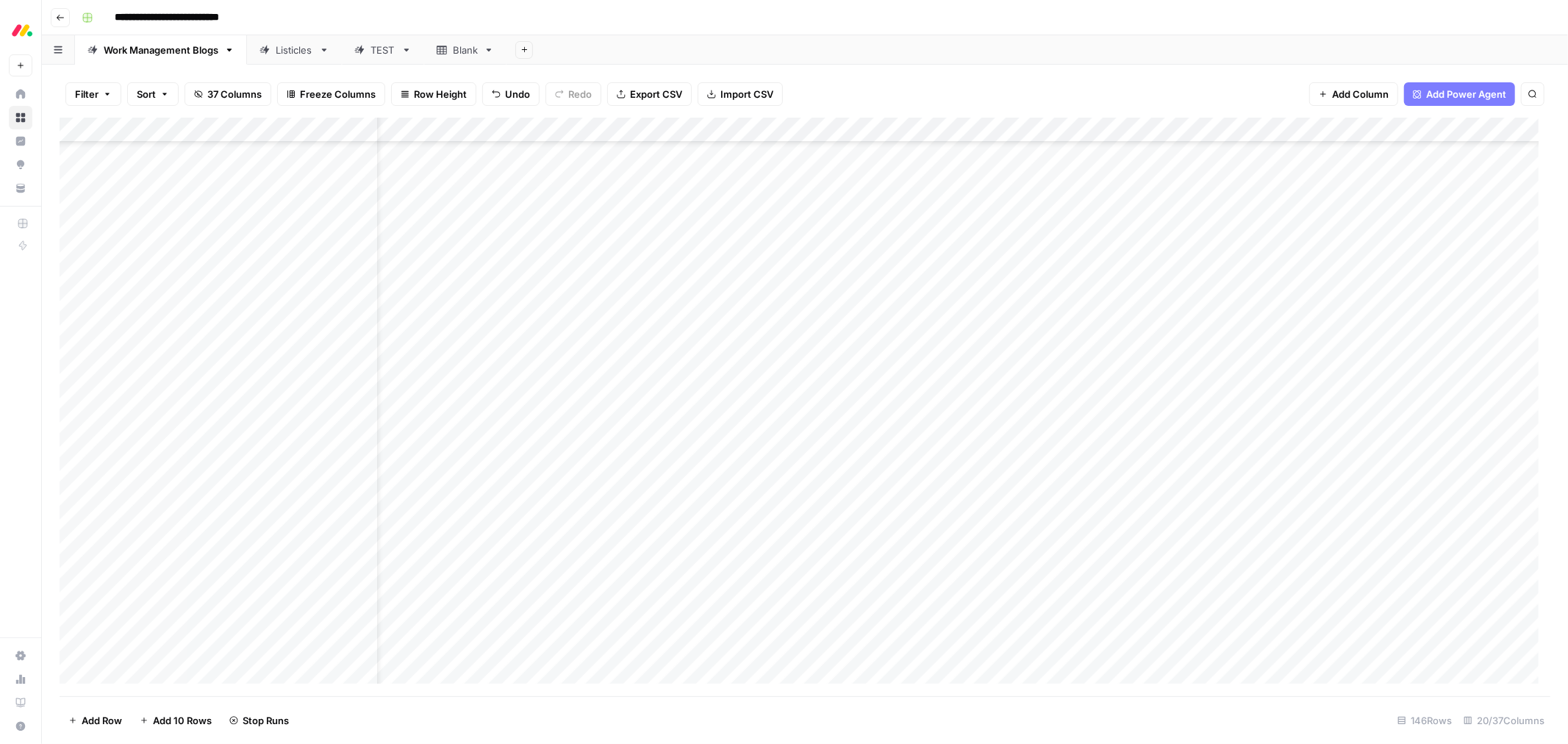
scroll to position [2560, 50]
click at [1534, 365] on div "Add Column" at bounding box center [804, 406] width 1490 height 578
click at [743, 429] on div "Add Column" at bounding box center [804, 406] width 1490 height 578
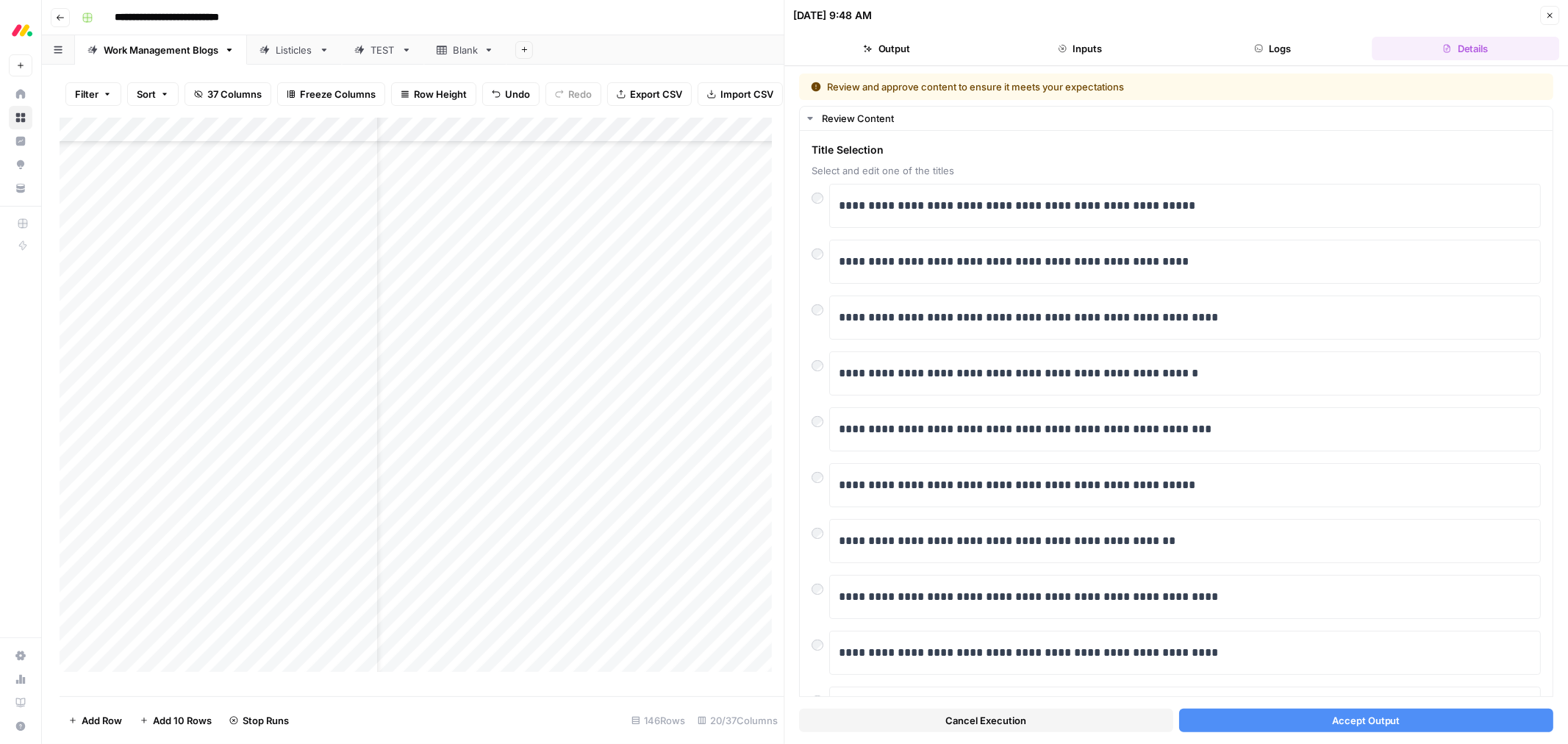
click at [1339, 710] on button "Accept Output" at bounding box center [1366, 720] width 374 height 23
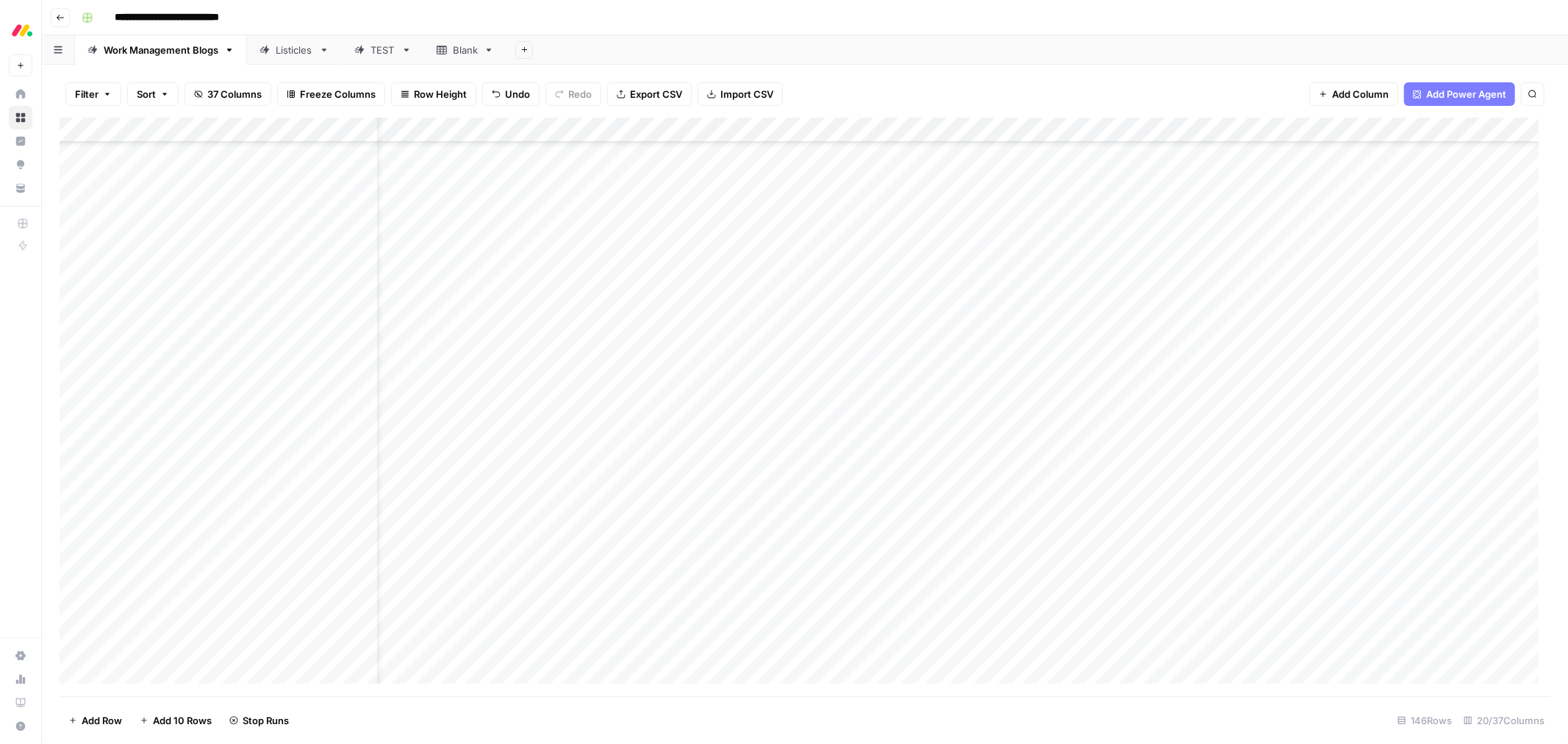
click at [744, 452] on div "Add Column" at bounding box center [804, 406] width 1490 height 578
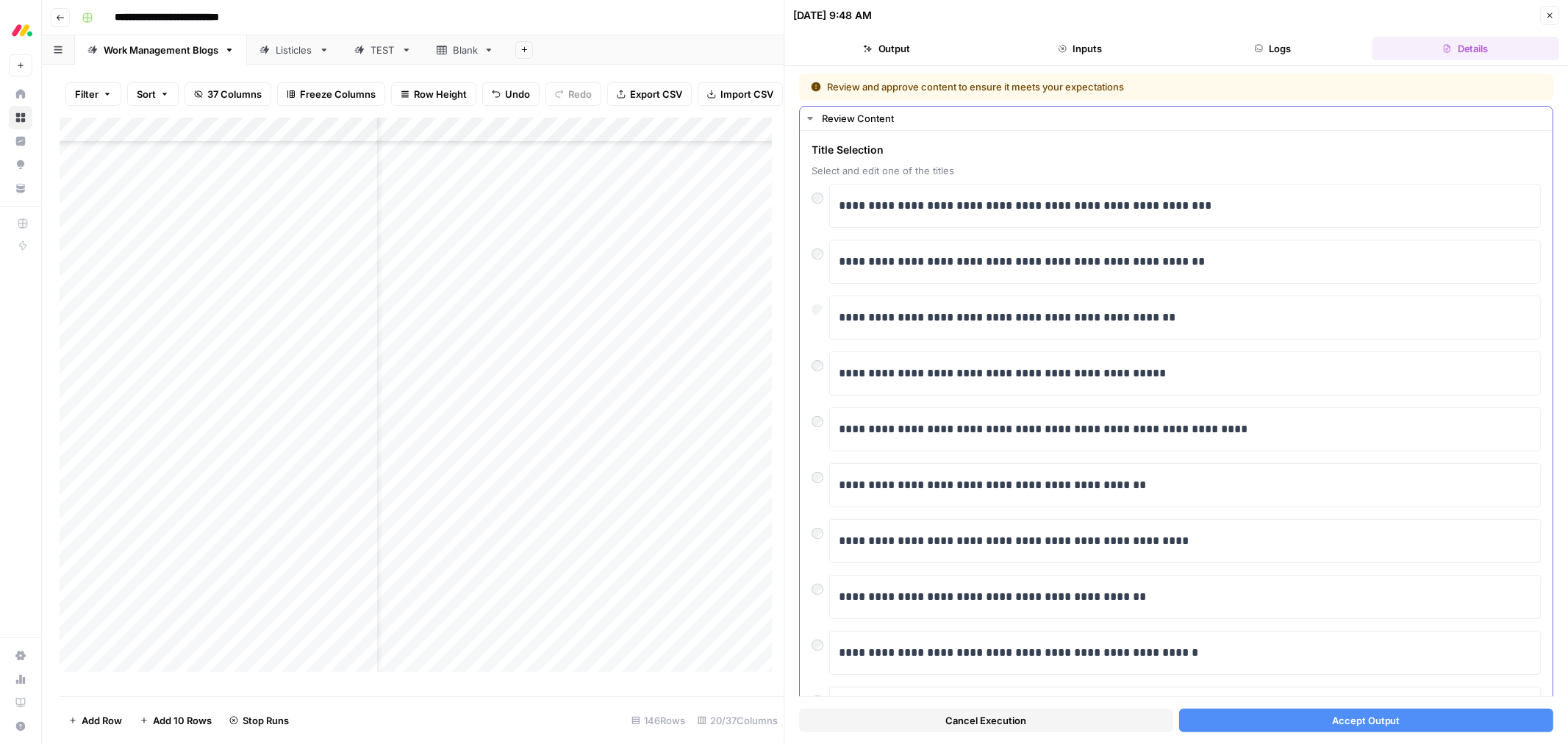
scroll to position [2723, 50]
click at [1294, 713] on button "Accept Output" at bounding box center [1366, 720] width 374 height 23
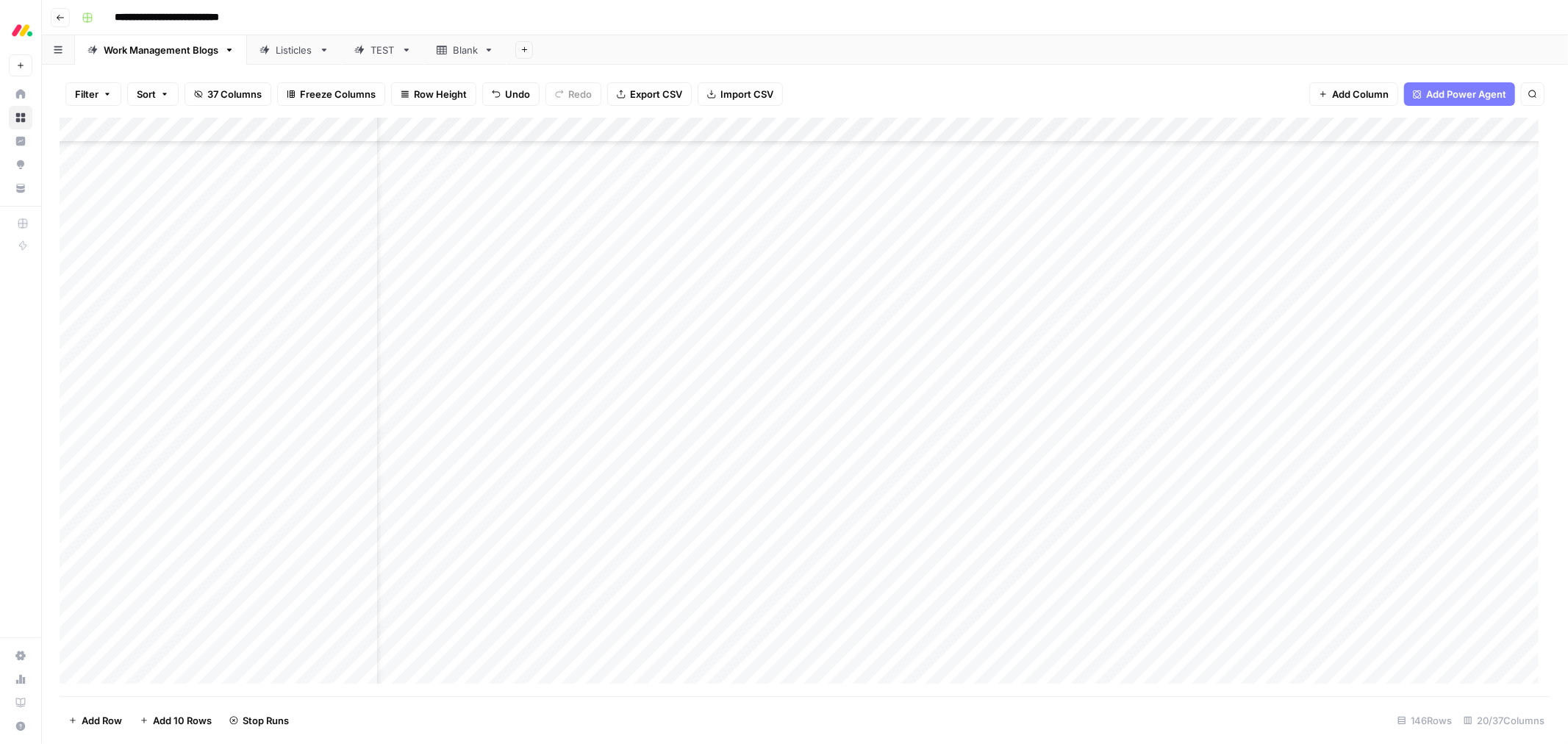
click at [731, 479] on div "Add Column" at bounding box center [804, 406] width 1490 height 578
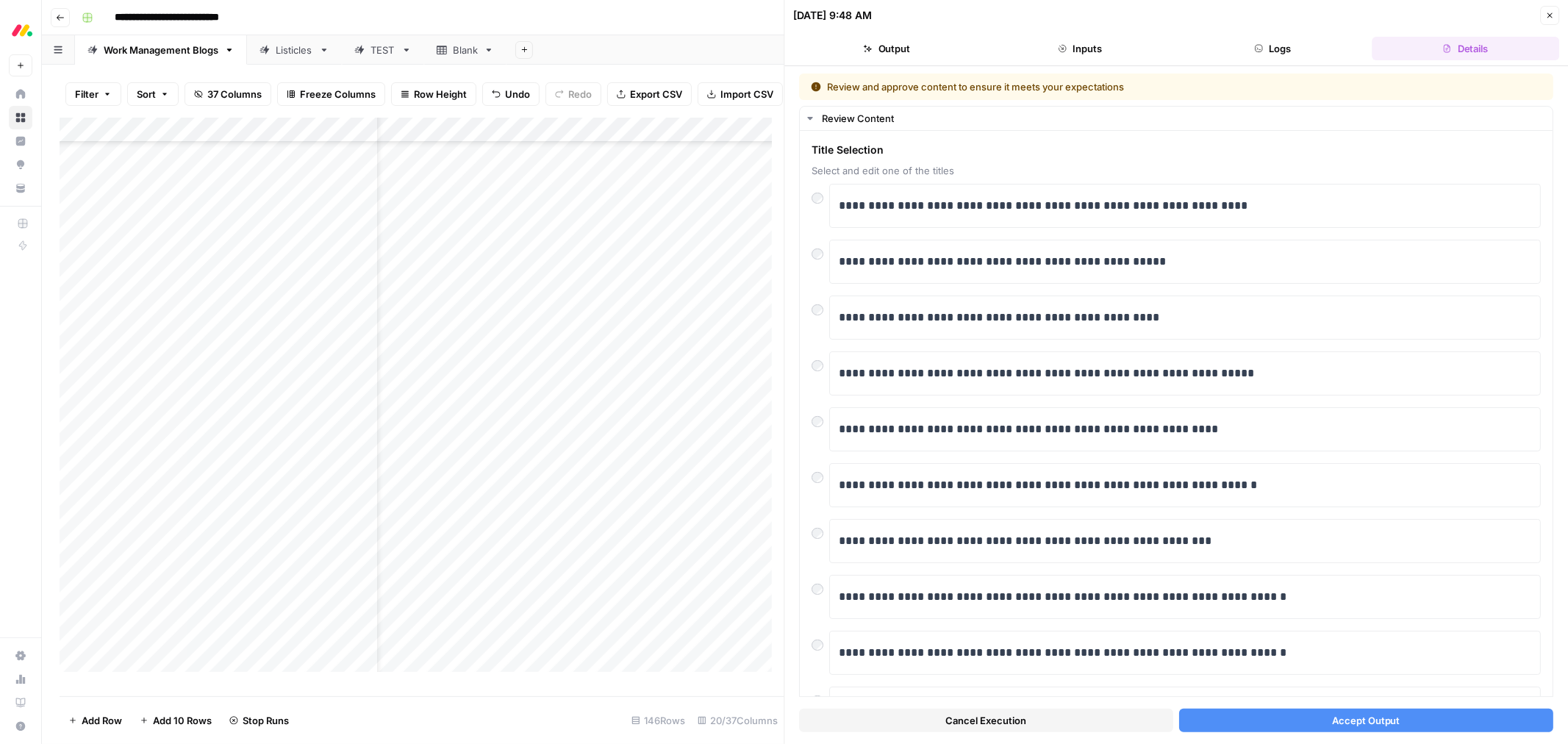
click at [1332, 716] on span "Accept Output" at bounding box center [1365, 720] width 68 height 15
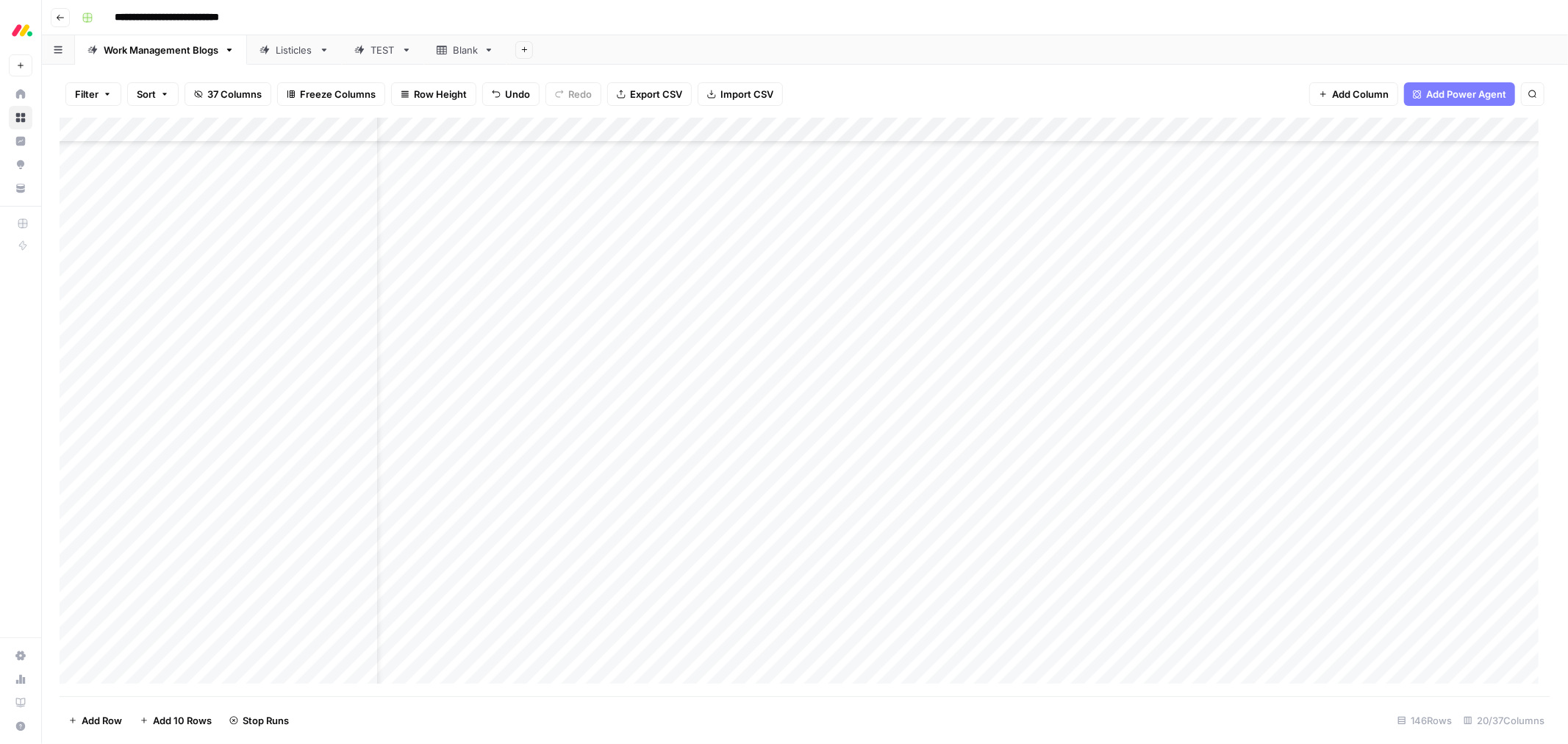
click at [761, 505] on div "Add Column" at bounding box center [804, 406] width 1490 height 578
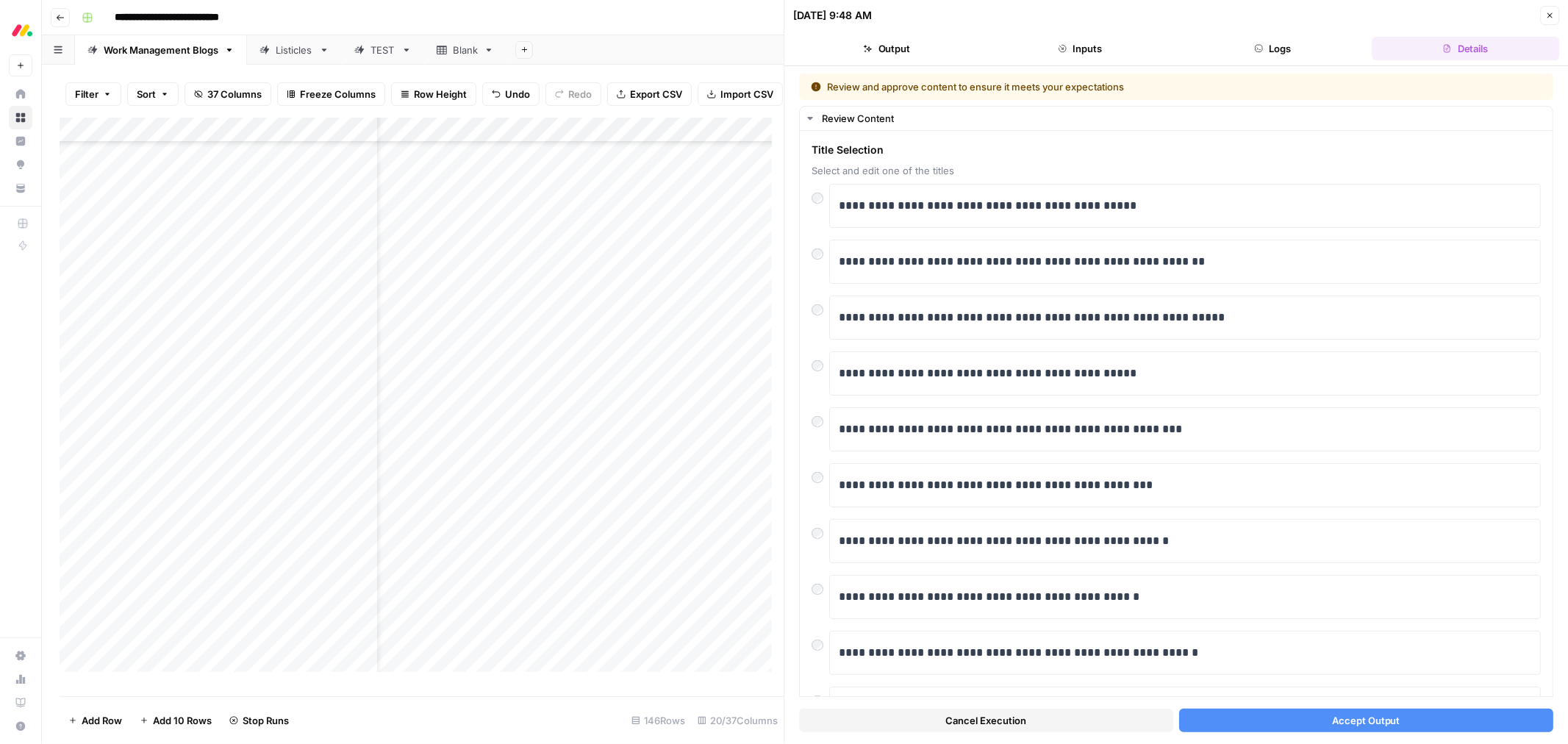
click at [1286, 715] on button "Accept Output" at bounding box center [1366, 720] width 374 height 23
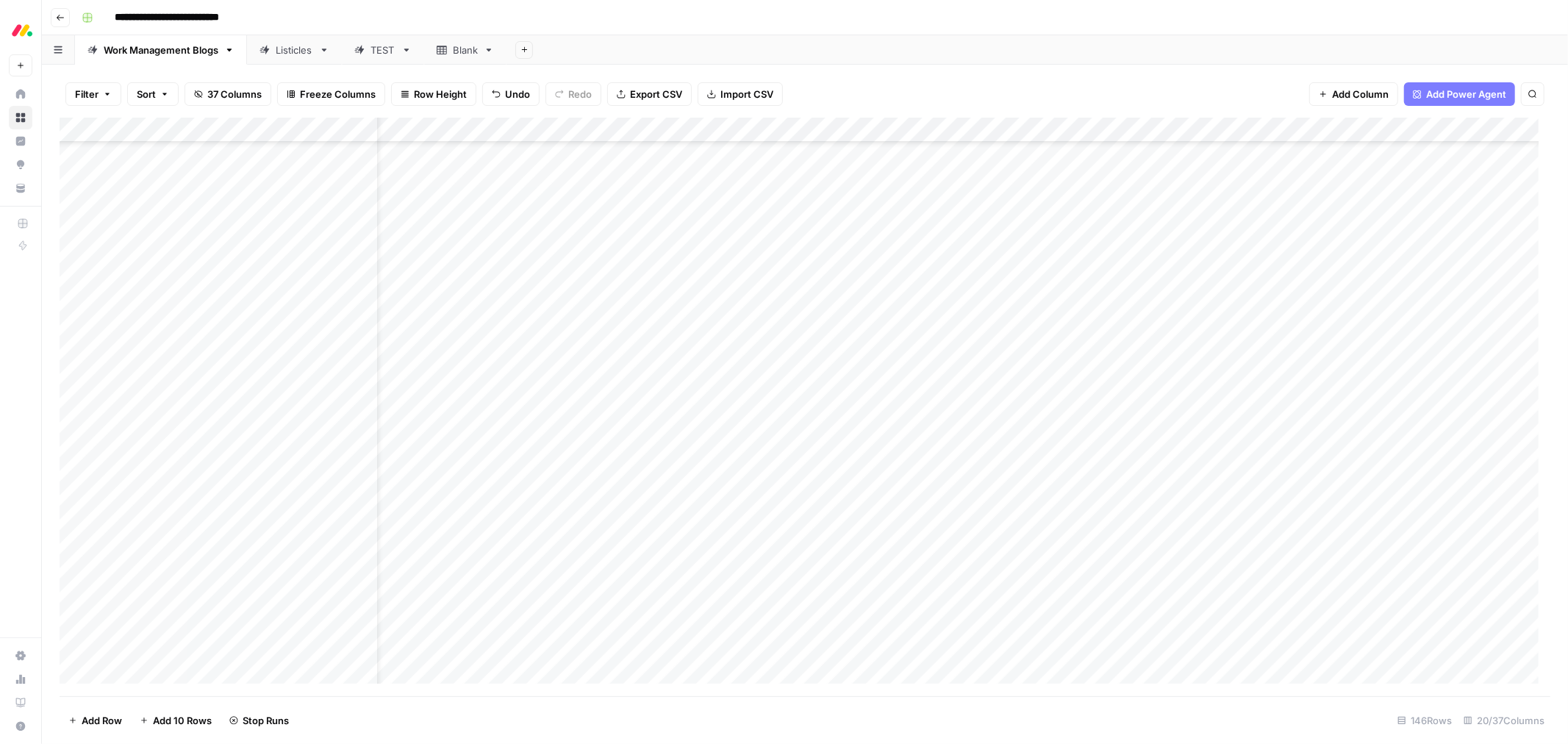
click at [732, 382] on div "Add Column" at bounding box center [804, 406] width 1490 height 578
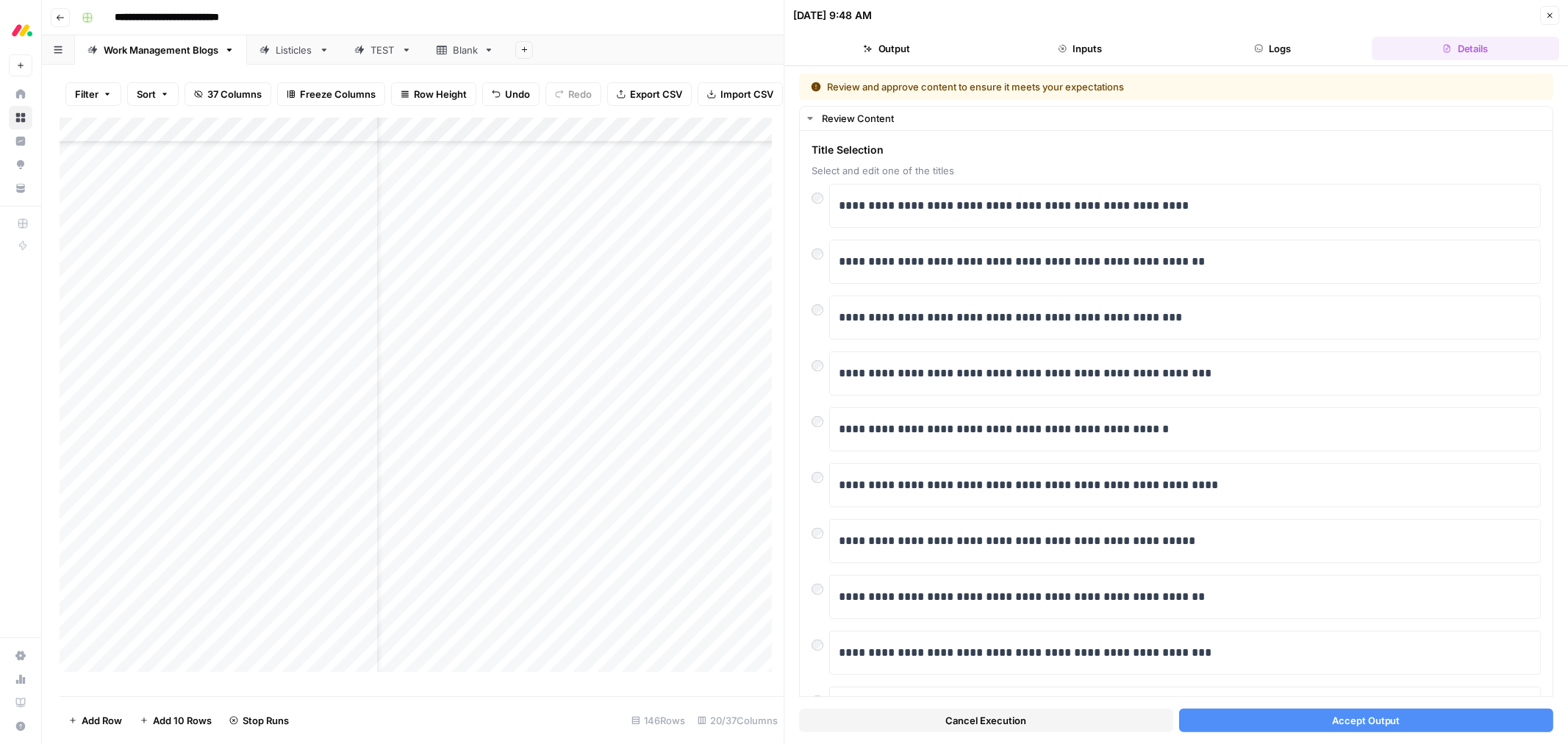
click at [1301, 701] on div "Cancel Execution Accept Output" at bounding box center [1177, 716] width 754 height 40
click at [1292, 722] on button "Accept Output" at bounding box center [1366, 720] width 374 height 23
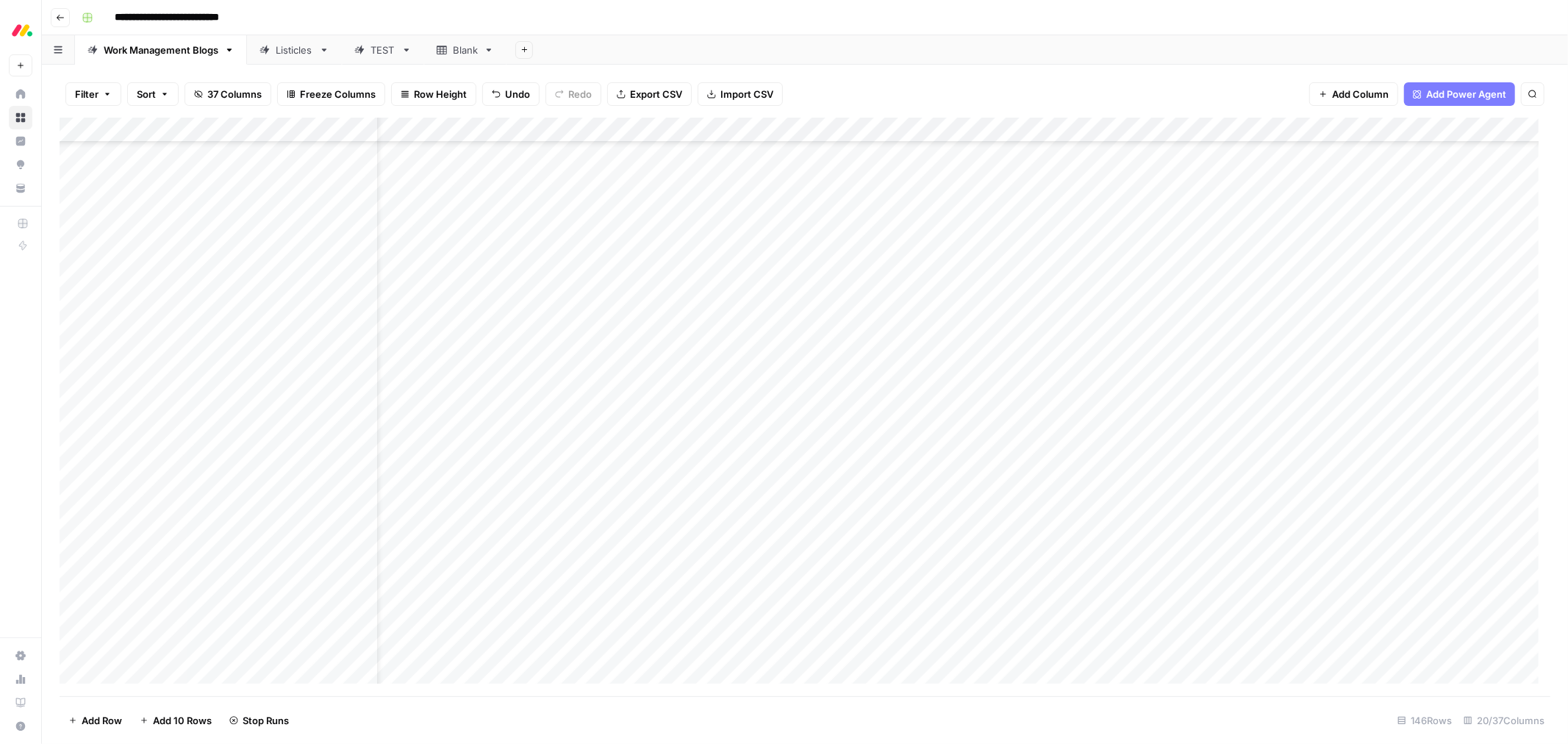
click at [726, 532] on div "Add Column" at bounding box center [804, 406] width 1490 height 578
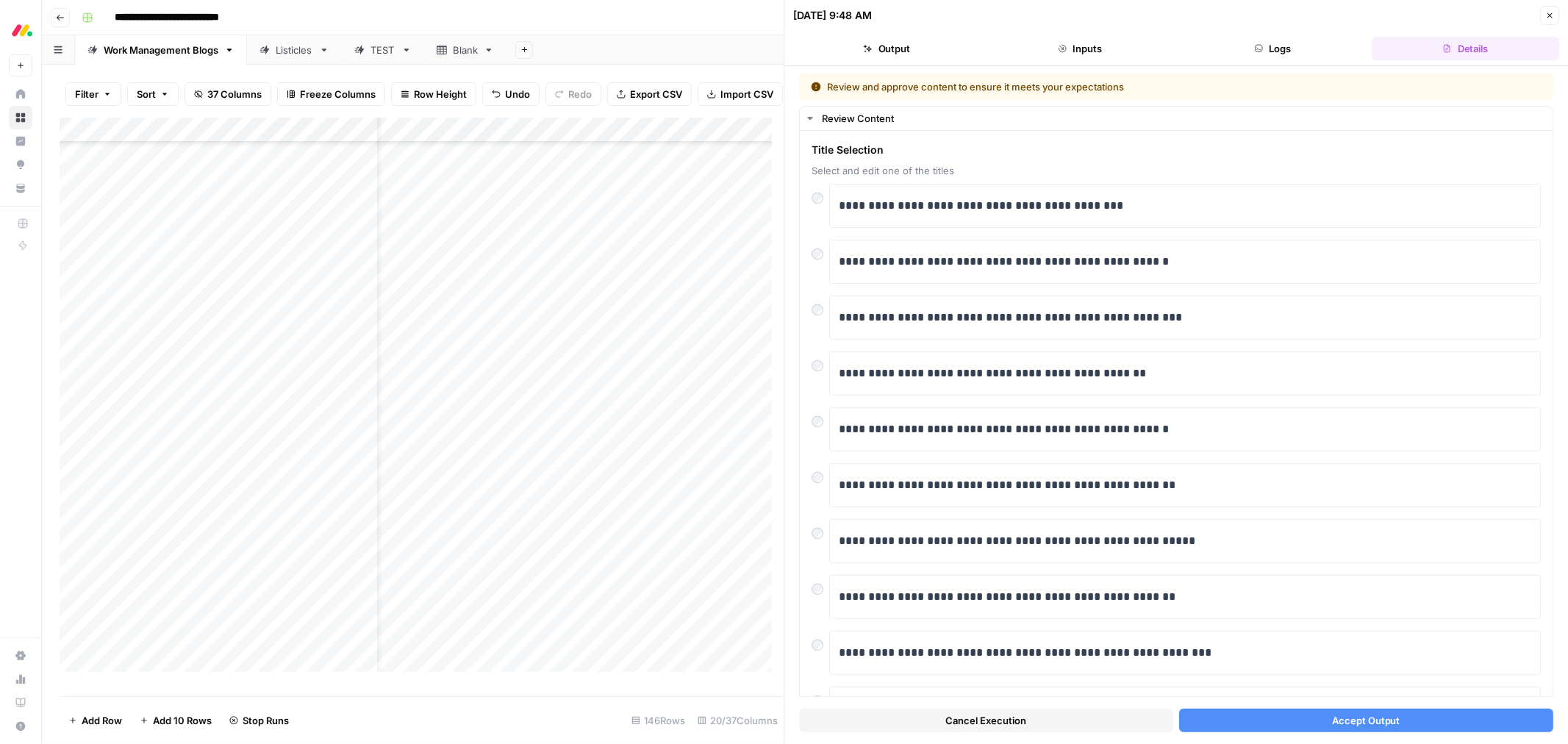
click at [1353, 719] on span "Accept Output" at bounding box center [1365, 720] width 68 height 15
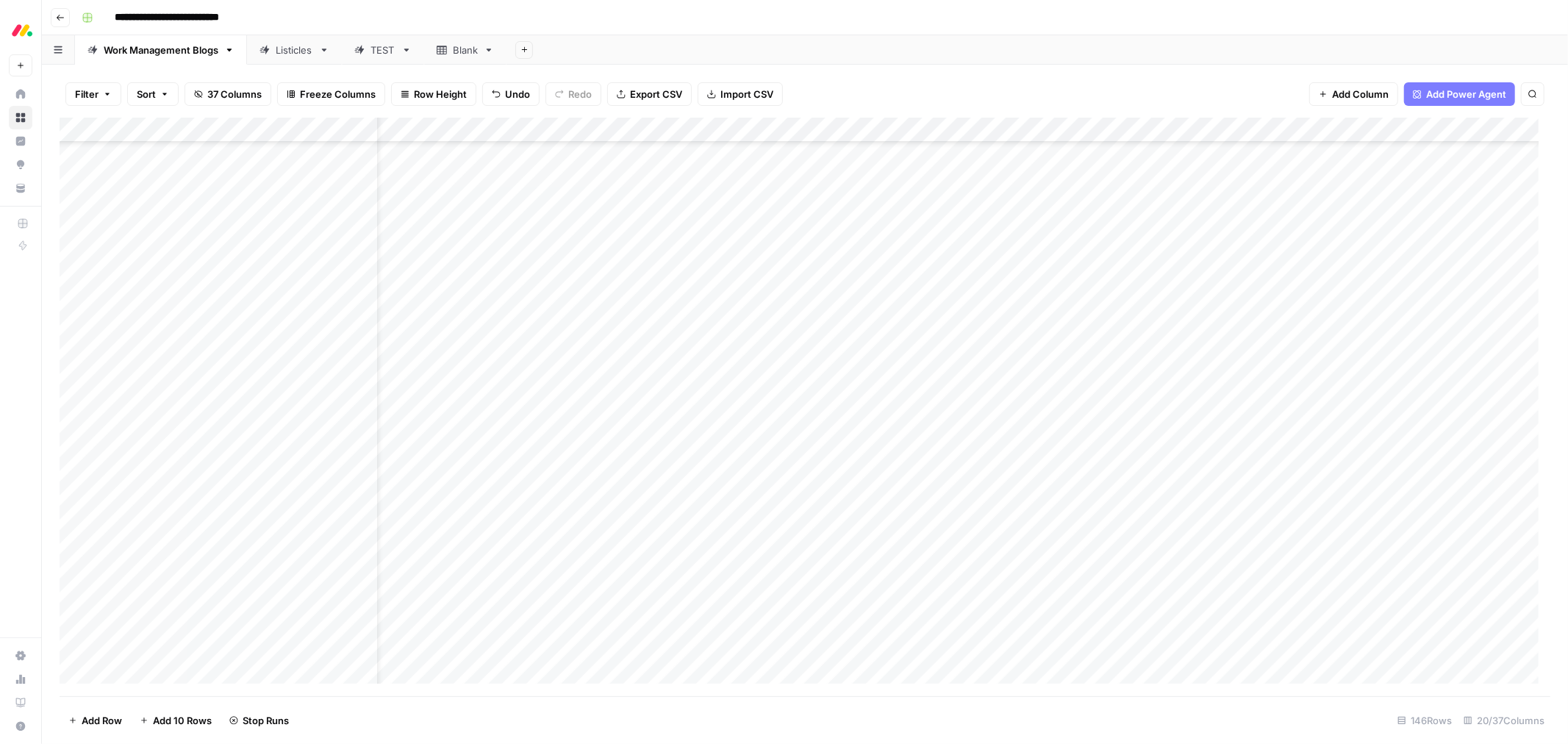
scroll to position [3049, 50]
click at [747, 224] on div "Add Column" at bounding box center [804, 406] width 1490 height 578
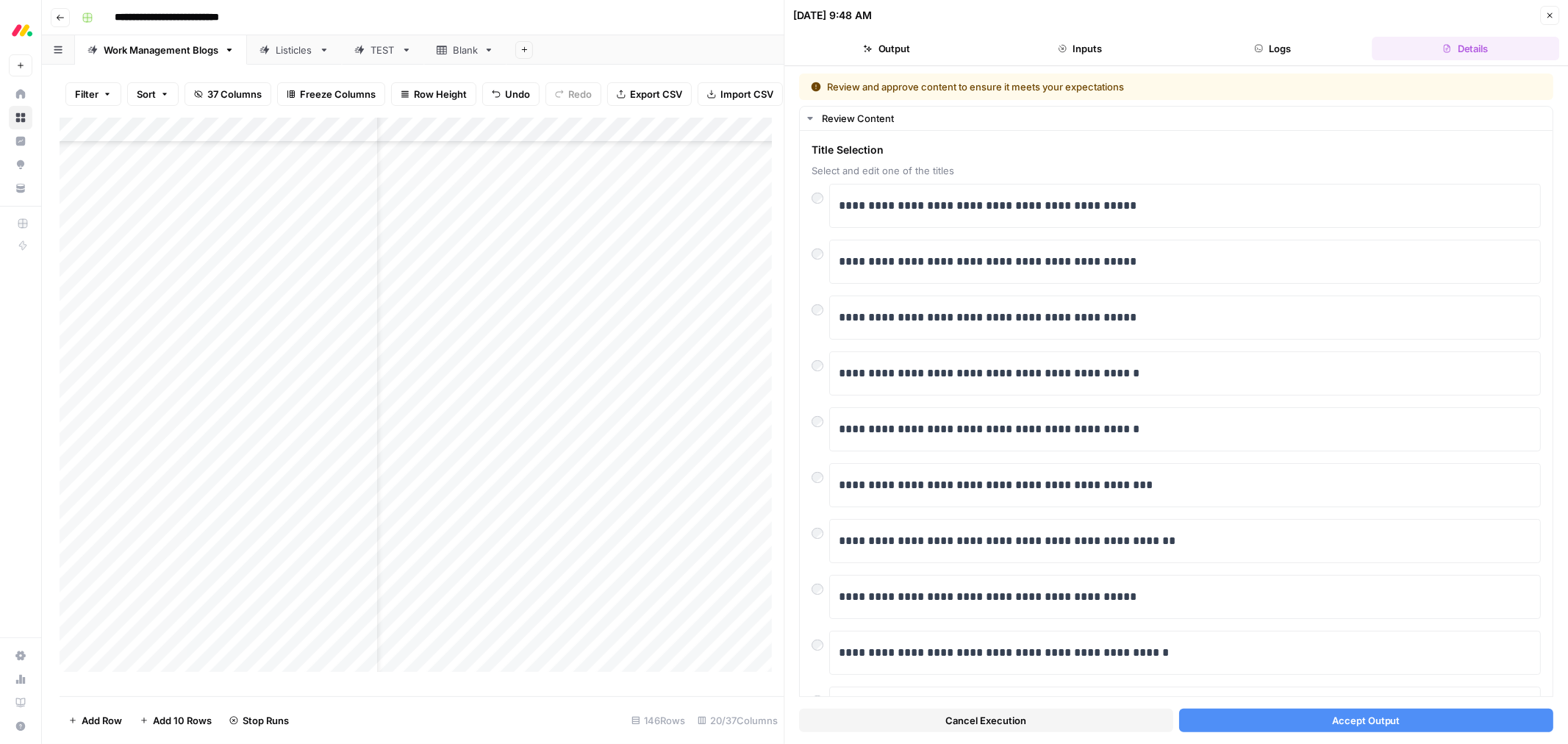
click at [1332, 716] on span "Accept Output" at bounding box center [1365, 720] width 68 height 15
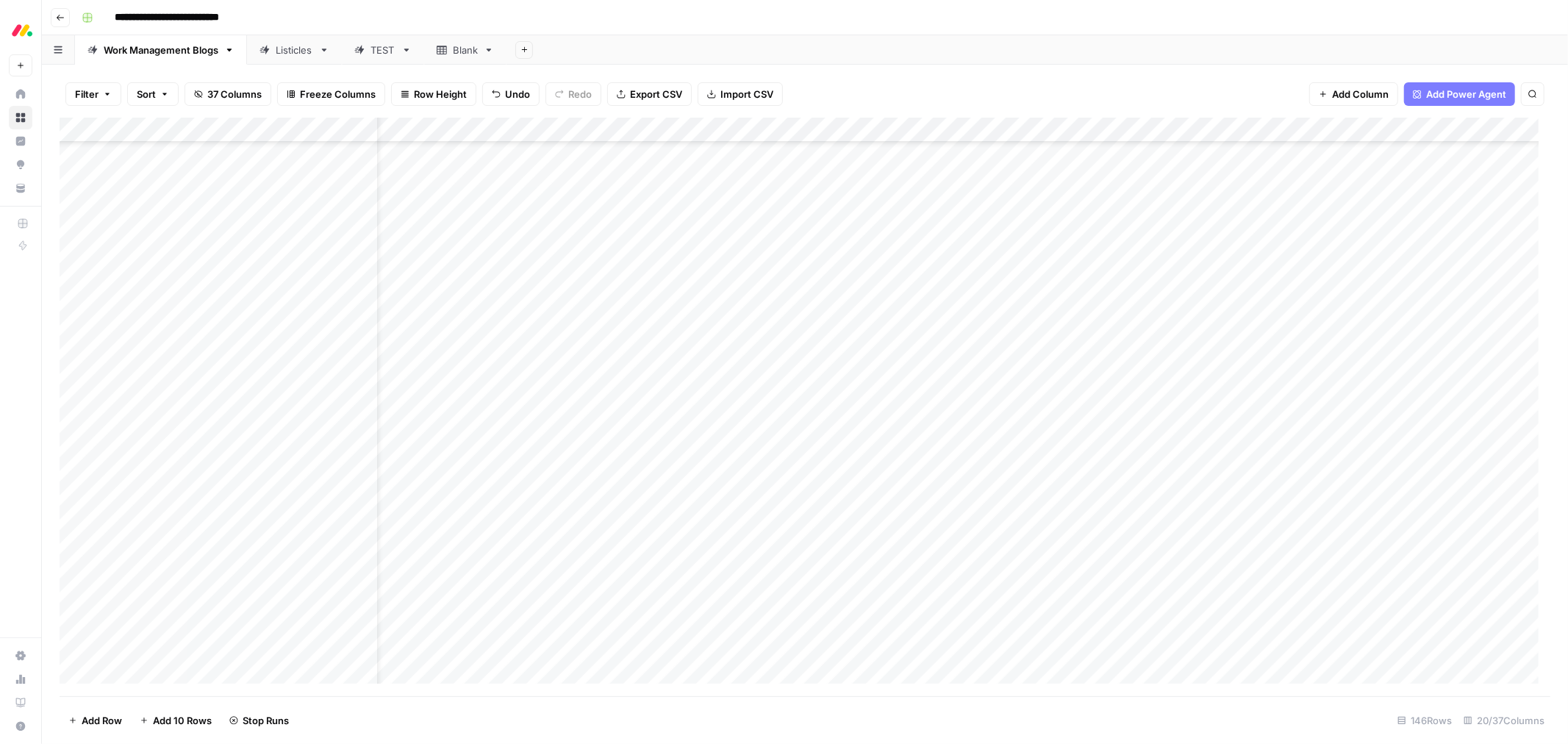
click at [738, 250] on div "Add Column" at bounding box center [804, 406] width 1490 height 578
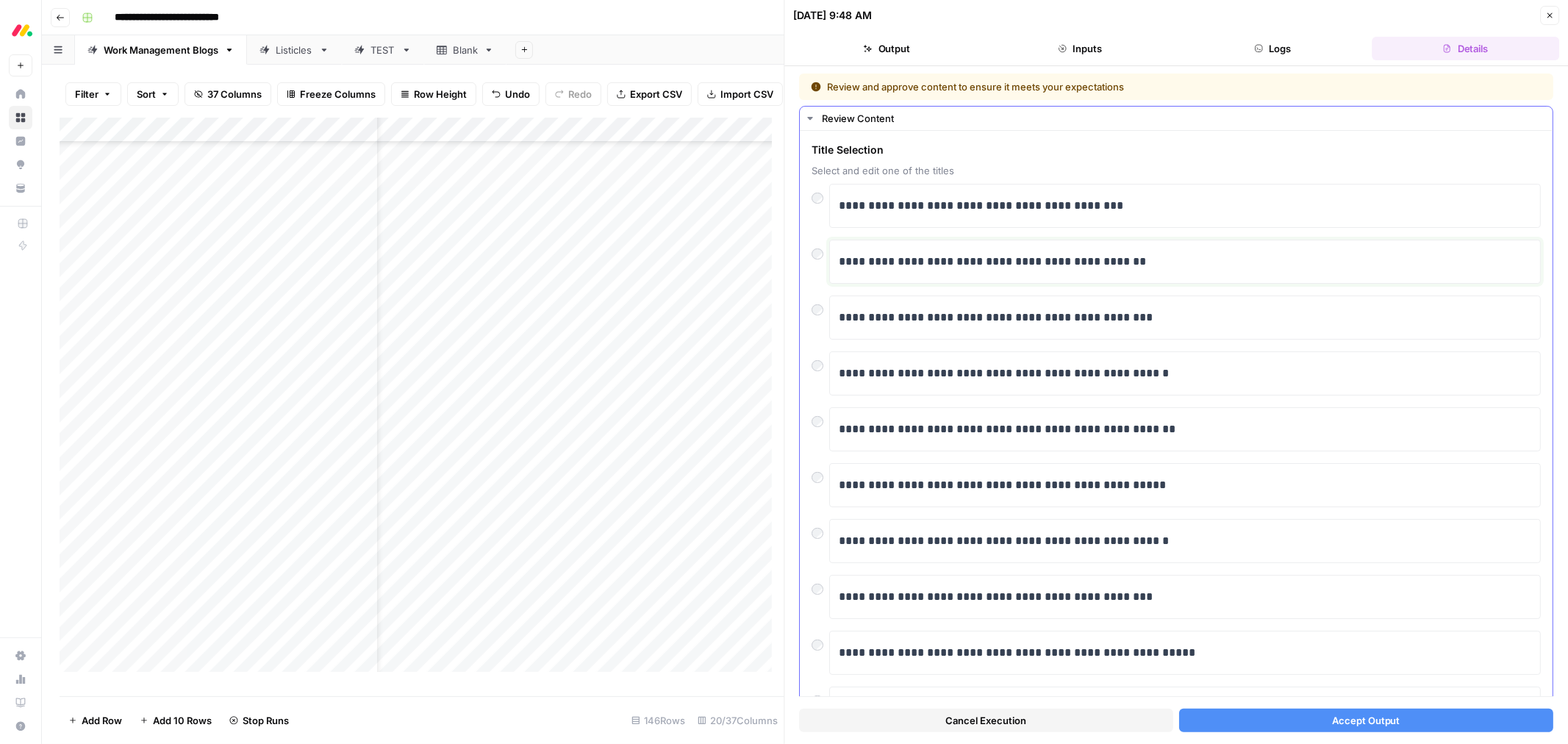
click at [961, 257] on p "**********" at bounding box center [1178, 261] width 679 height 19
click at [1280, 715] on button "Accept Output" at bounding box center [1366, 720] width 374 height 23
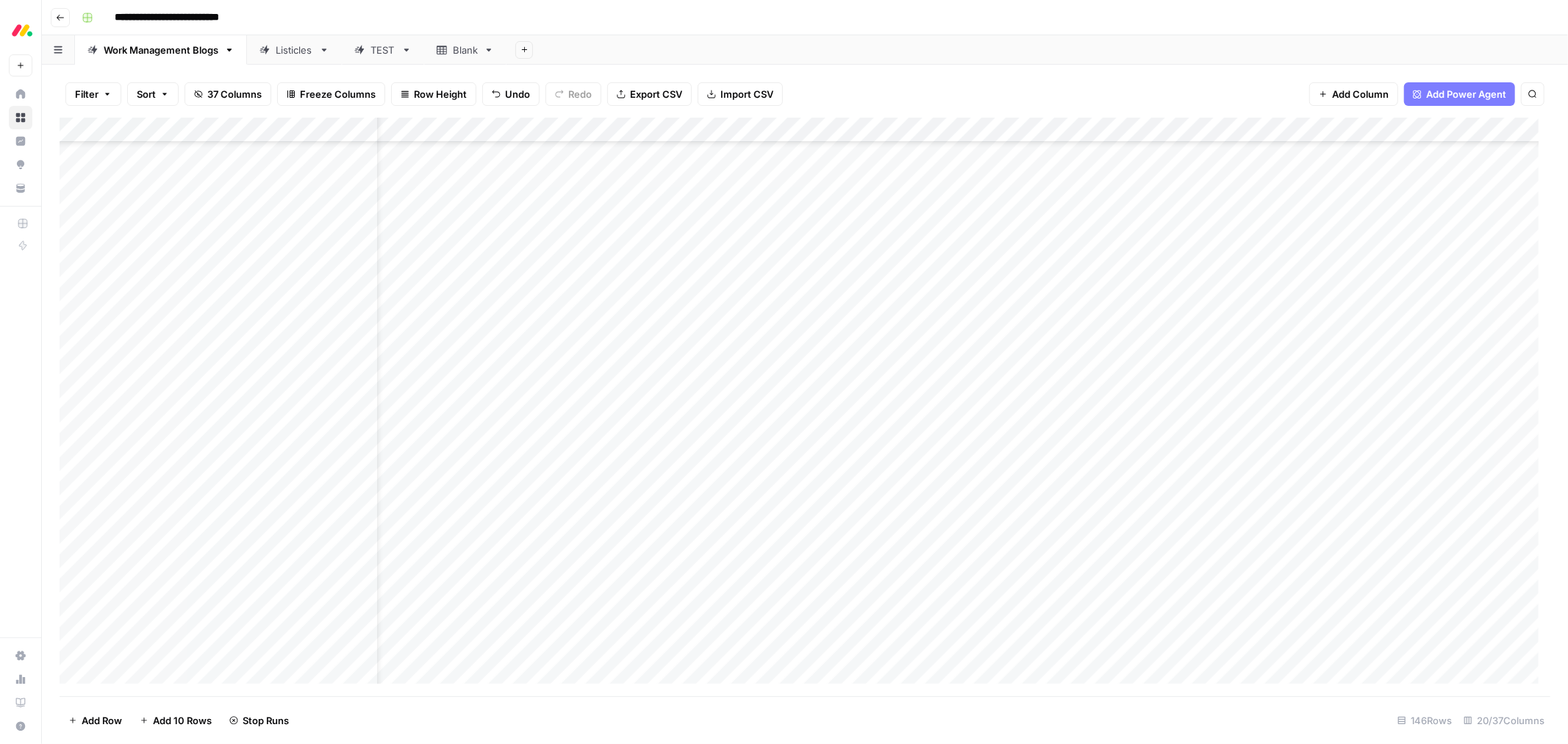
click at [734, 281] on div "Add Column" at bounding box center [804, 406] width 1490 height 578
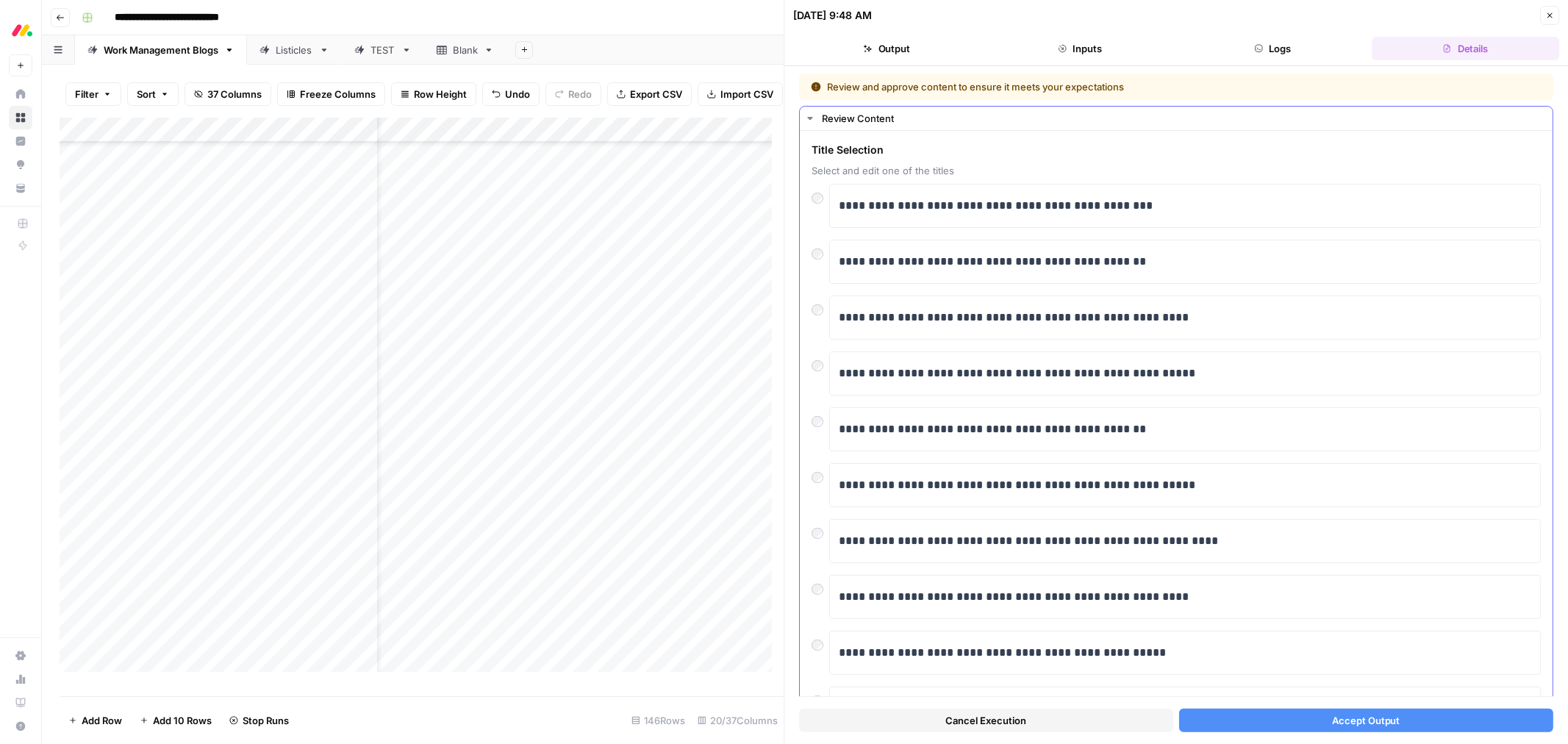
click at [811, 317] on div "**********" at bounding box center [1177, 436] width 753 height 611
click at [1291, 722] on button "Accept Output" at bounding box center [1366, 720] width 374 height 23
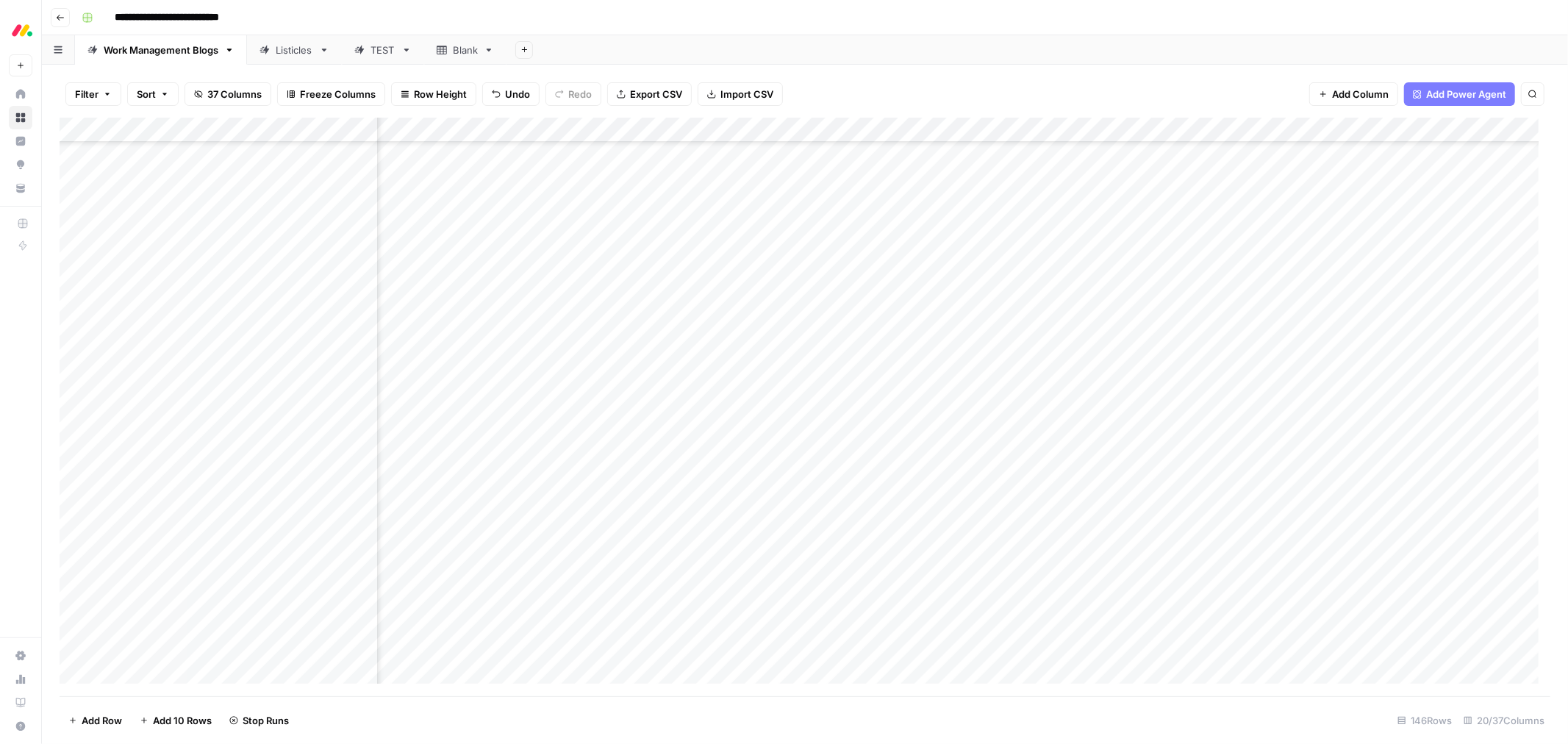
scroll to position [2354, 492]
click at [1094, 427] on div "Add Column" at bounding box center [804, 406] width 1490 height 578
click at [1090, 436] on div "Add Column" at bounding box center [804, 406] width 1490 height 578
